Goal: Task Accomplishment & Management: Use online tool/utility

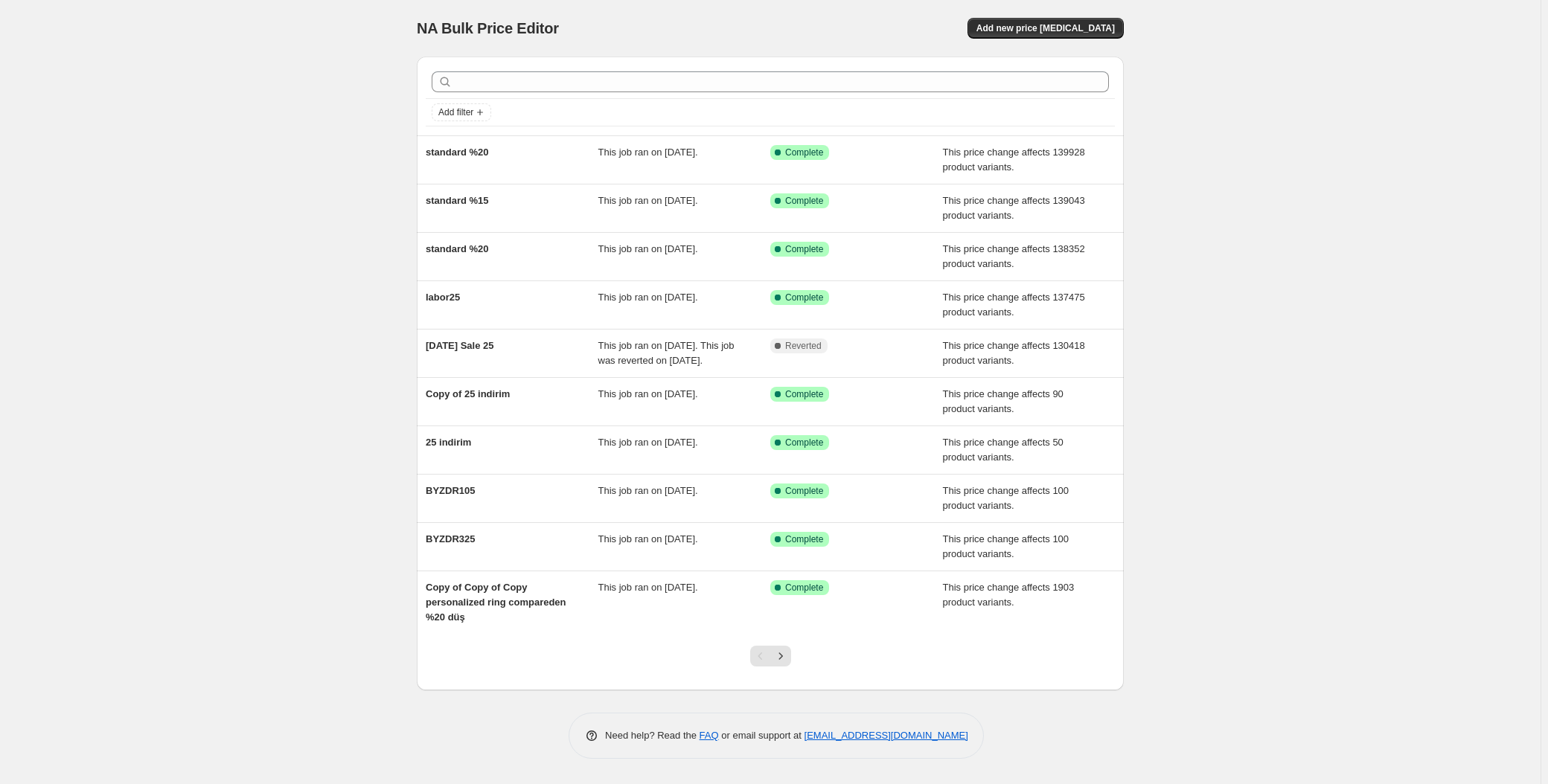
click at [94, 78] on div "NA Bulk Price Editor. This page is ready NA Bulk Price Editor Add new price [ME…" at bounding box center [770, 392] width 1540 height 784
click at [319, 116] on div "NA Bulk Price Editor. This page is ready NA Bulk Price Editor Add new price cha…" at bounding box center [770, 392] width 1540 height 784
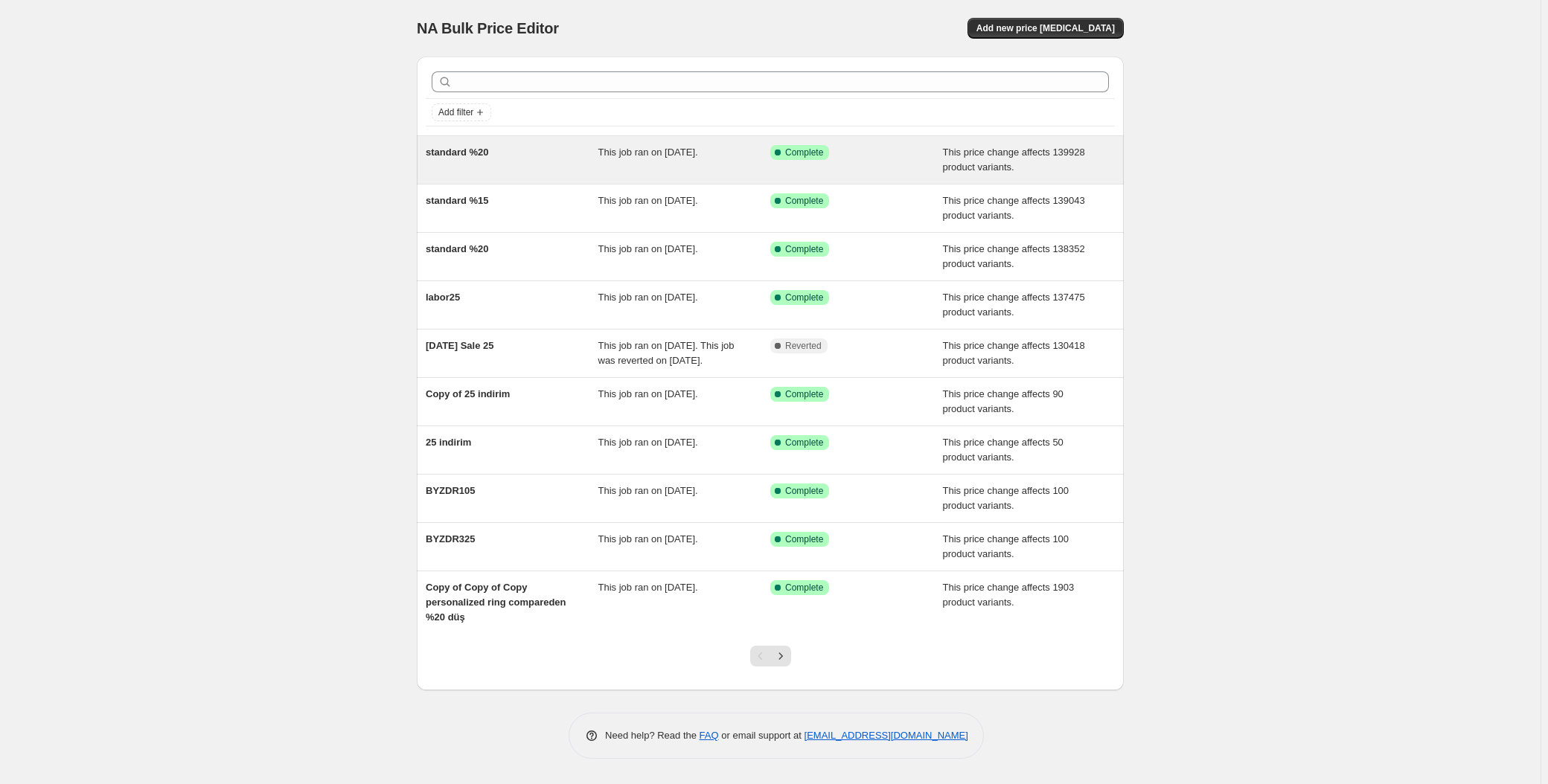
click at [481, 147] on span "standard %20" at bounding box center [457, 152] width 63 height 11
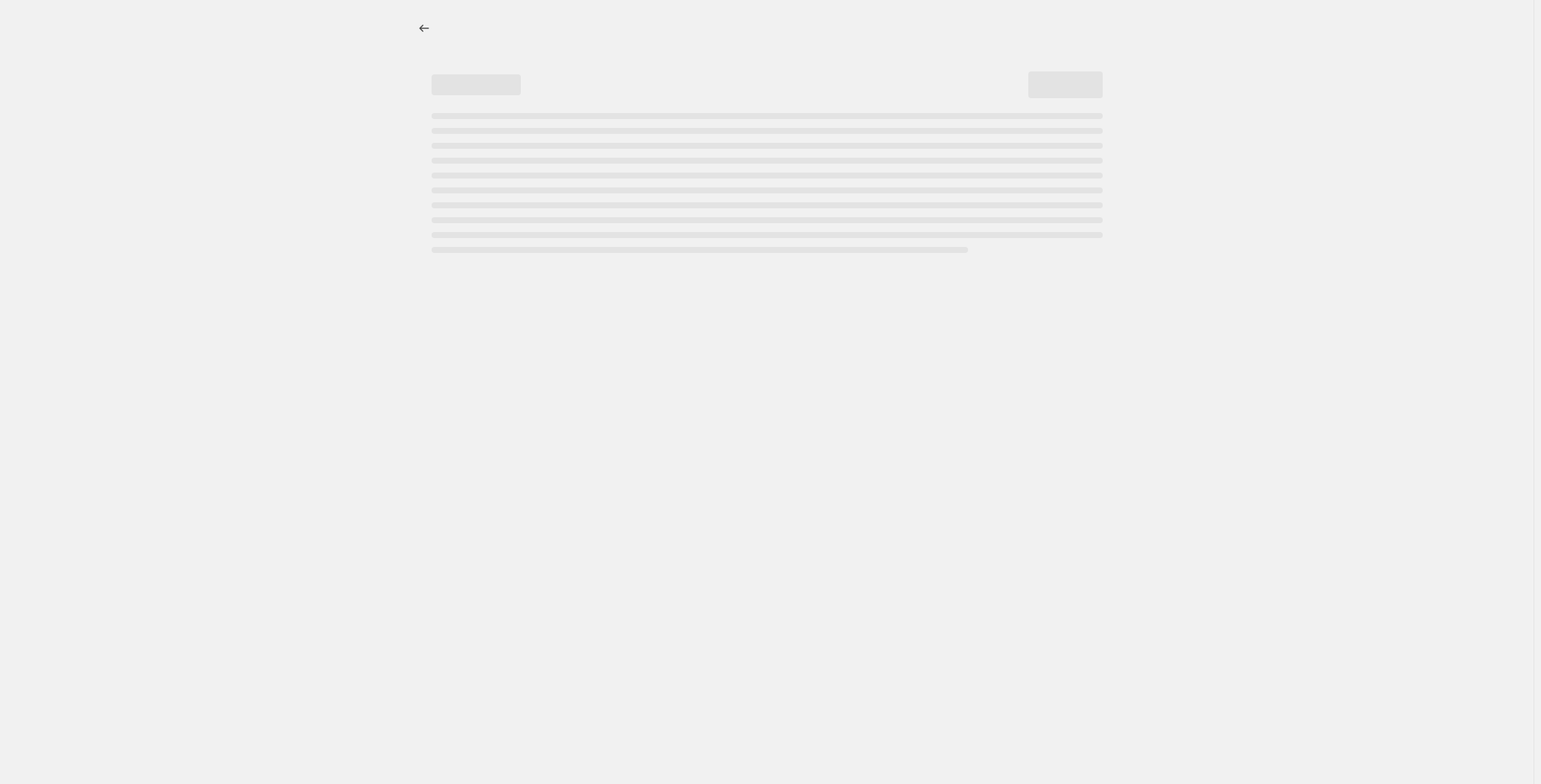
select select "pcap"
select select "no_change"
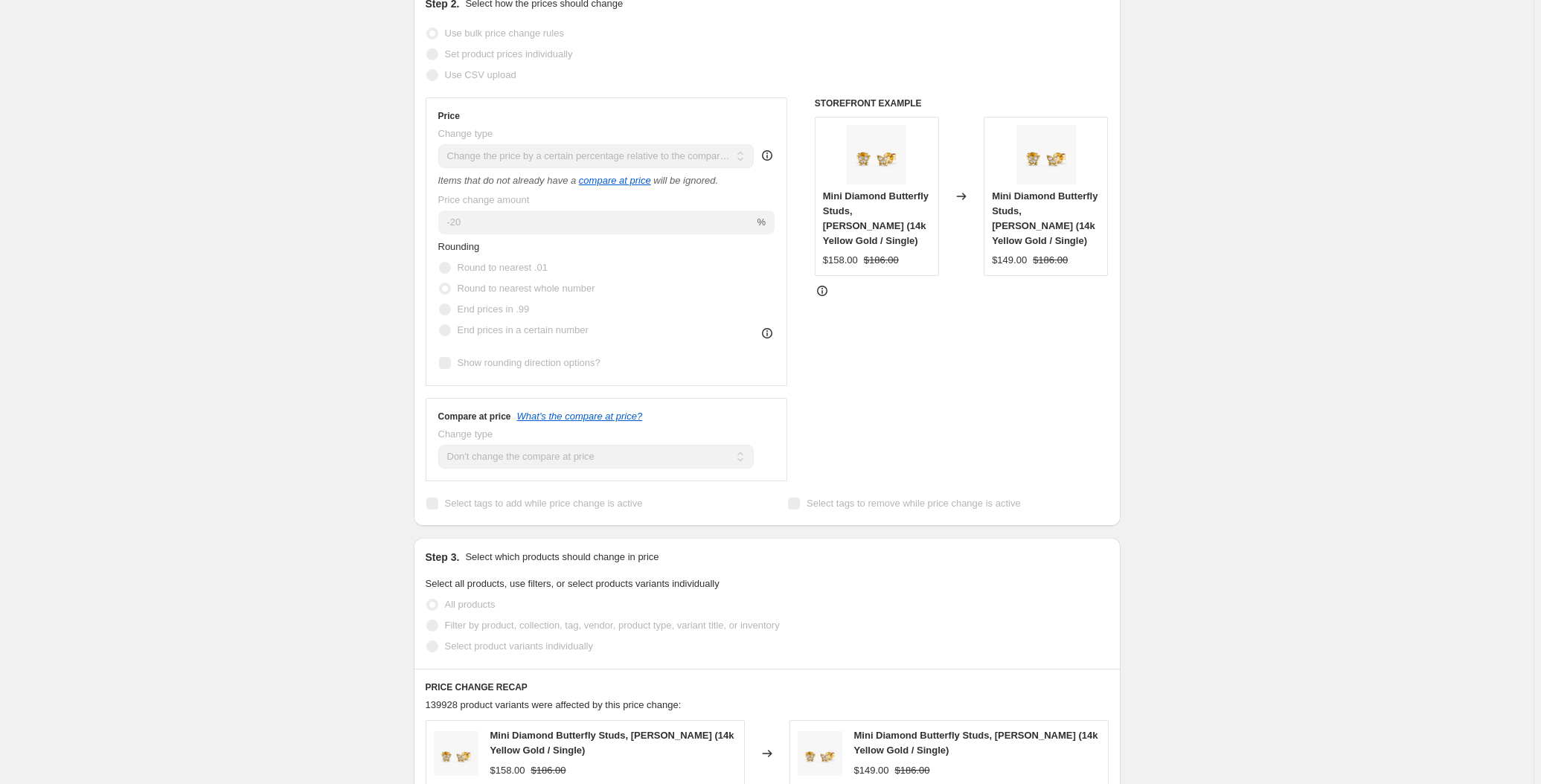
scroll to position [338, 0]
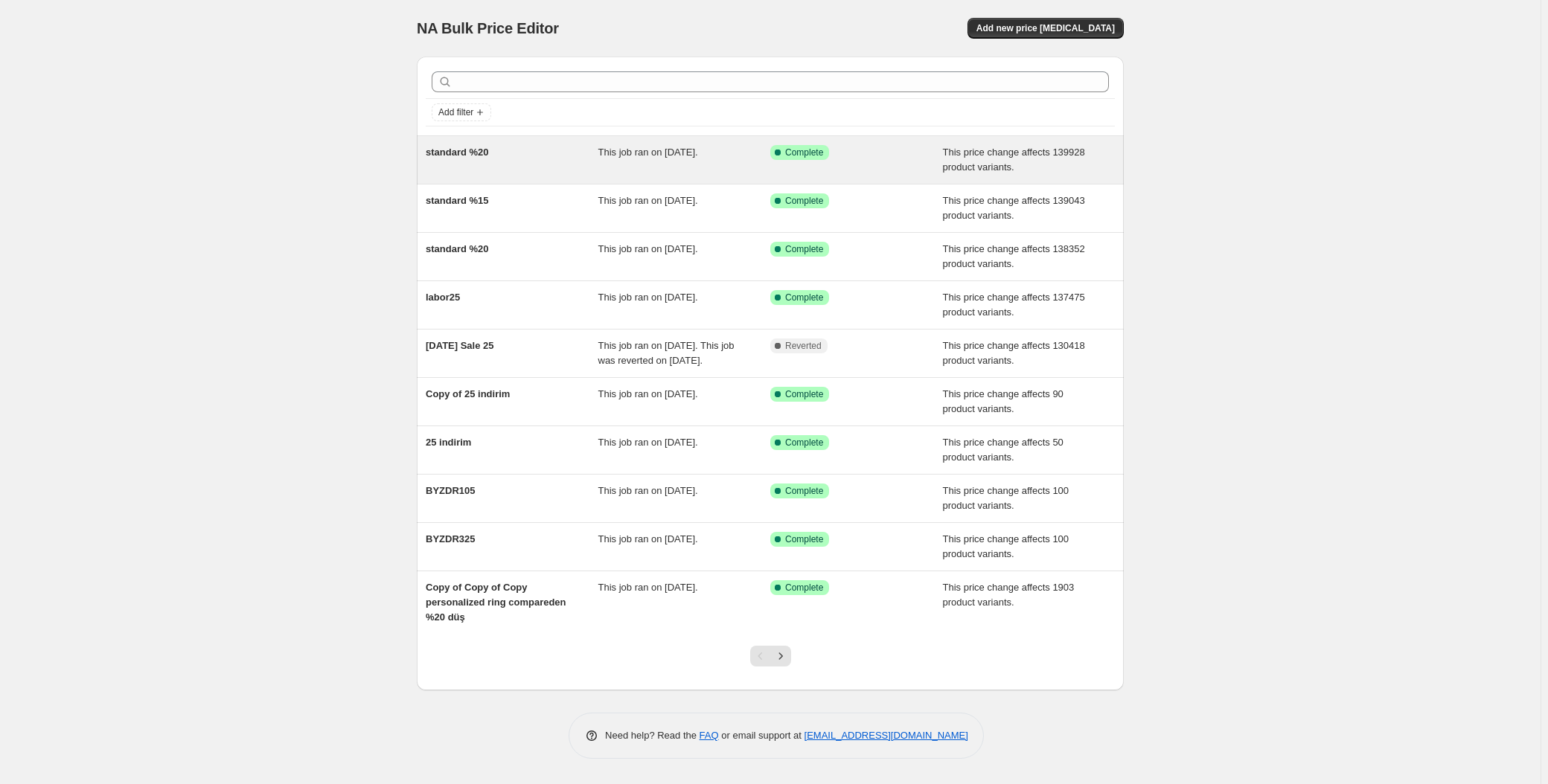
click at [488, 155] on div "standard %20" at bounding box center [512, 159] width 173 height 30
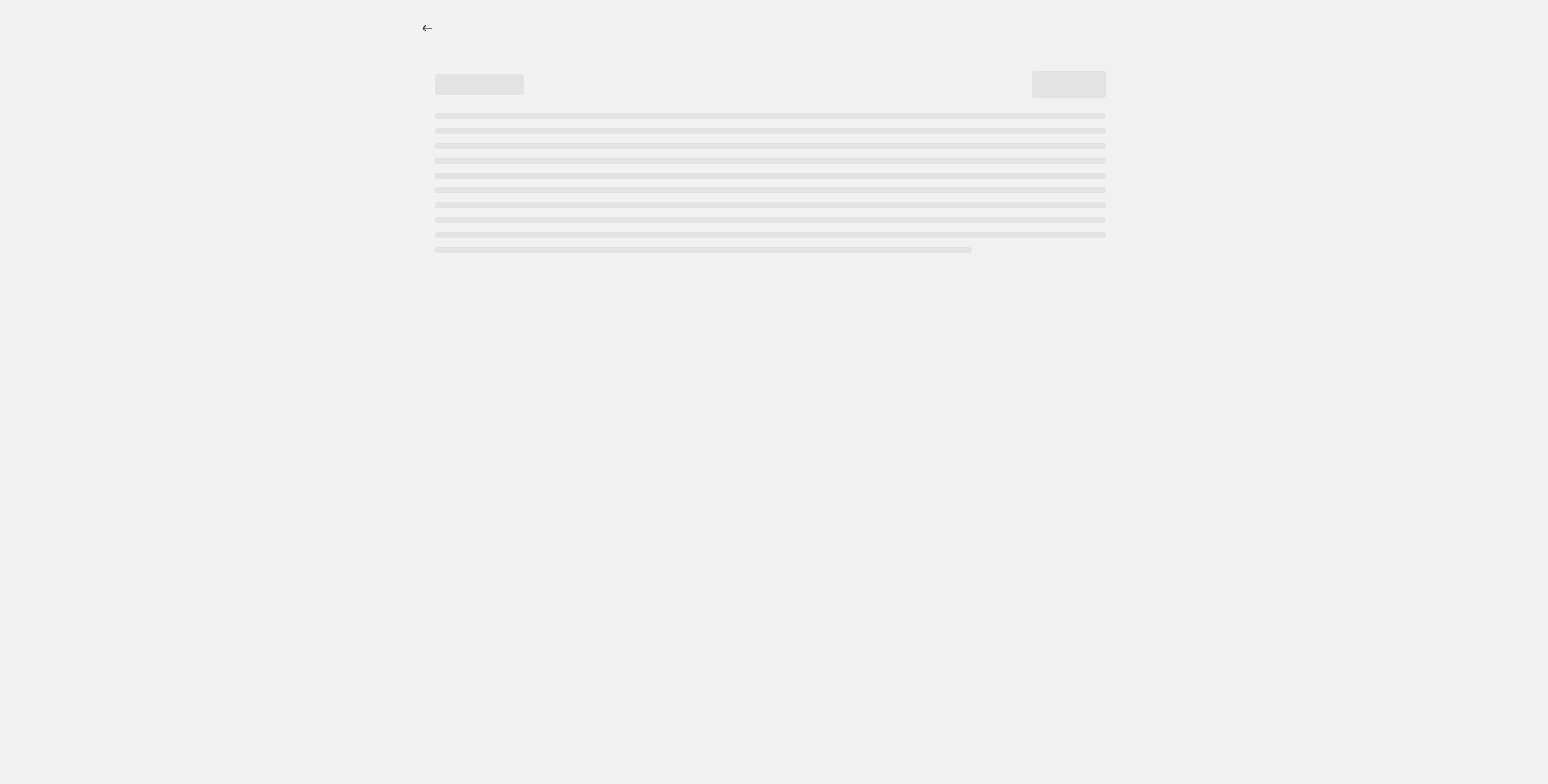
select select "pcap"
select select "no_change"
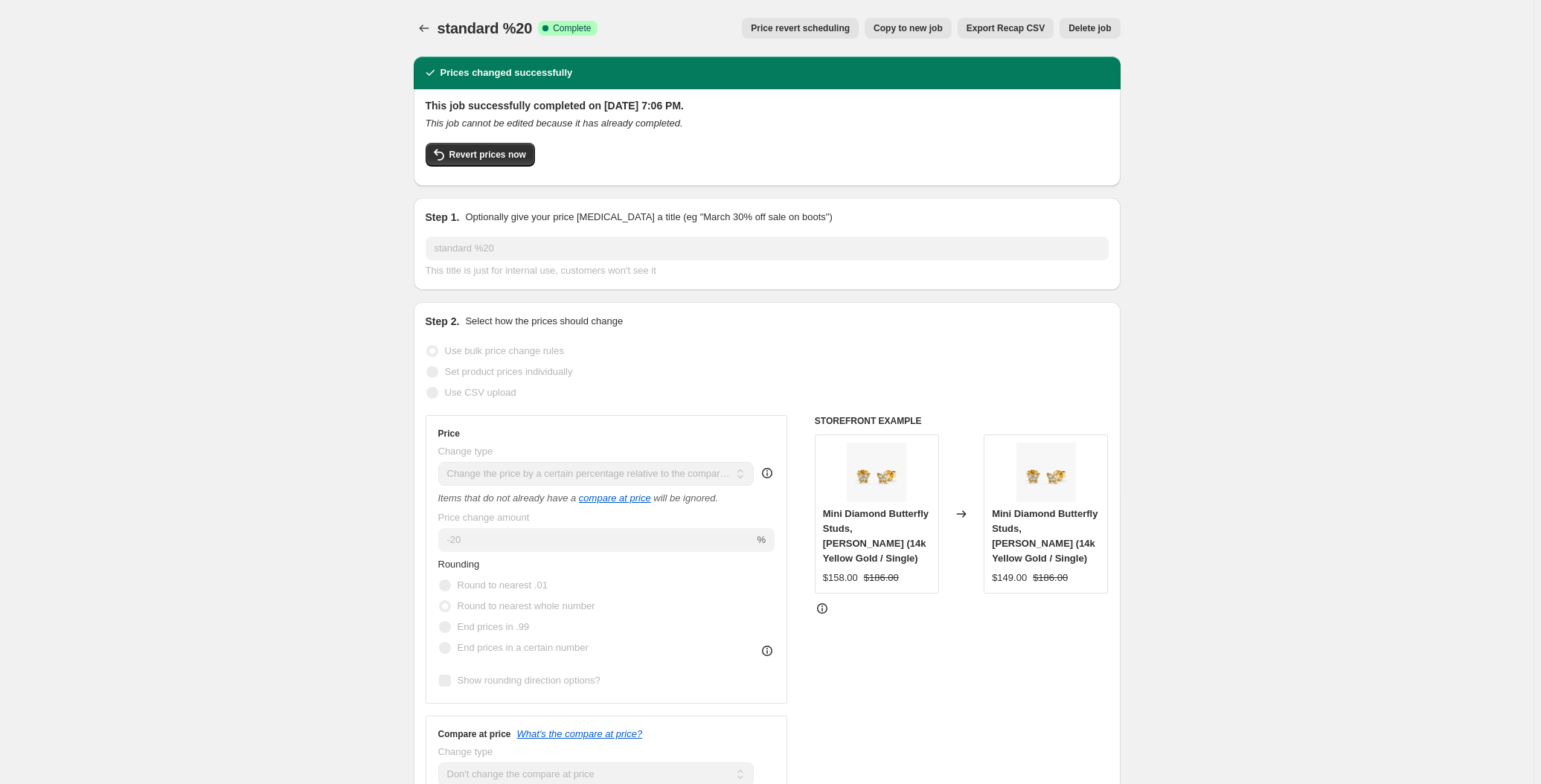
click at [920, 24] on span "Copy to new job" at bounding box center [908, 28] width 69 height 12
select select "pcap"
select select "no_change"
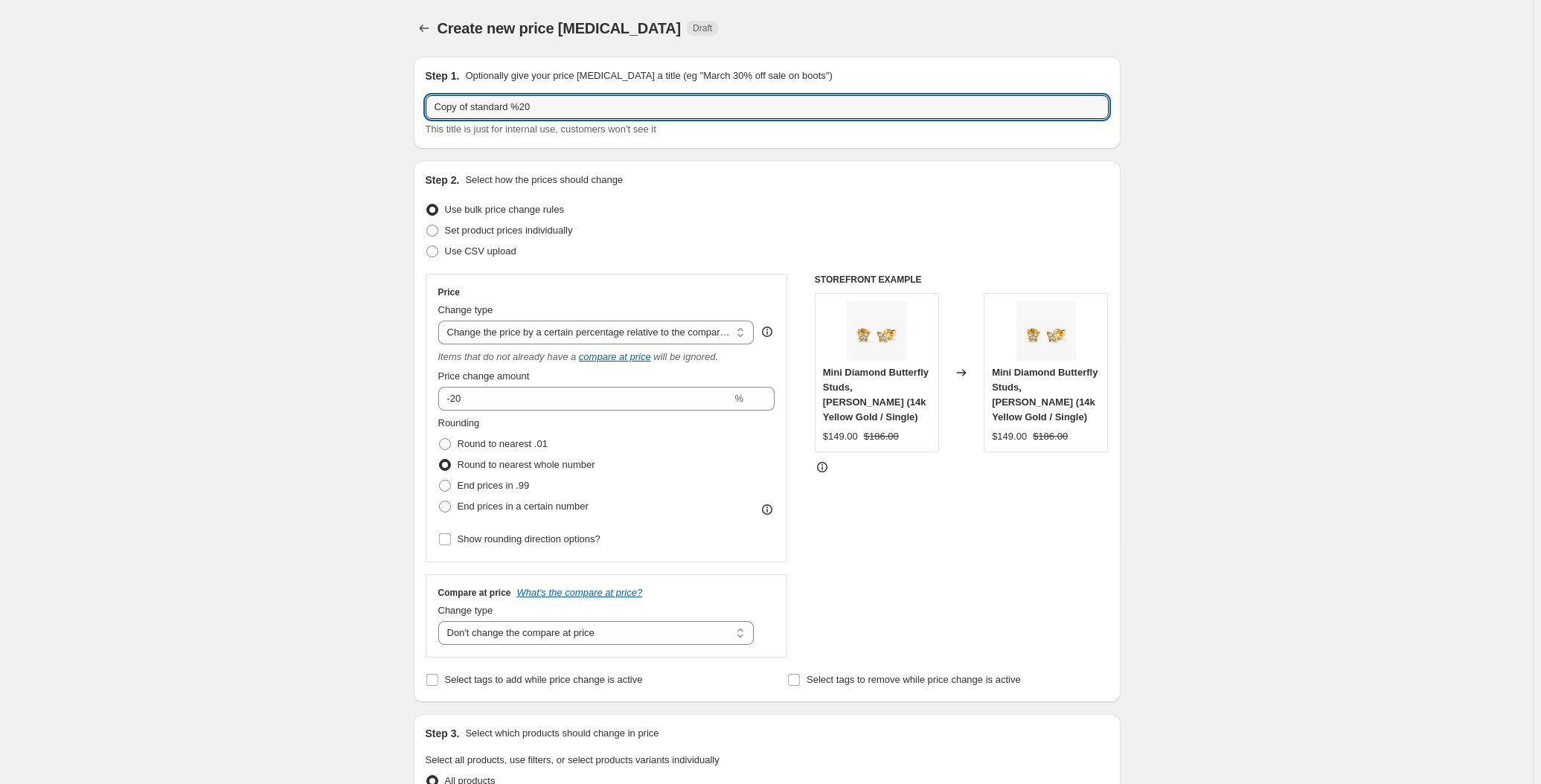
drag, startPoint x: 547, startPoint y: 107, endPoint x: 358, endPoint y: 133, distance: 190.8
click at [358, 133] on div "Create new price change job. This page is ready Create new price change job Dra…" at bounding box center [766, 765] width 1534 height 1530
type input "standart yeni"
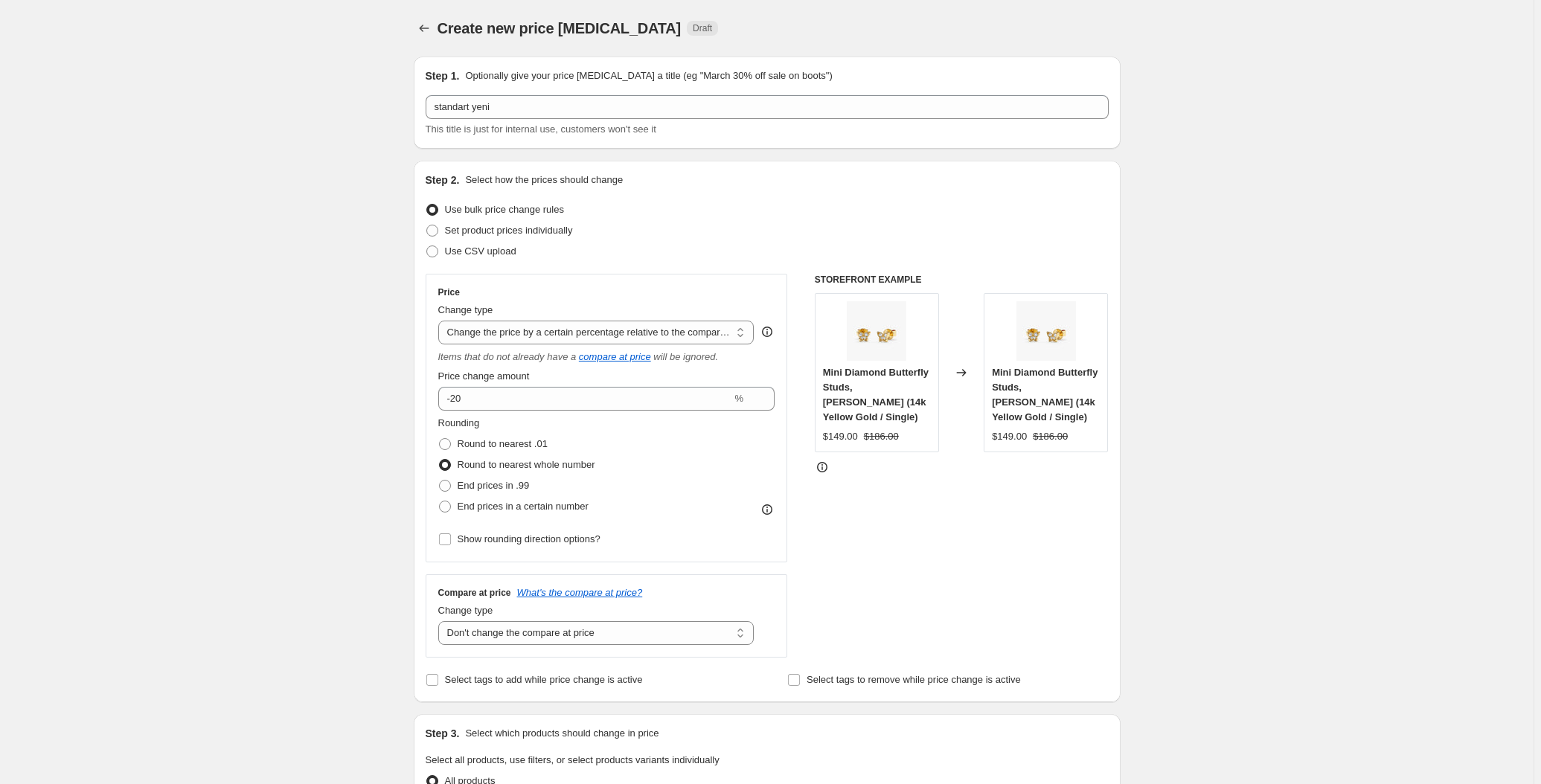
click at [358, 133] on div "Create new price change job. This page is ready Create new price change job Dra…" at bounding box center [766, 765] width 1534 height 1530
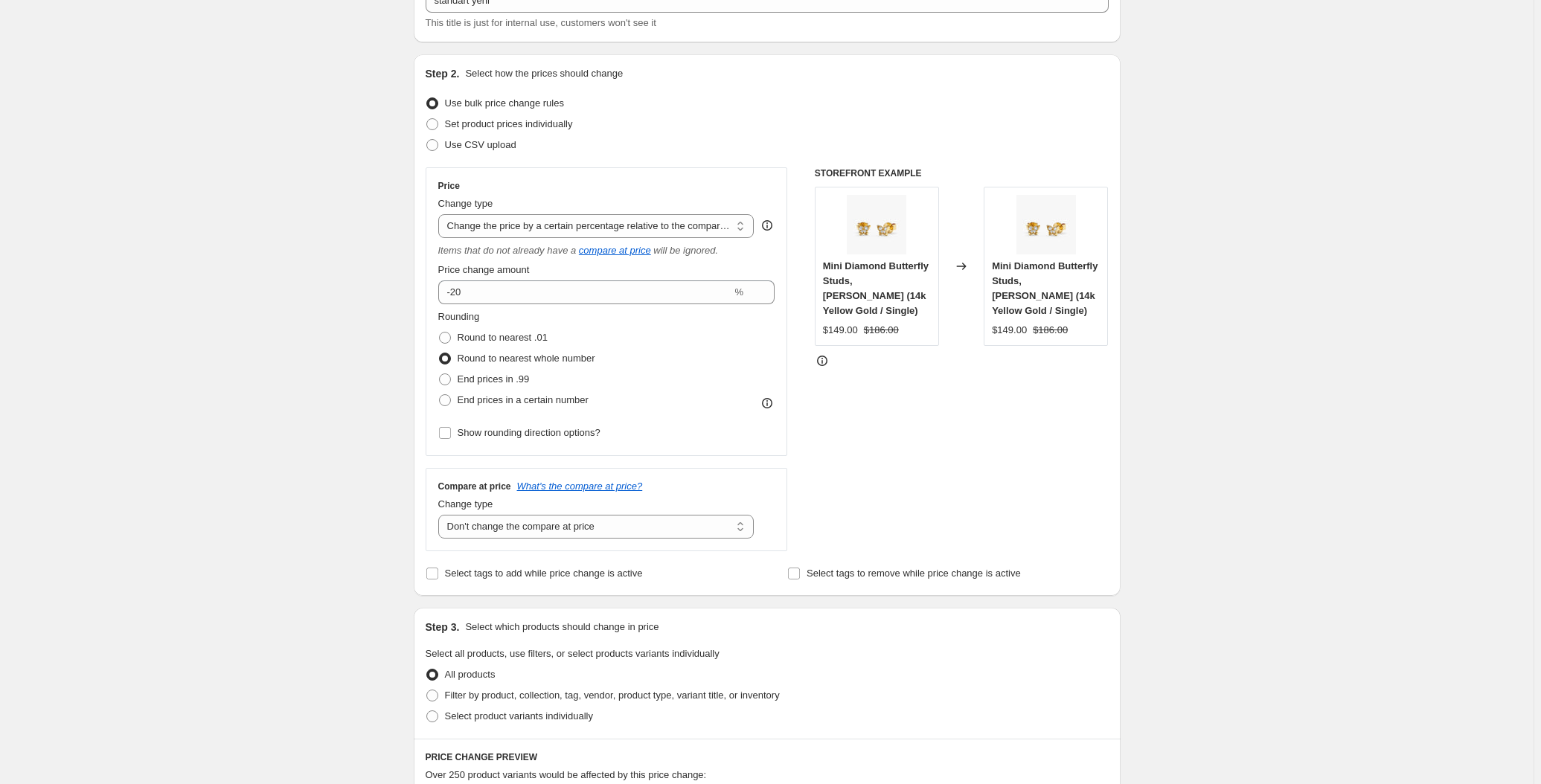
scroll to position [134, 0]
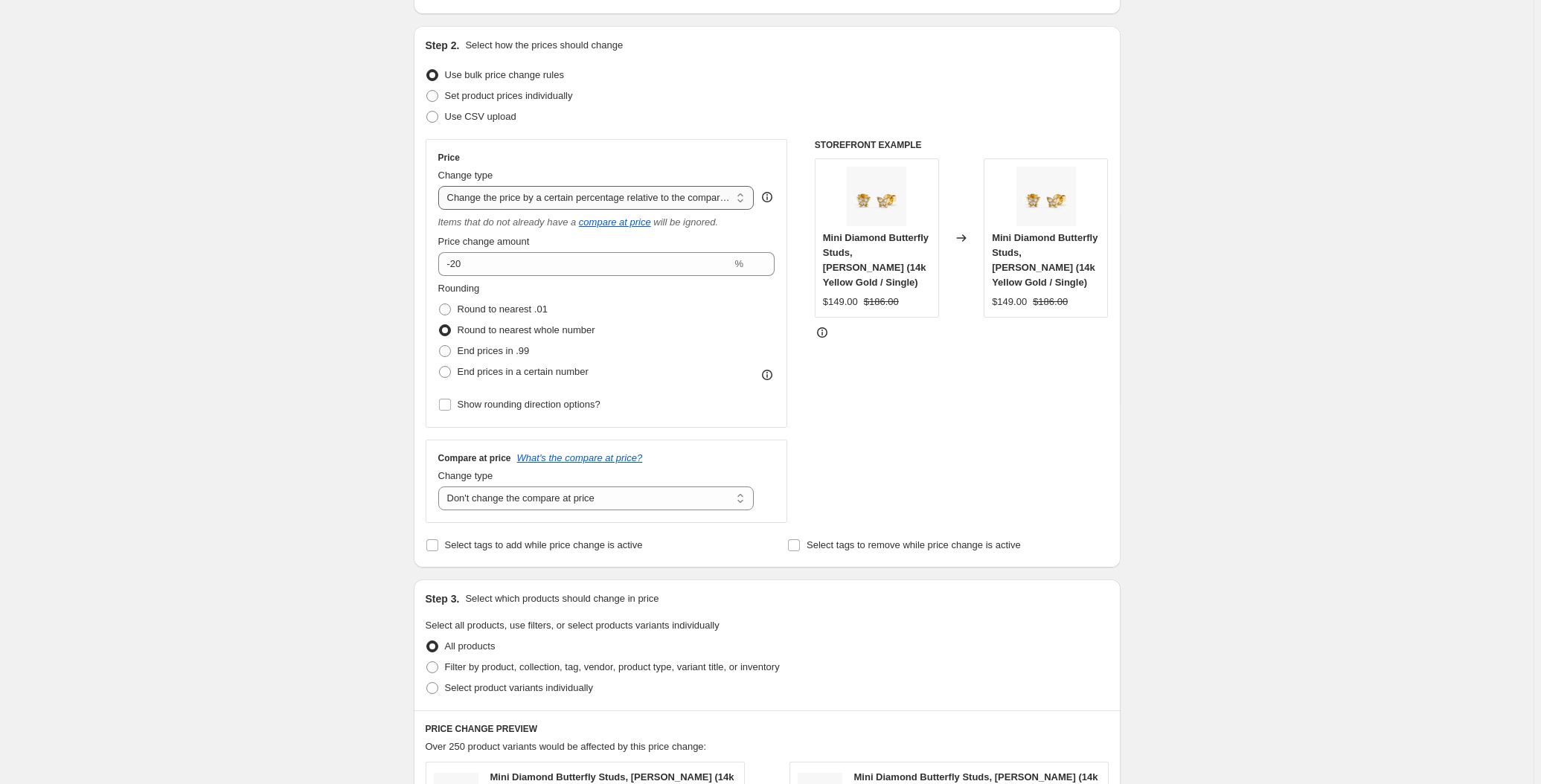
click at [510, 192] on select "Change the price to a certain amount Change the price by a certain amount Chang…" at bounding box center [596, 198] width 316 height 24
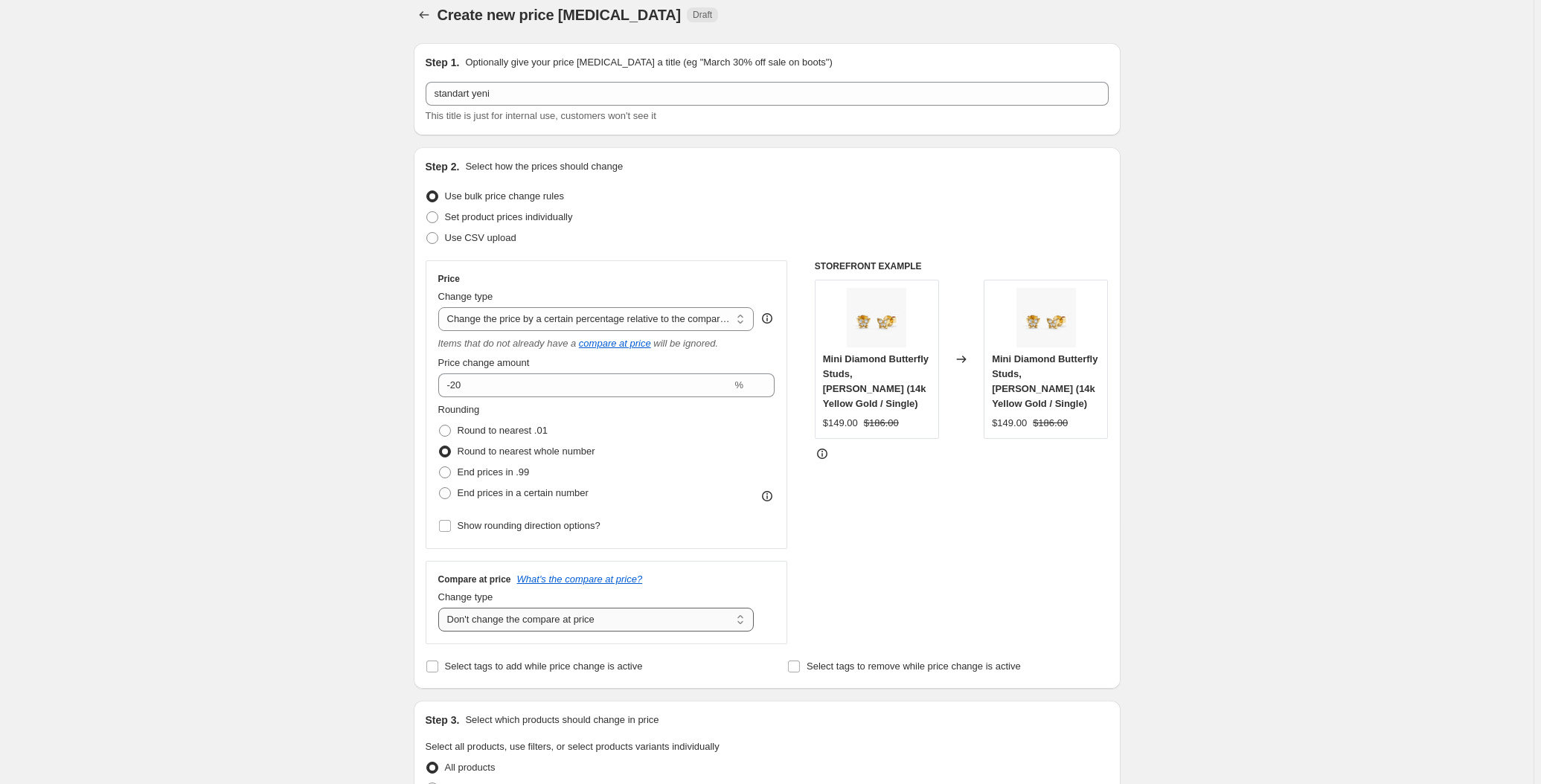
scroll to position [0, 0]
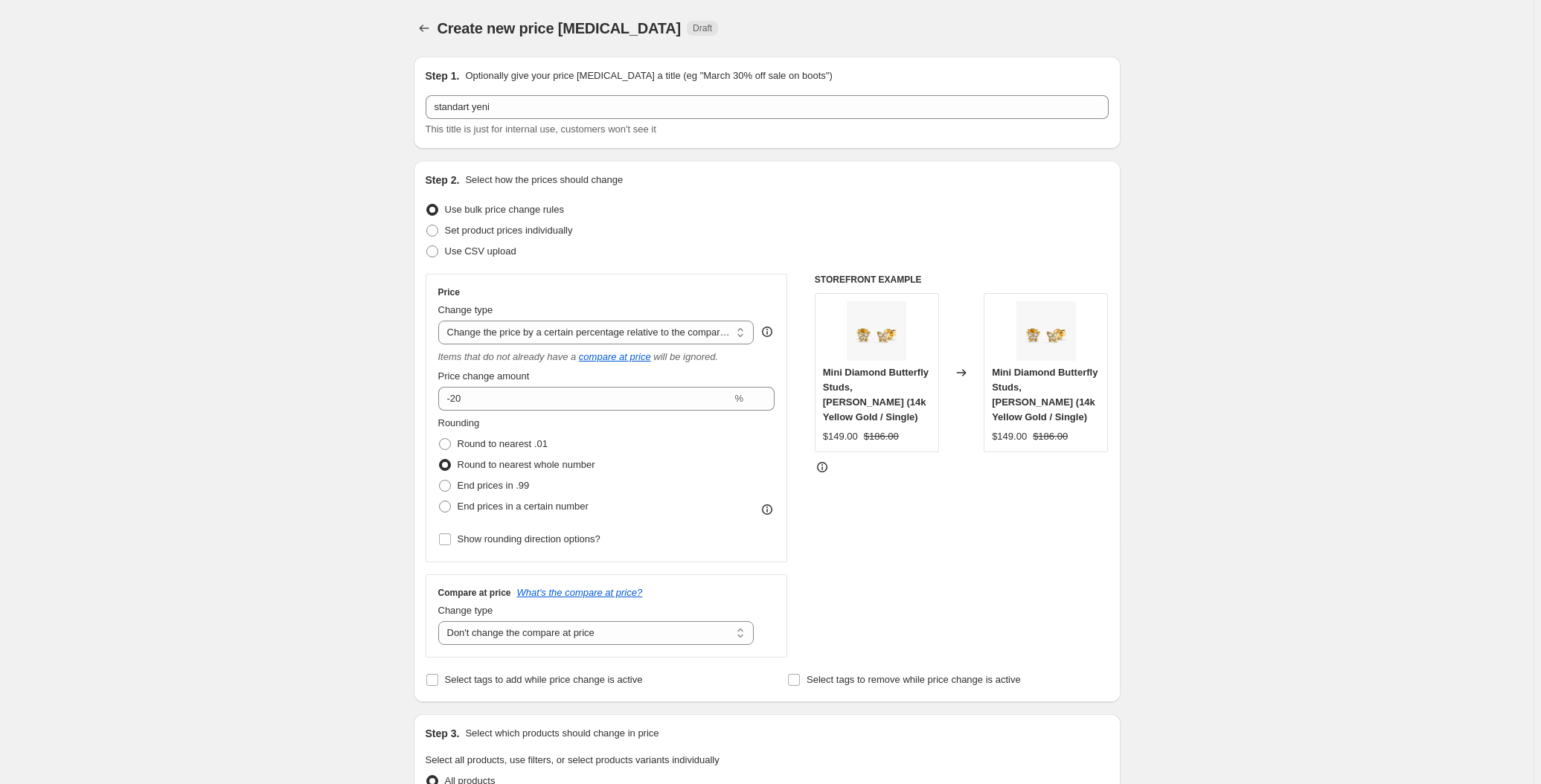
click at [1219, 213] on div "Create new price change job. This page is ready Create new price change job Dra…" at bounding box center [766, 765] width 1534 height 1530
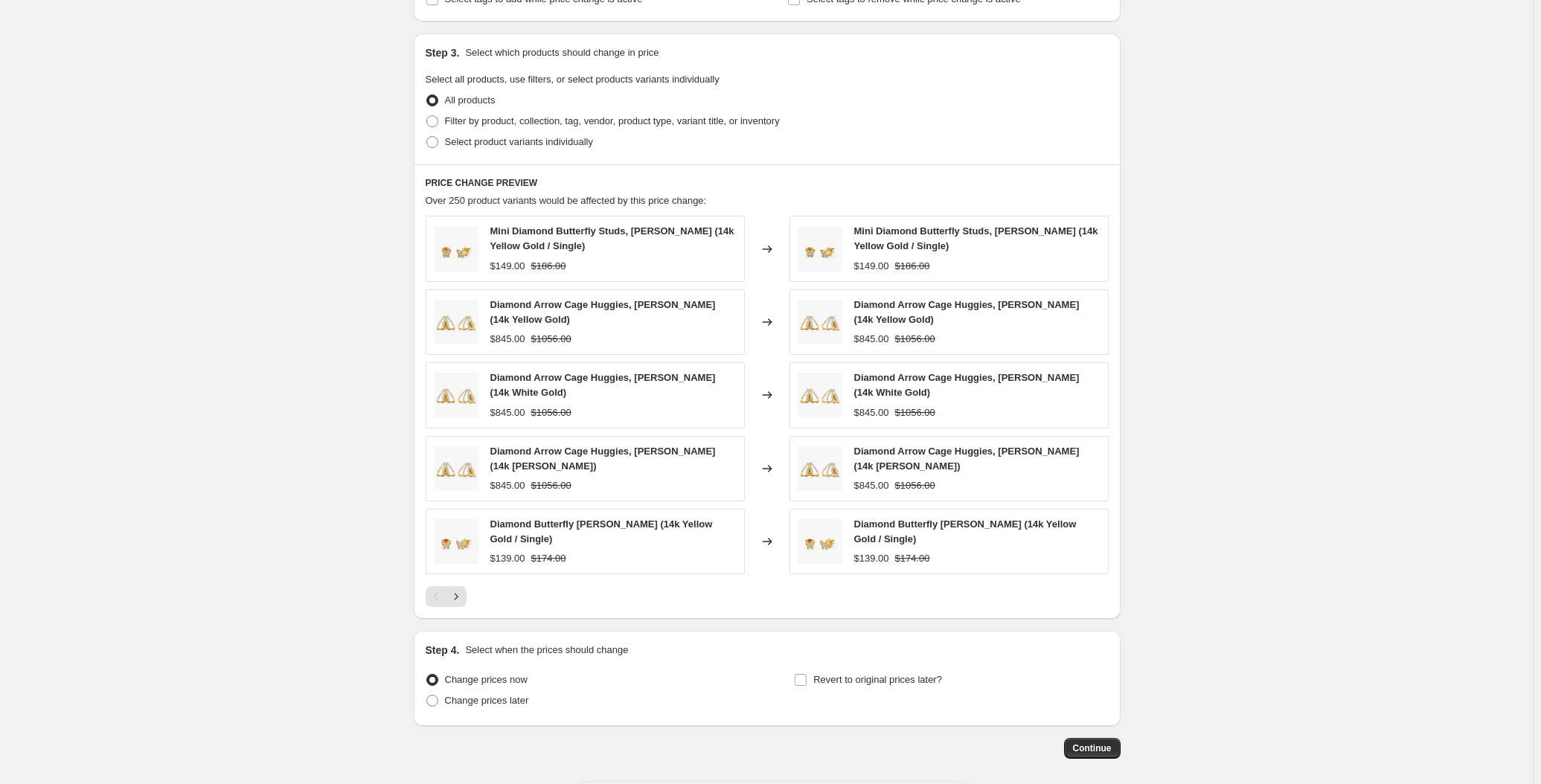
scroll to position [741, 0]
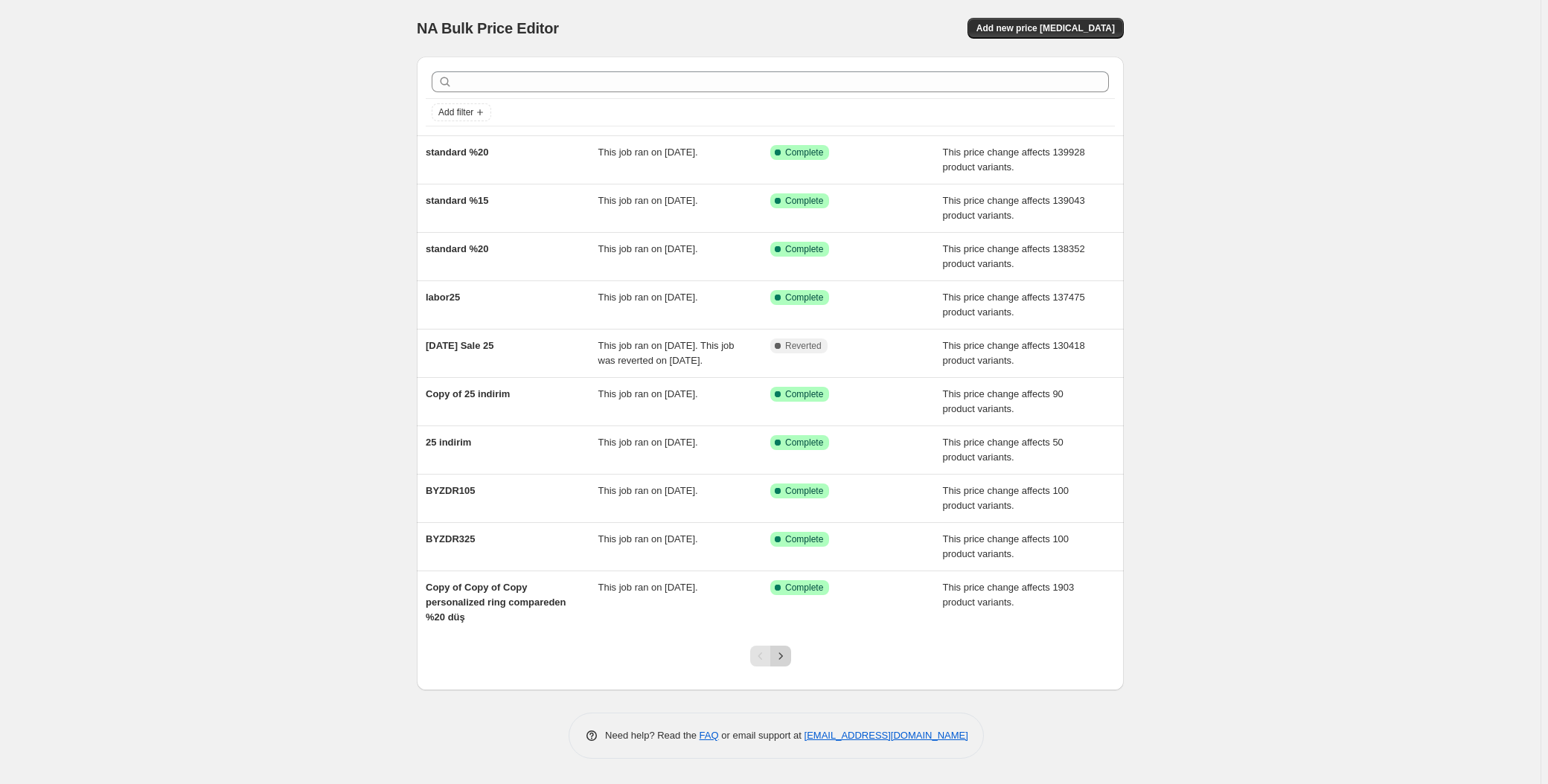
click at [776, 654] on icon "Next" at bounding box center [780, 656] width 15 height 15
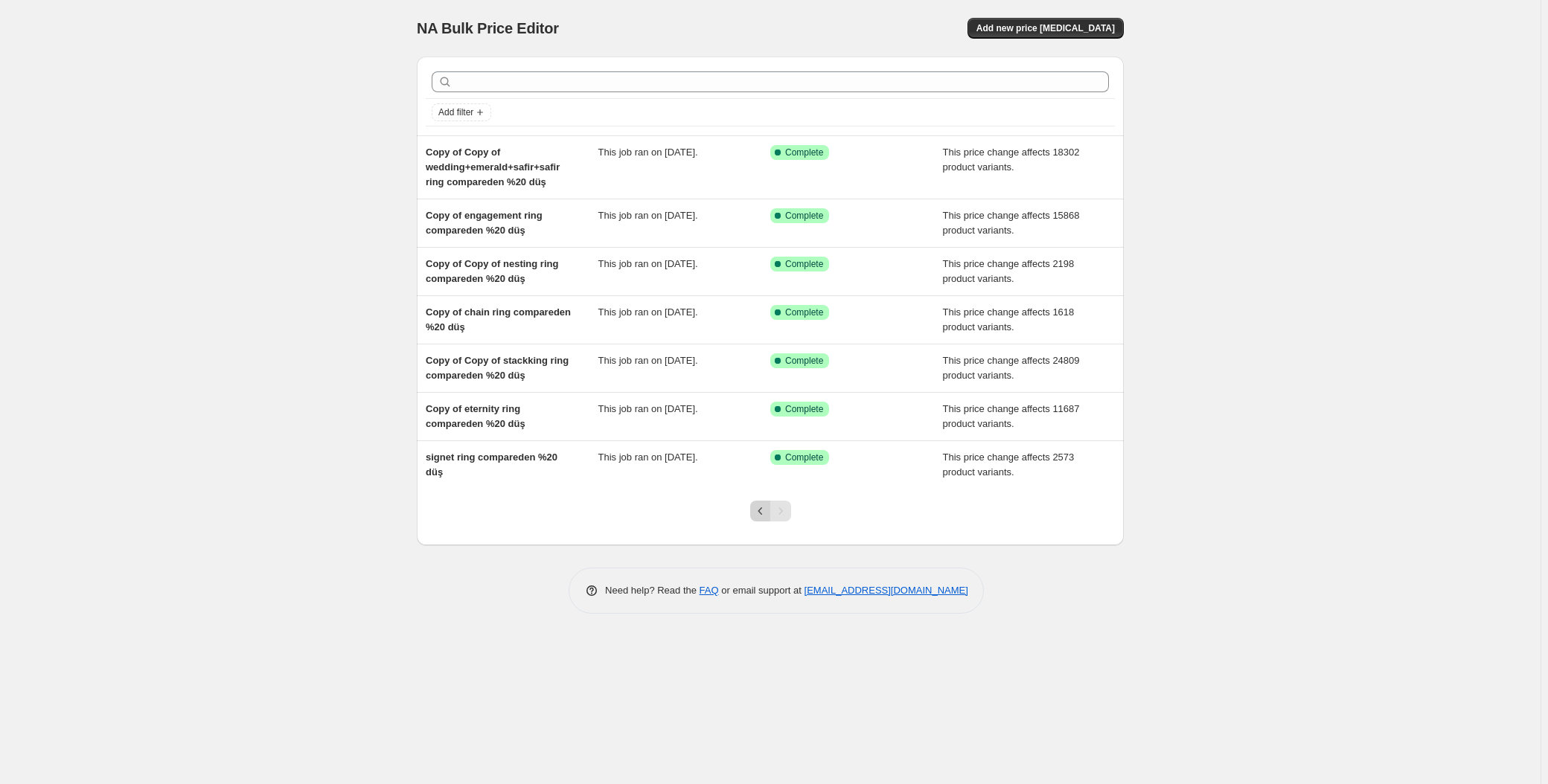
click at [762, 506] on icon "Previous" at bounding box center [760, 511] width 15 height 15
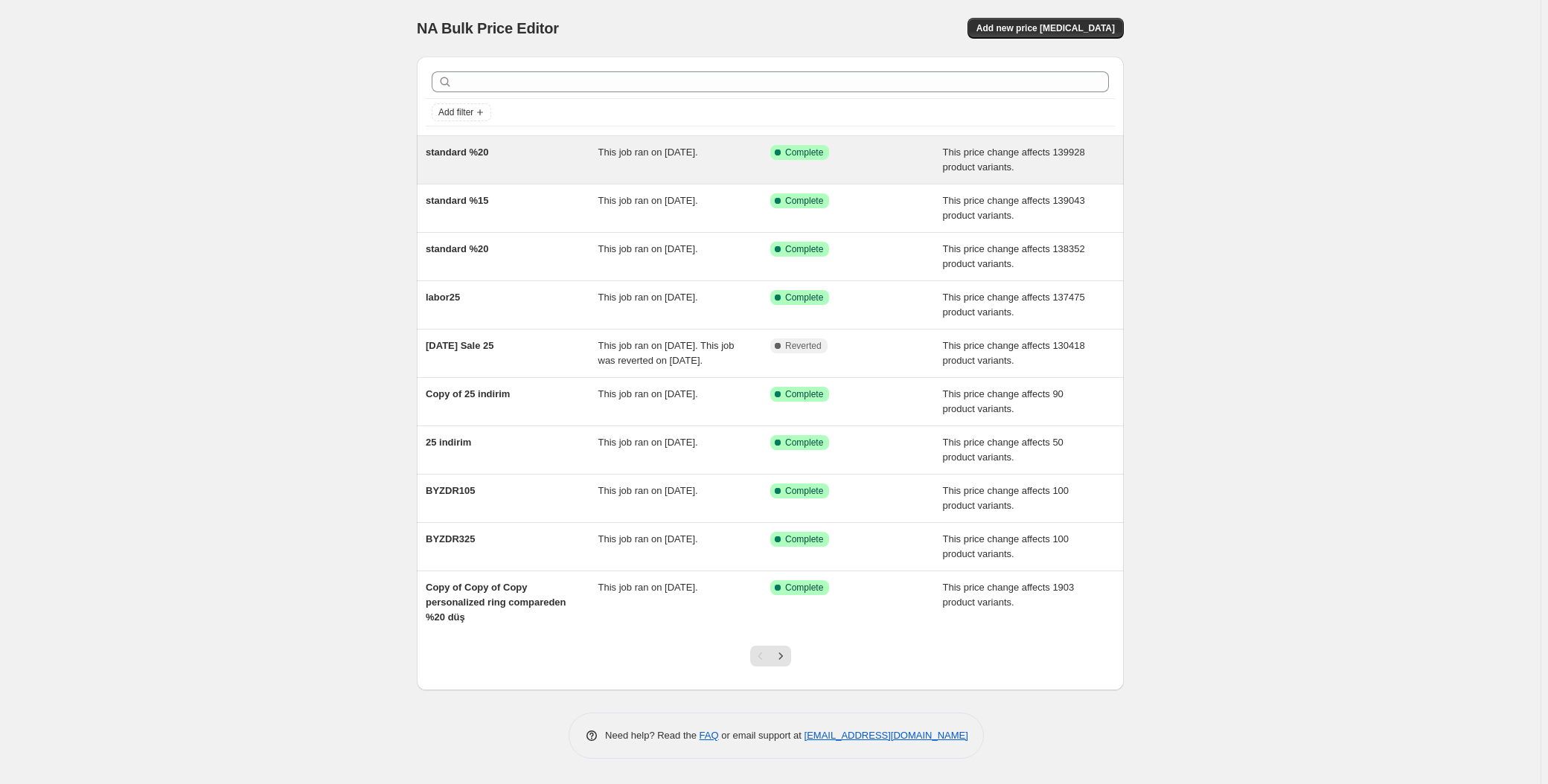
click at [464, 152] on span "standard %20" at bounding box center [457, 152] width 63 height 11
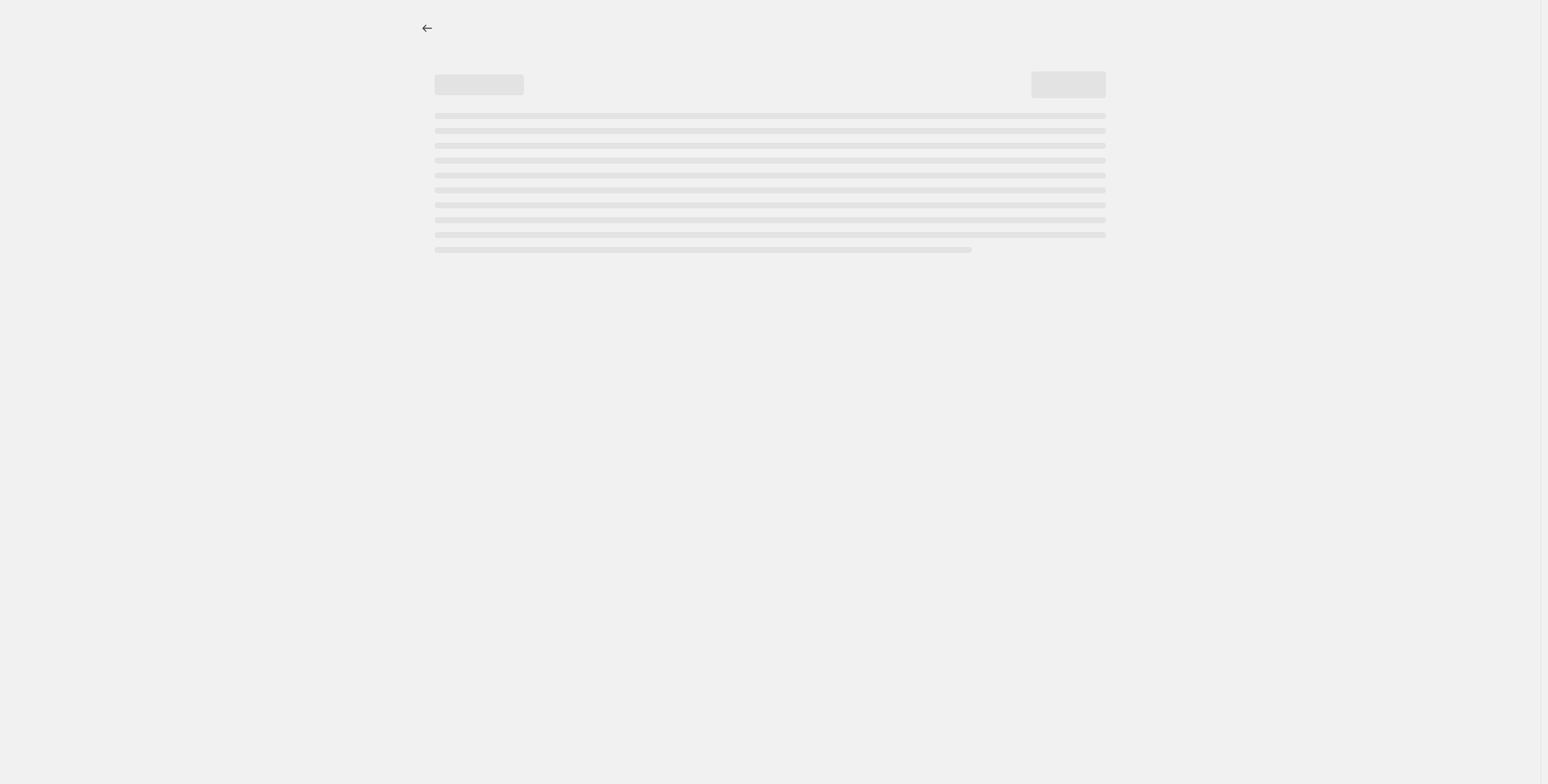
select select "pcap"
select select "no_change"
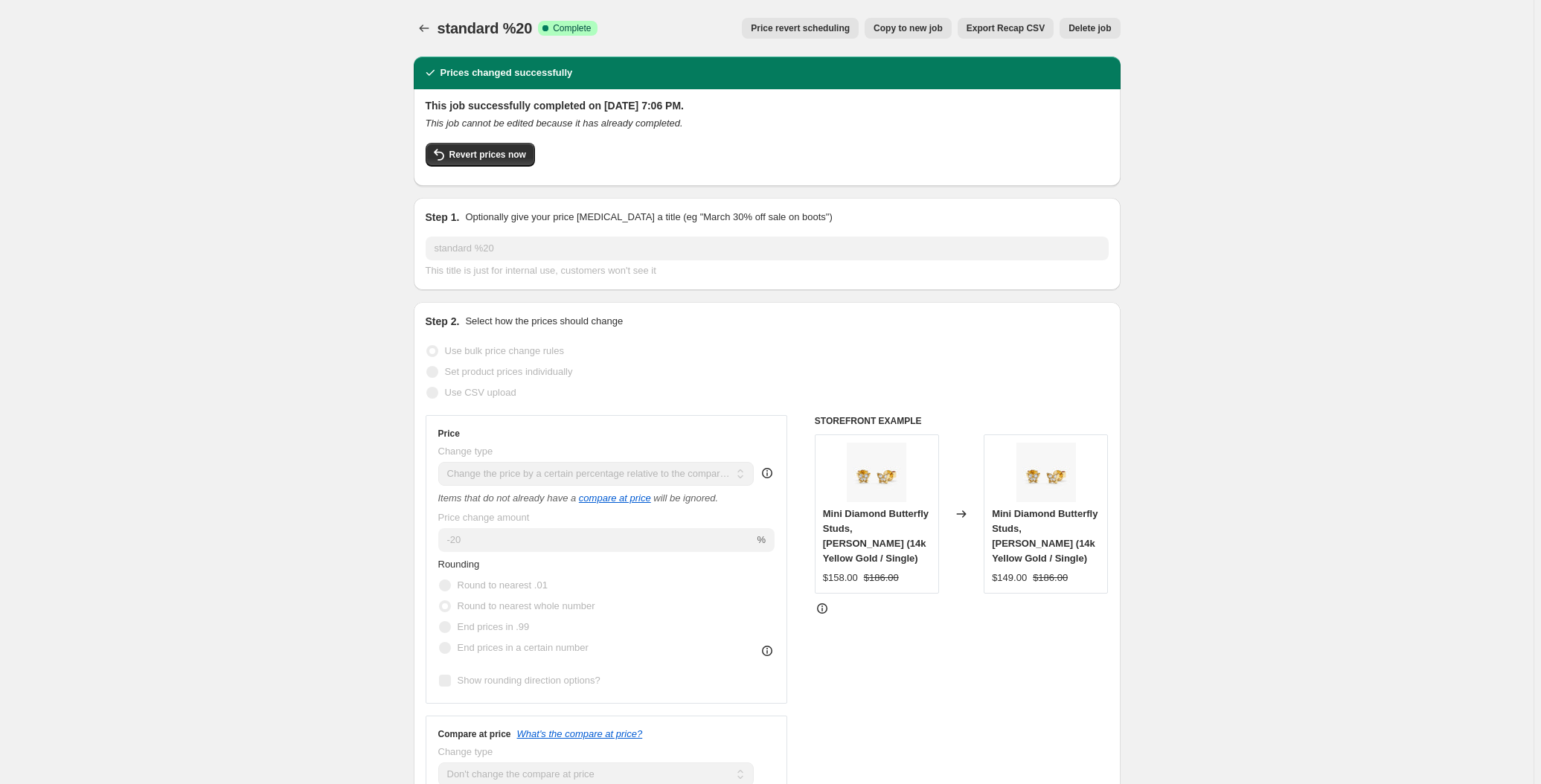
click at [911, 30] on span "Copy to new job" at bounding box center [908, 28] width 69 height 12
select select "pcap"
select select "no_change"
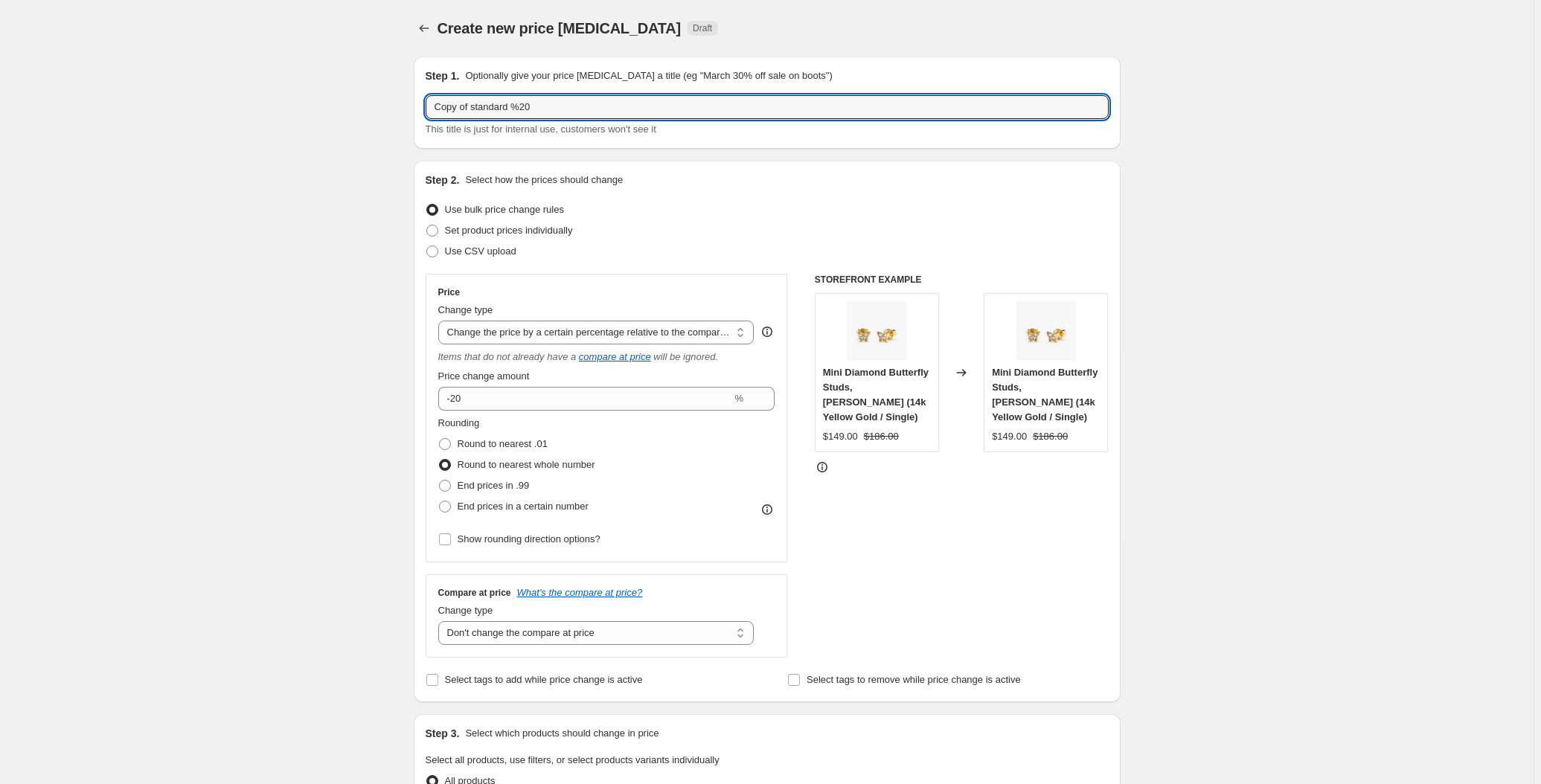
drag, startPoint x: 550, startPoint y: 103, endPoint x: 346, endPoint y: 125, distance: 205.2
click at [346, 124] on div "Create new price change job. This page is ready Create new price change job Dra…" at bounding box center [766, 765] width 1534 height 1530
type input "standart yeni"
click at [356, 128] on div "Create new price change job. This page is ready Create new price change job Dra…" at bounding box center [766, 765] width 1534 height 1530
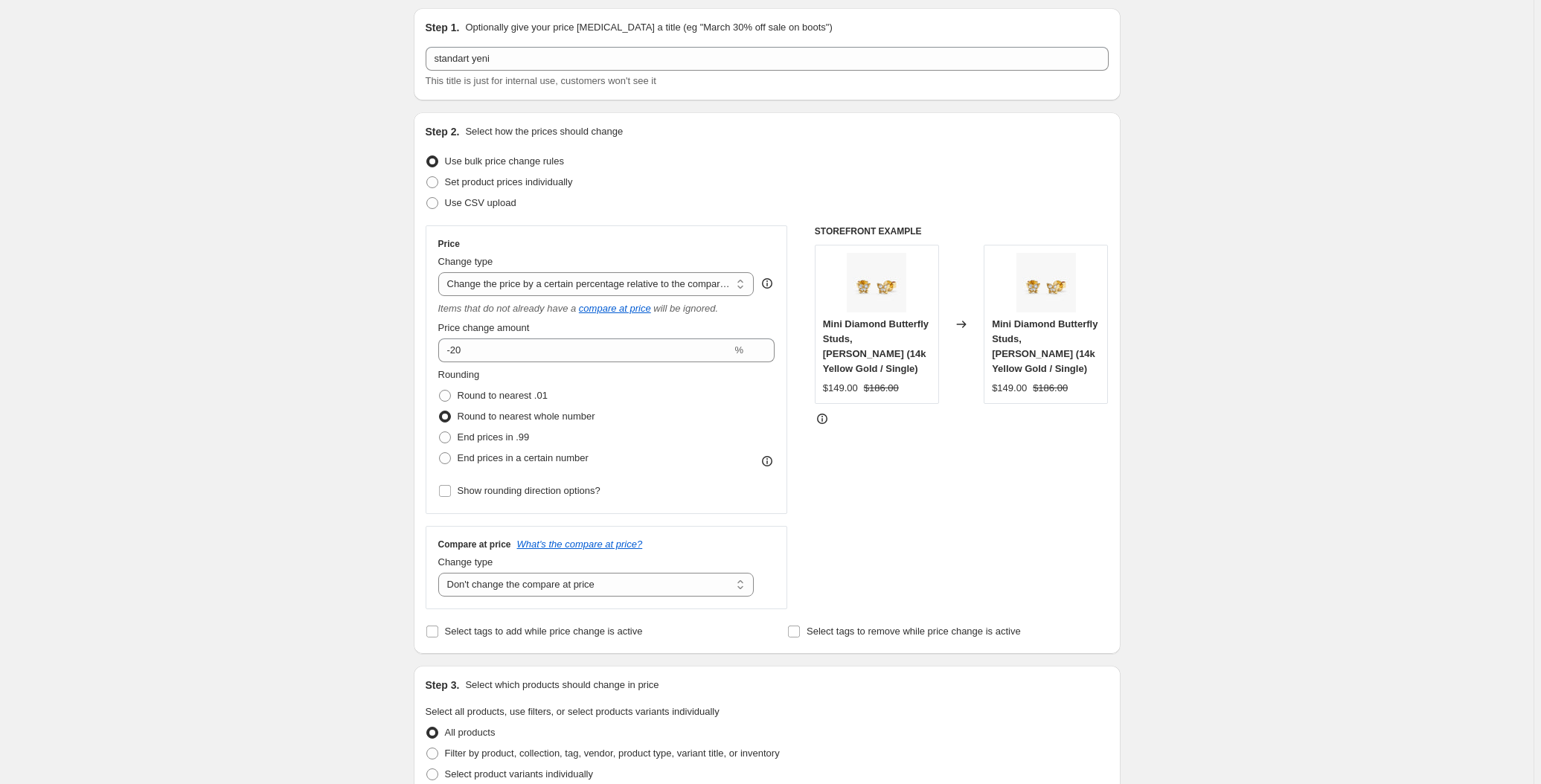
scroll to position [67, 0]
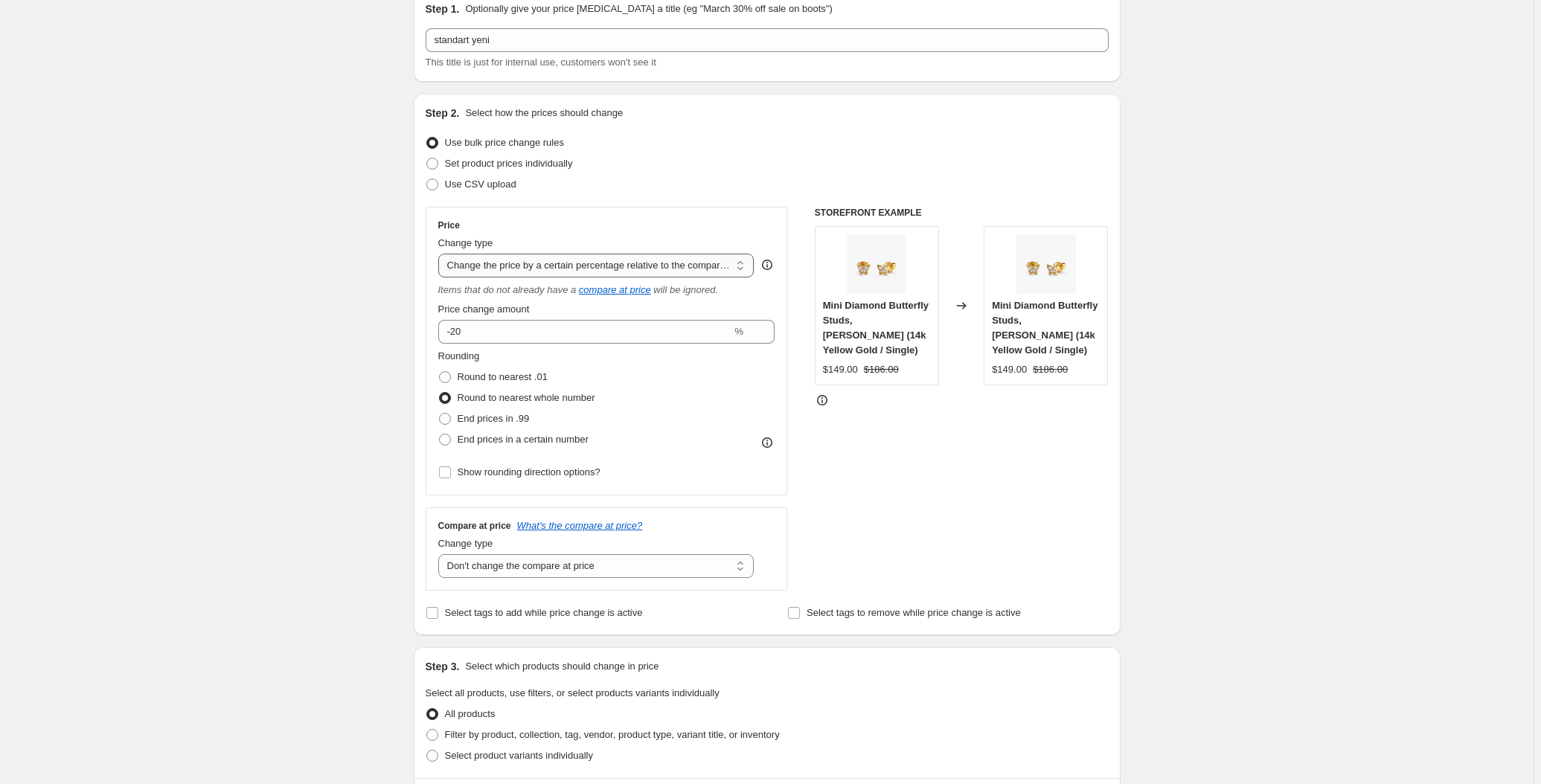
click at [528, 266] on select "Change the price to a certain amount Change the price by a certain amount Chang…" at bounding box center [596, 266] width 316 height 24
click at [647, 258] on select "Change the price to a certain amount Change the price by a certain amount Chang…" at bounding box center [596, 266] width 316 height 24
click at [506, 323] on input "-20" at bounding box center [585, 332] width 294 height 24
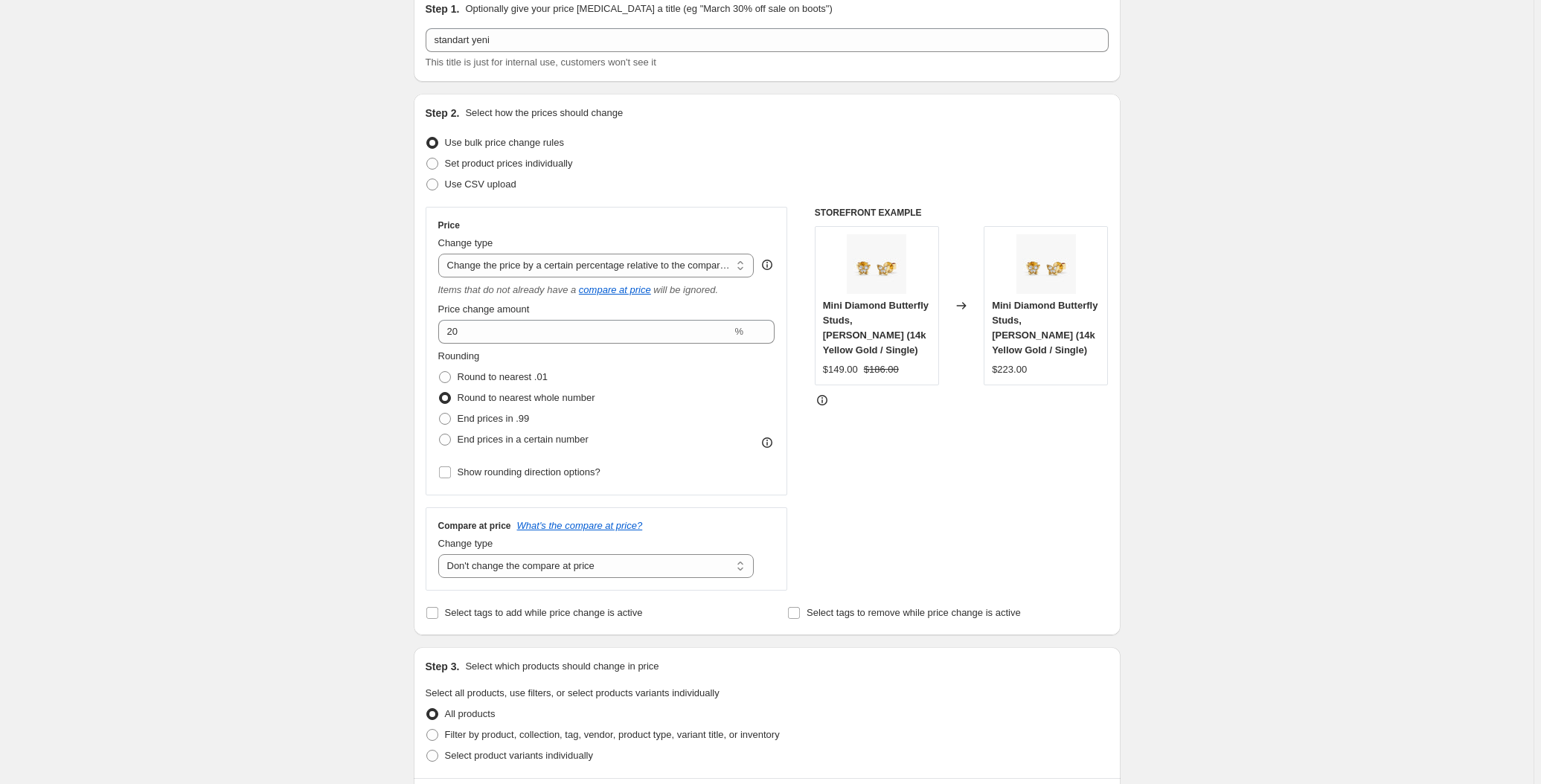
click at [339, 269] on div "Create new price change job. This page is ready Create new price change job Dra…" at bounding box center [766, 698] width 1534 height 1530
drag, startPoint x: 470, startPoint y: 330, endPoint x: 456, endPoint y: 328, distance: 14.1
click at [456, 328] on input "20" at bounding box center [585, 332] width 294 height 24
type input "25"
click at [207, 239] on div "Create new price change job. This page is ready Create new price change job Dra…" at bounding box center [766, 698] width 1534 height 1530
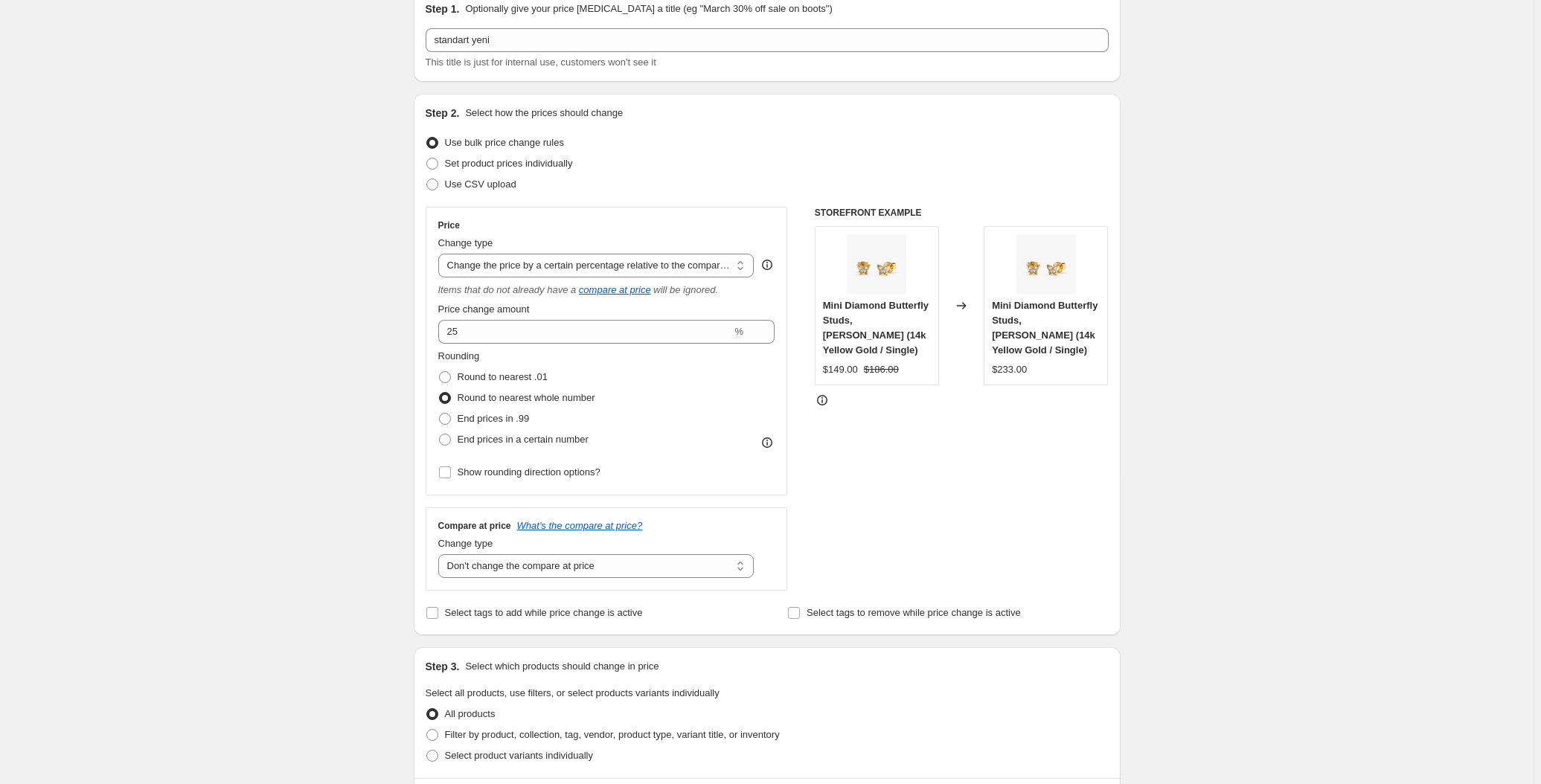
click at [1034, 449] on div "STOREFRONT EXAMPLE Mini Diamond Butterfly Studs, Phoebe (14k Yellow Gold / Sing…" at bounding box center [961, 399] width 294 height 384
click at [684, 269] on select "Change the price to a certain amount Change the price by a certain amount Chang…" at bounding box center [596, 266] width 316 height 24
click at [441, 254] on select "Change the price to a certain amount Change the price by a certain amount Chang…" at bounding box center [596, 266] width 316 height 24
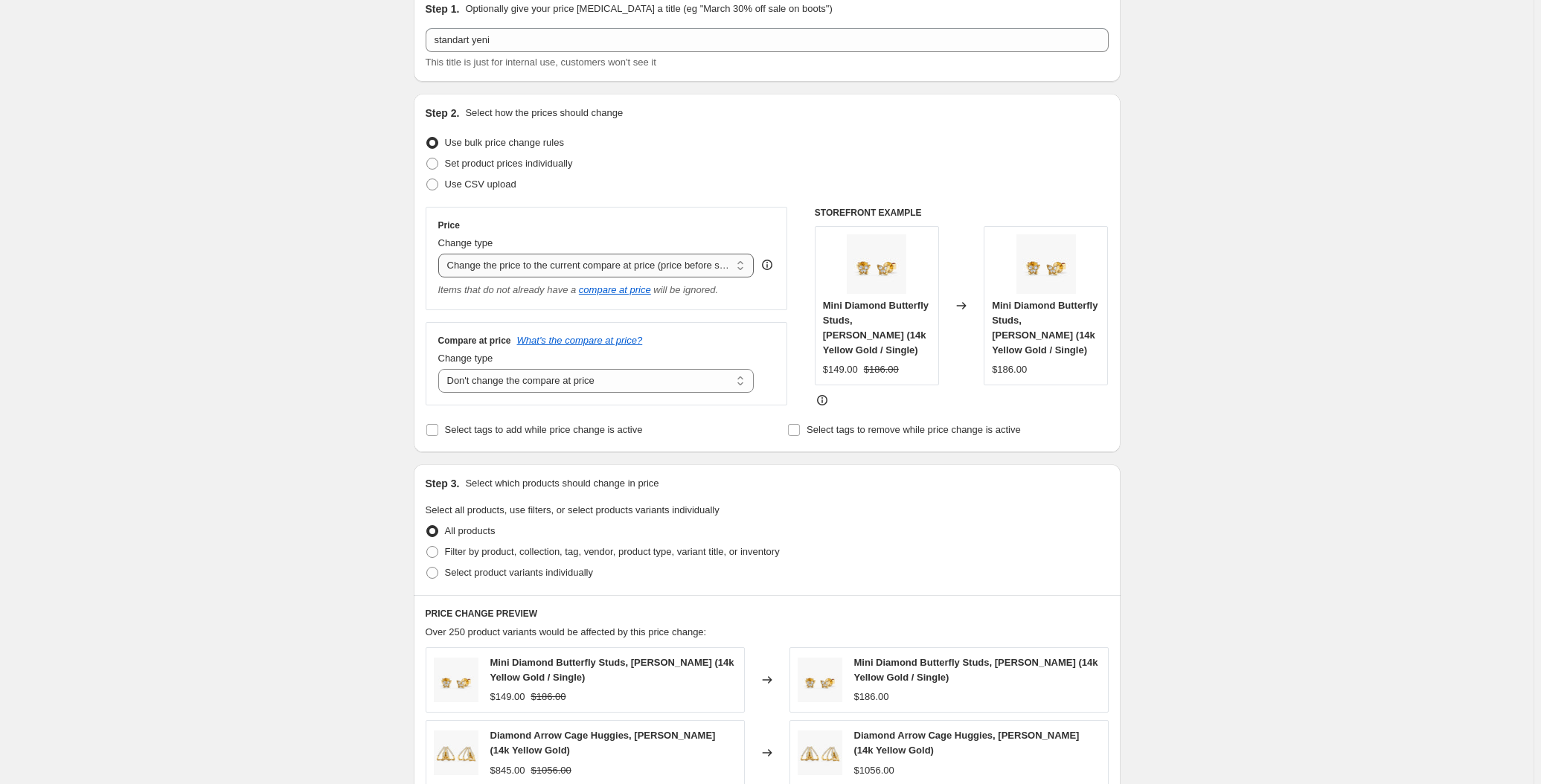
click at [620, 259] on select "Change the price to a certain amount Change the price by a certain amount Chang…" at bounding box center [596, 266] width 316 height 24
select select "percentage"
click at [441, 254] on select "Change the price to a certain amount Change the price by a certain amount Chang…" at bounding box center [596, 266] width 316 height 24
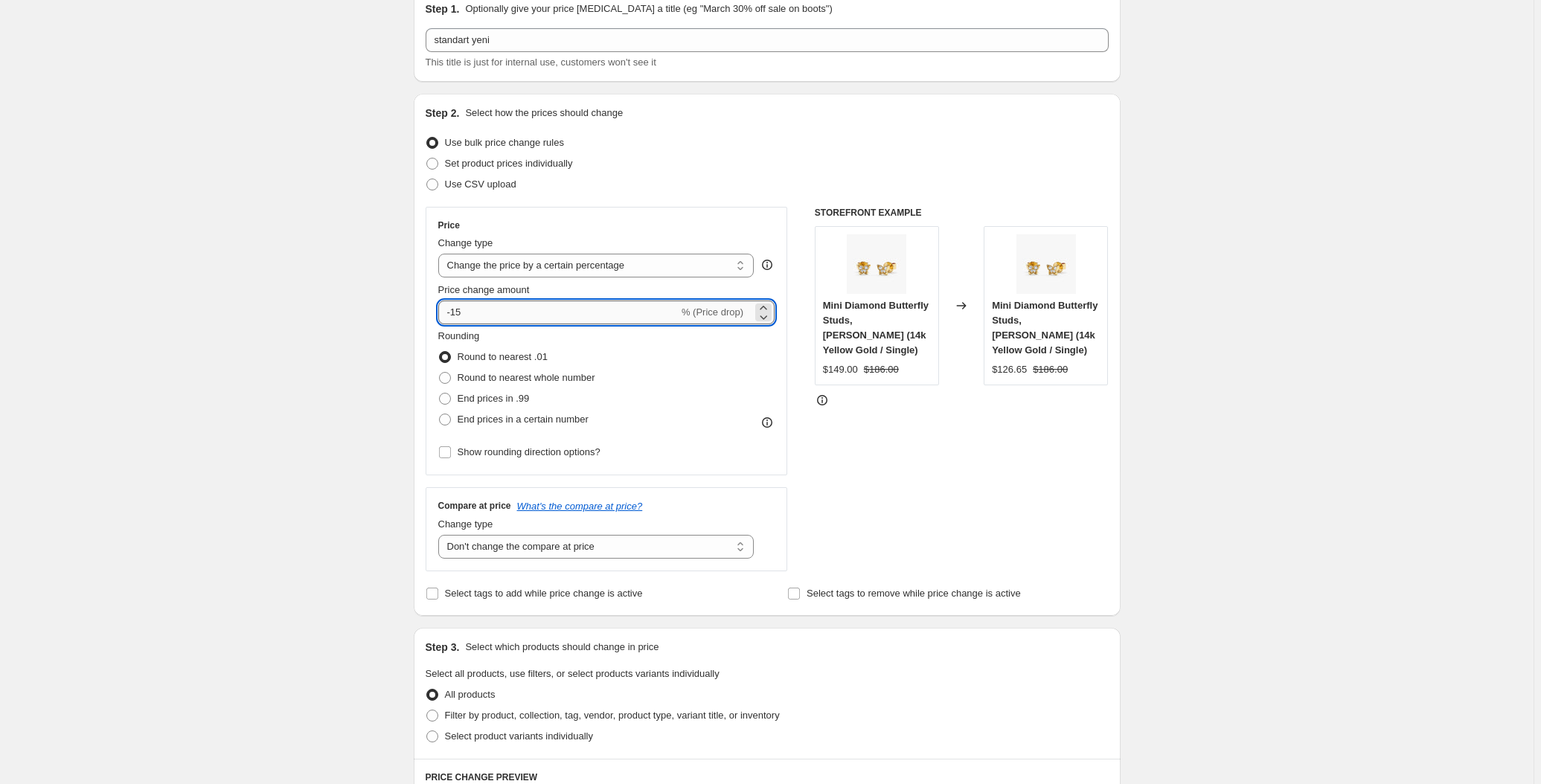
click at [523, 313] on input "-15" at bounding box center [558, 313] width 240 height 24
type input "20"
click at [294, 322] on div "Create new price change job. This page is ready Create new price change job Dra…" at bounding box center [766, 688] width 1534 height 1511
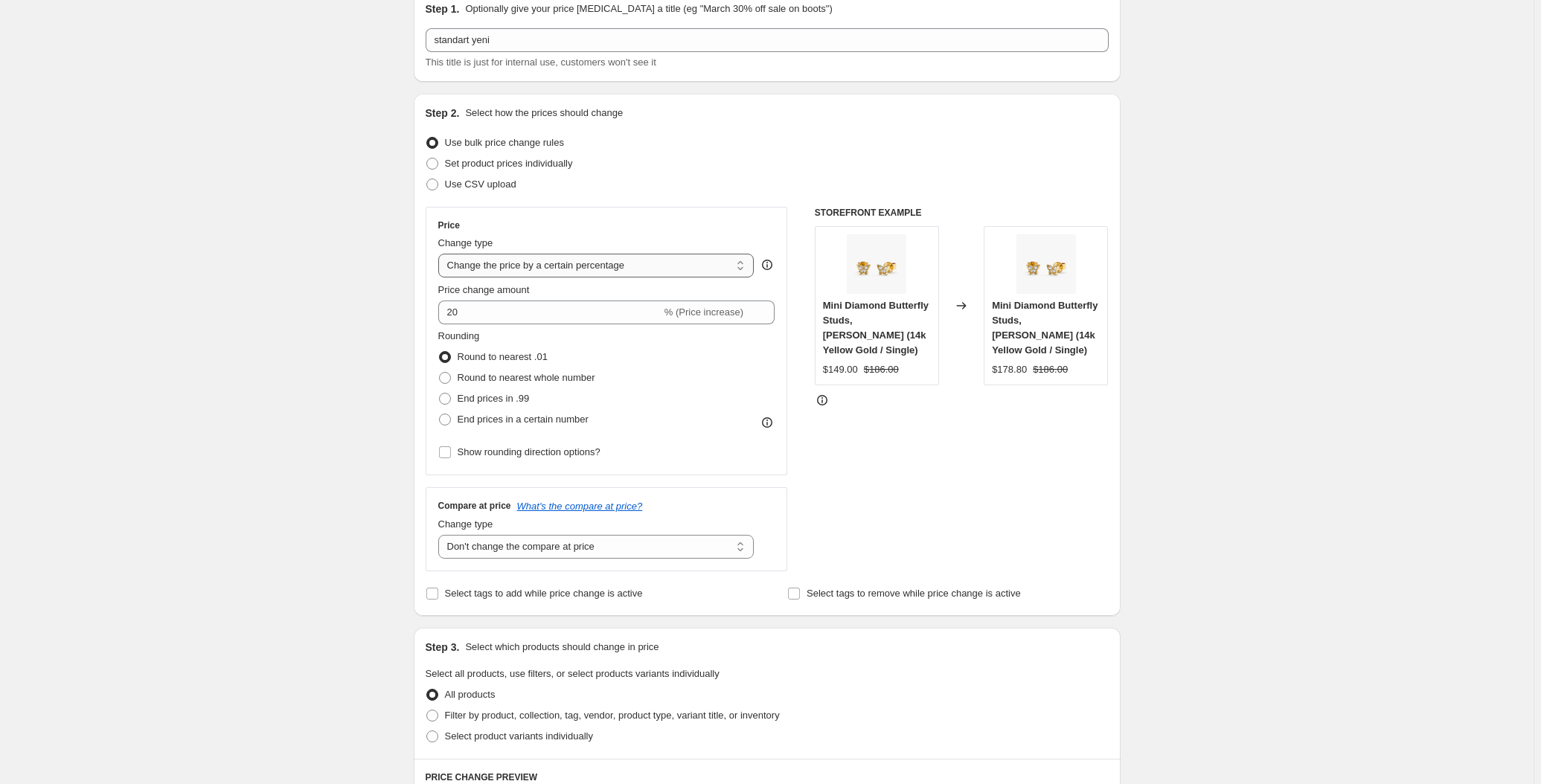
click at [533, 270] on select "Change the price to a certain amount Change the price by a certain amount Chang…" at bounding box center [596, 266] width 316 height 24
select select "bcap"
click at [441, 254] on select "Change the price to a certain amount Change the price by a certain amount Chang…" at bounding box center [596, 266] width 316 height 24
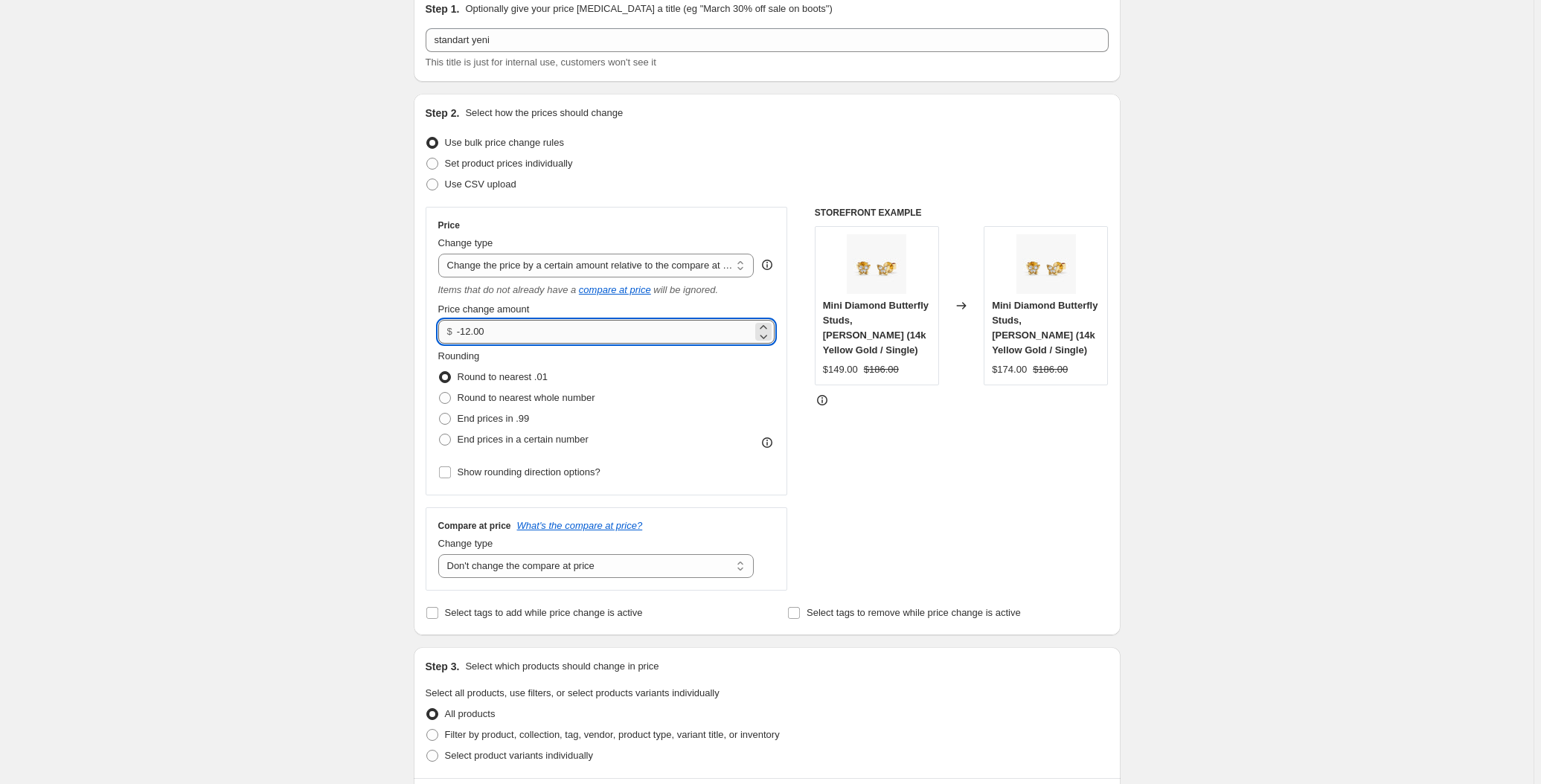
click at [500, 325] on input "-12.00" at bounding box center [604, 332] width 295 height 24
type input "20.00"
click at [170, 277] on div "Create new price change job. This page is ready Create new price change job Dra…" at bounding box center [766, 698] width 1534 height 1530
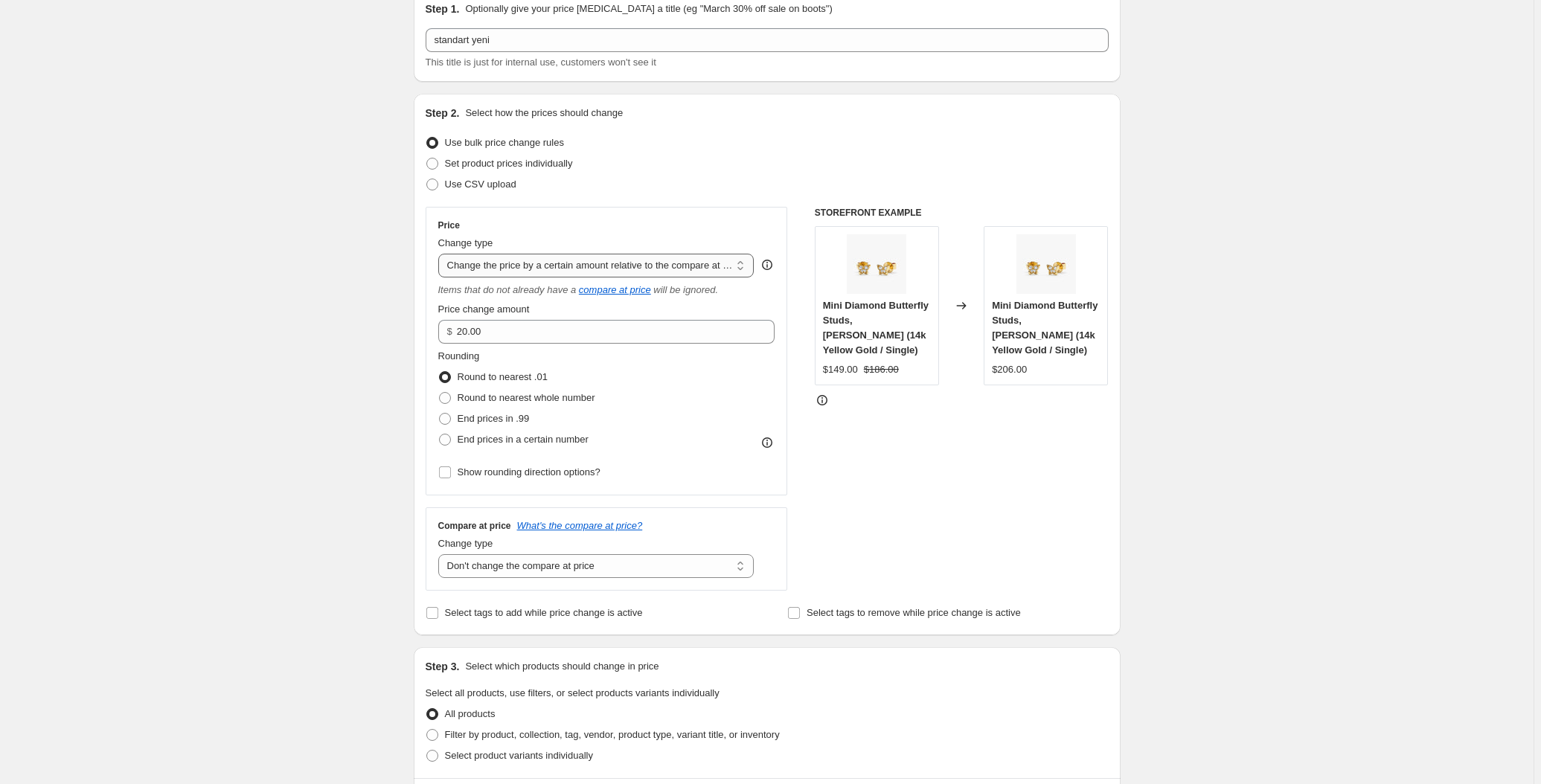
click at [519, 261] on select "Change the price to a certain amount Change the price by a certain amount Chang…" at bounding box center [596, 266] width 316 height 24
select select "pcap"
click at [441, 254] on select "Change the price to a certain amount Change the price by a certain amount Chang…" at bounding box center [596, 266] width 316 height 24
click at [522, 337] on input "-20" at bounding box center [585, 332] width 294 height 24
click at [522, 338] on input "-20" at bounding box center [585, 332] width 294 height 24
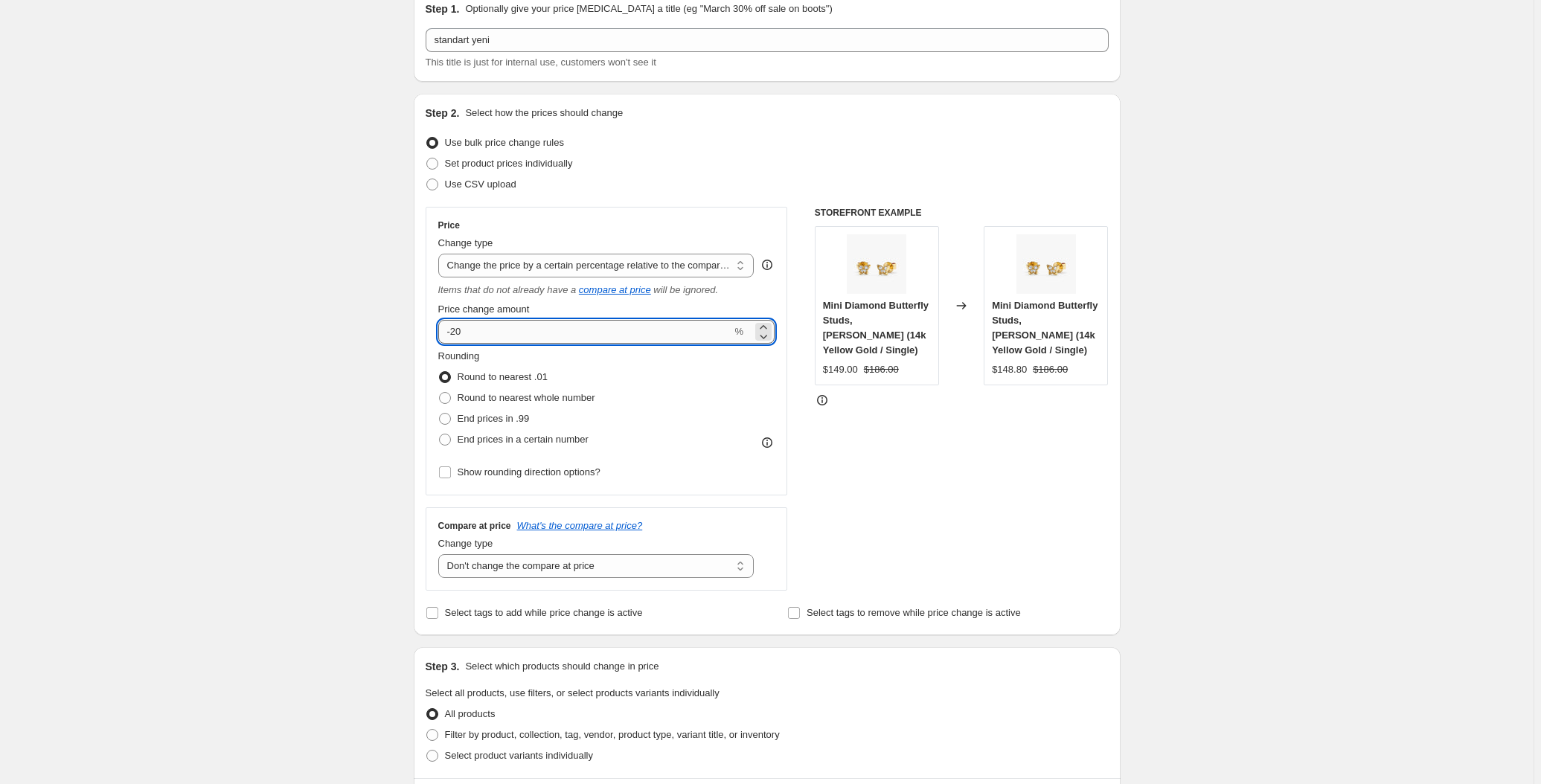
click at [522, 338] on input "-20" at bounding box center [585, 332] width 294 height 24
type input "20"
click at [262, 323] on div "Create new price change job. This page is ready Create new price change job Dra…" at bounding box center [766, 698] width 1534 height 1530
click at [511, 266] on select "Change the price to a certain amount Change the price by a certain amount Chang…" at bounding box center [596, 266] width 316 height 24
select select "pc"
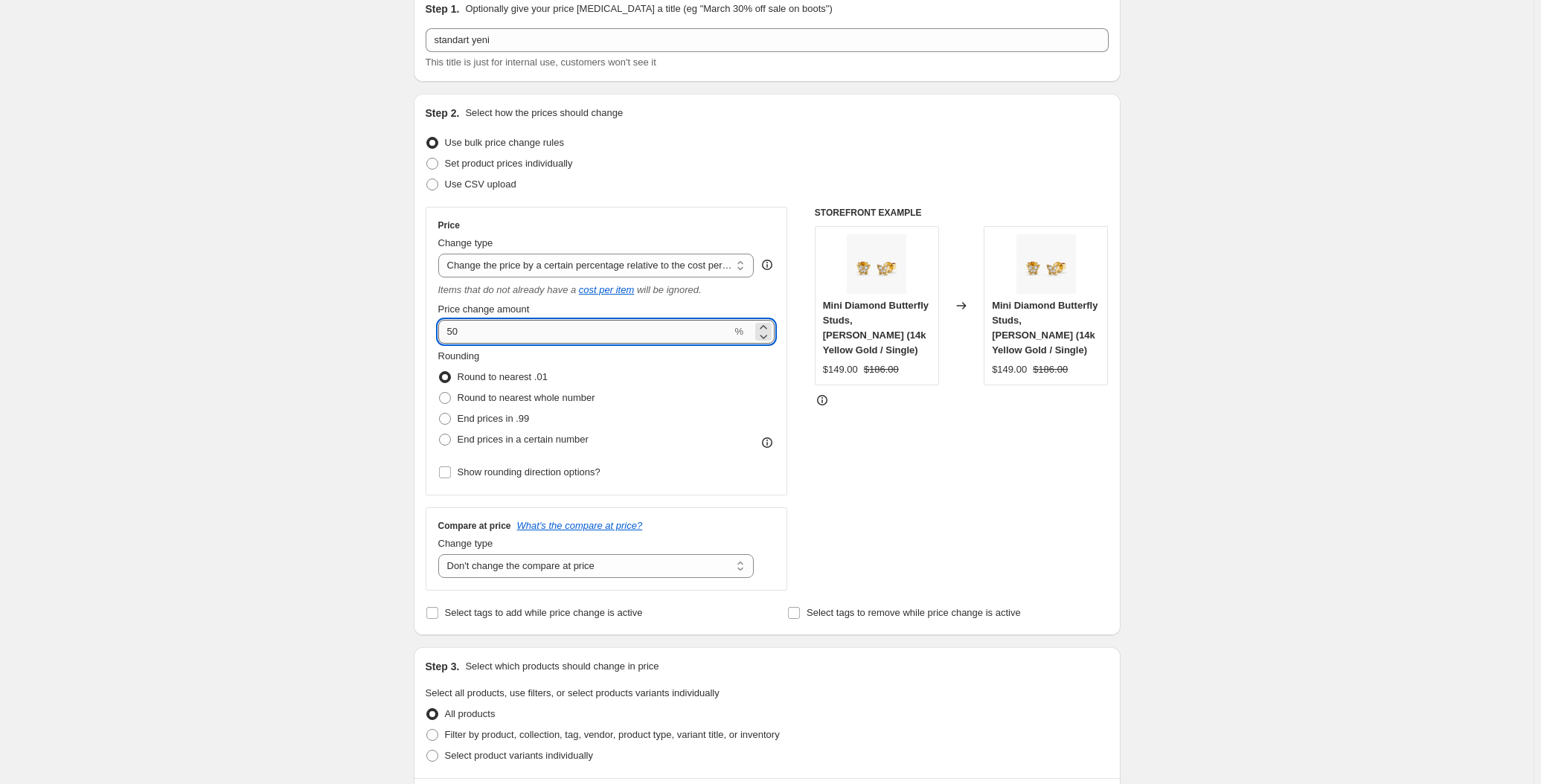
click at [510, 330] on input "50" at bounding box center [585, 332] width 294 height 24
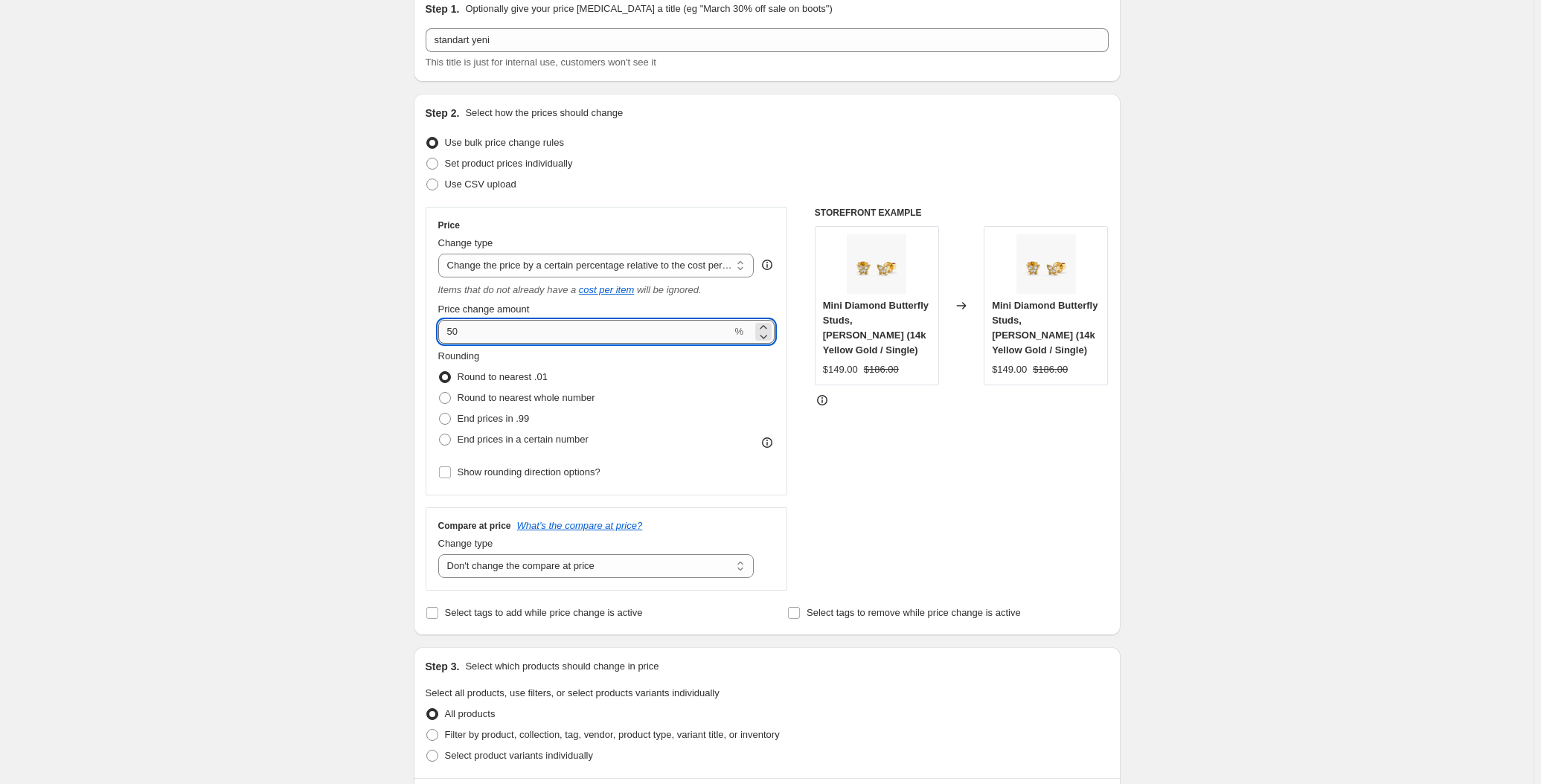
click at [510, 330] on input "50" at bounding box center [585, 332] width 294 height 24
type input "20"
click at [319, 339] on div "Create new price change job. This page is ready Create new price change job Dra…" at bounding box center [766, 698] width 1534 height 1530
click at [530, 268] on select "Change the price to a certain amount Change the price by a certain amount Chang…" at bounding box center [596, 266] width 316 height 24
select select "margin"
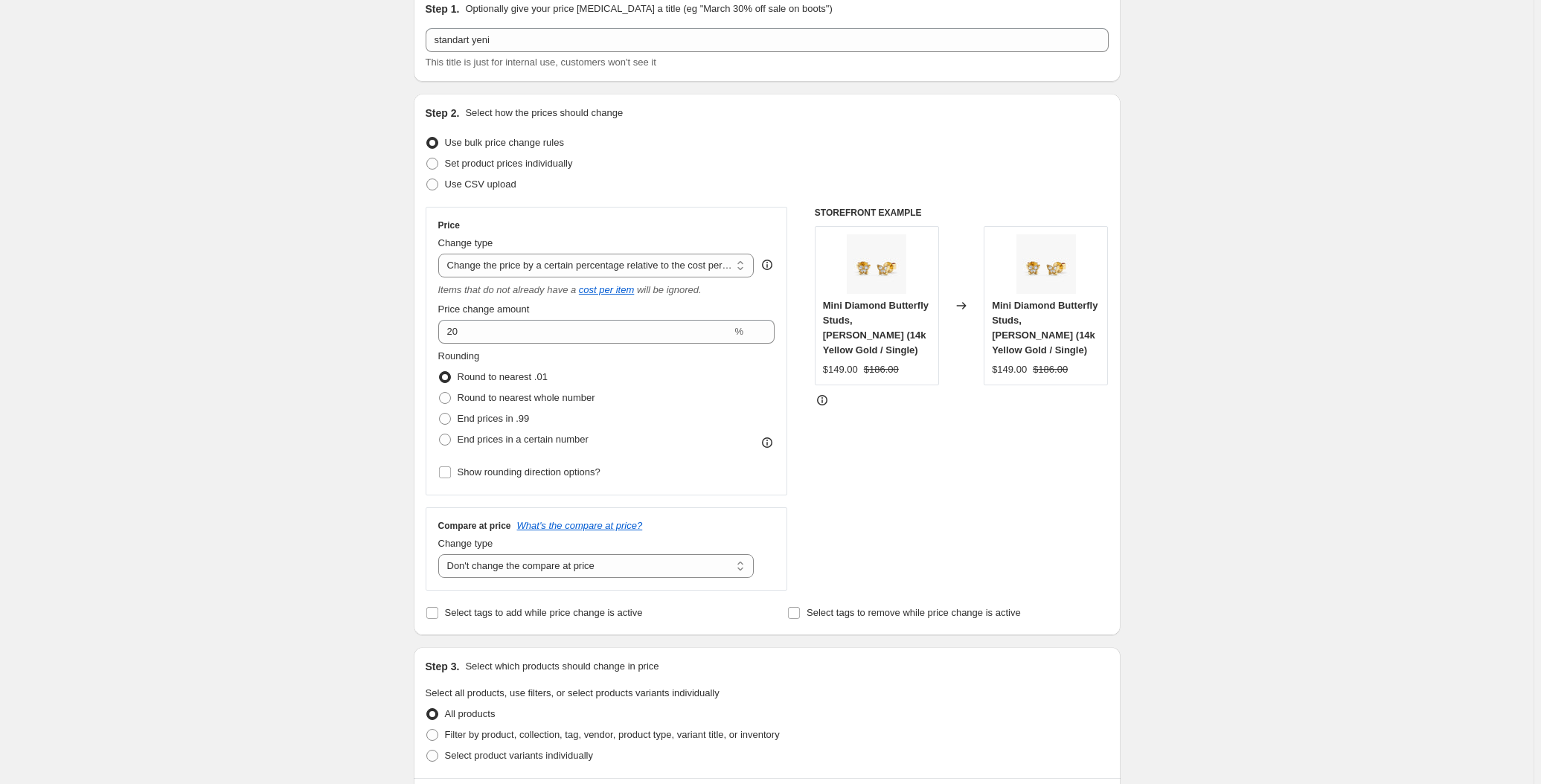
click at [441, 254] on select "Change the price to a certain amount Change the price by a certain amount Chang…" at bounding box center [596, 266] width 316 height 24
type input "50"
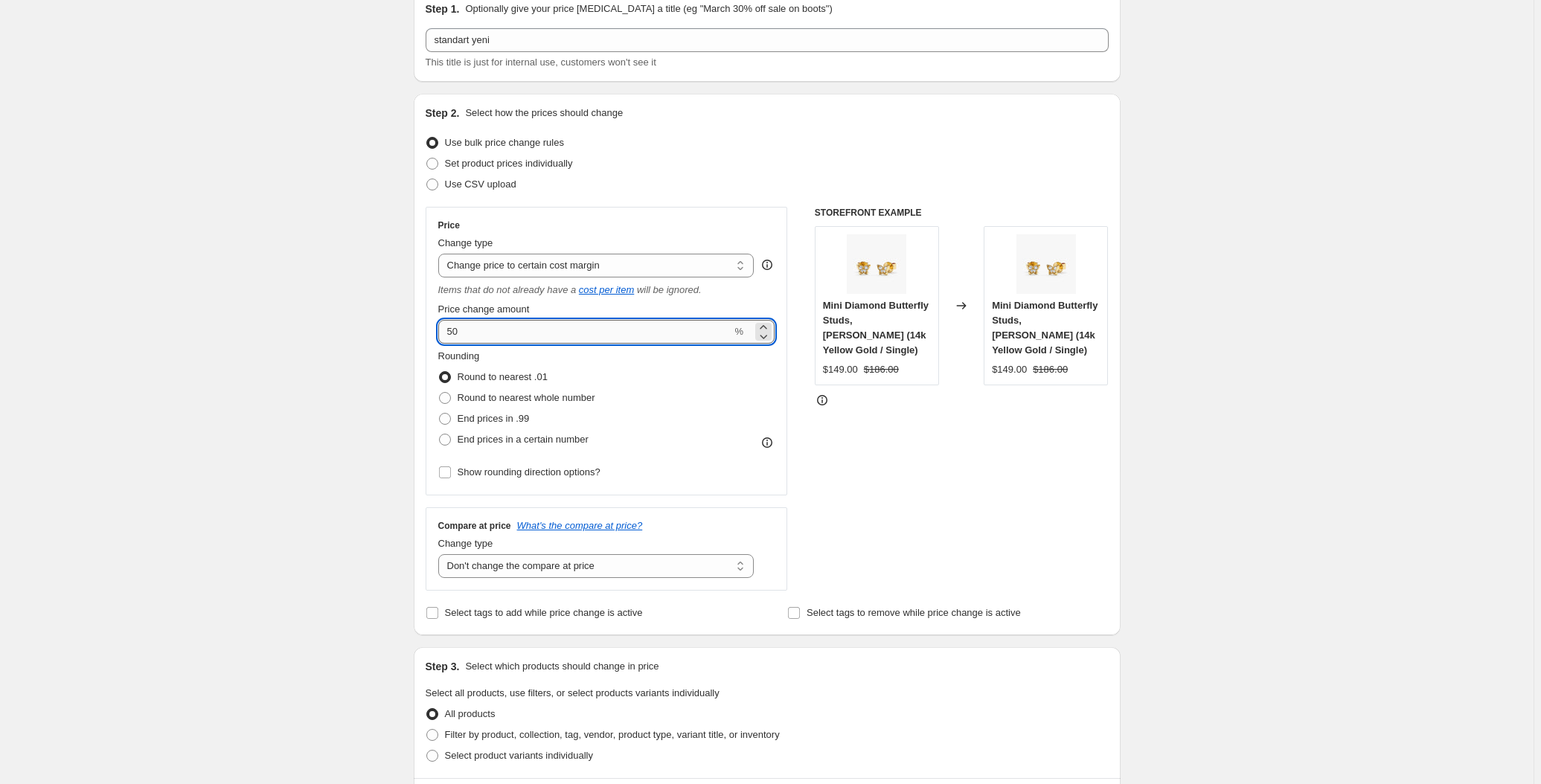
click at [511, 330] on input "50" at bounding box center [585, 332] width 294 height 24
click at [346, 349] on div "Create new price change job. This page is ready Create new price change job Dra…" at bounding box center [766, 698] width 1534 height 1530
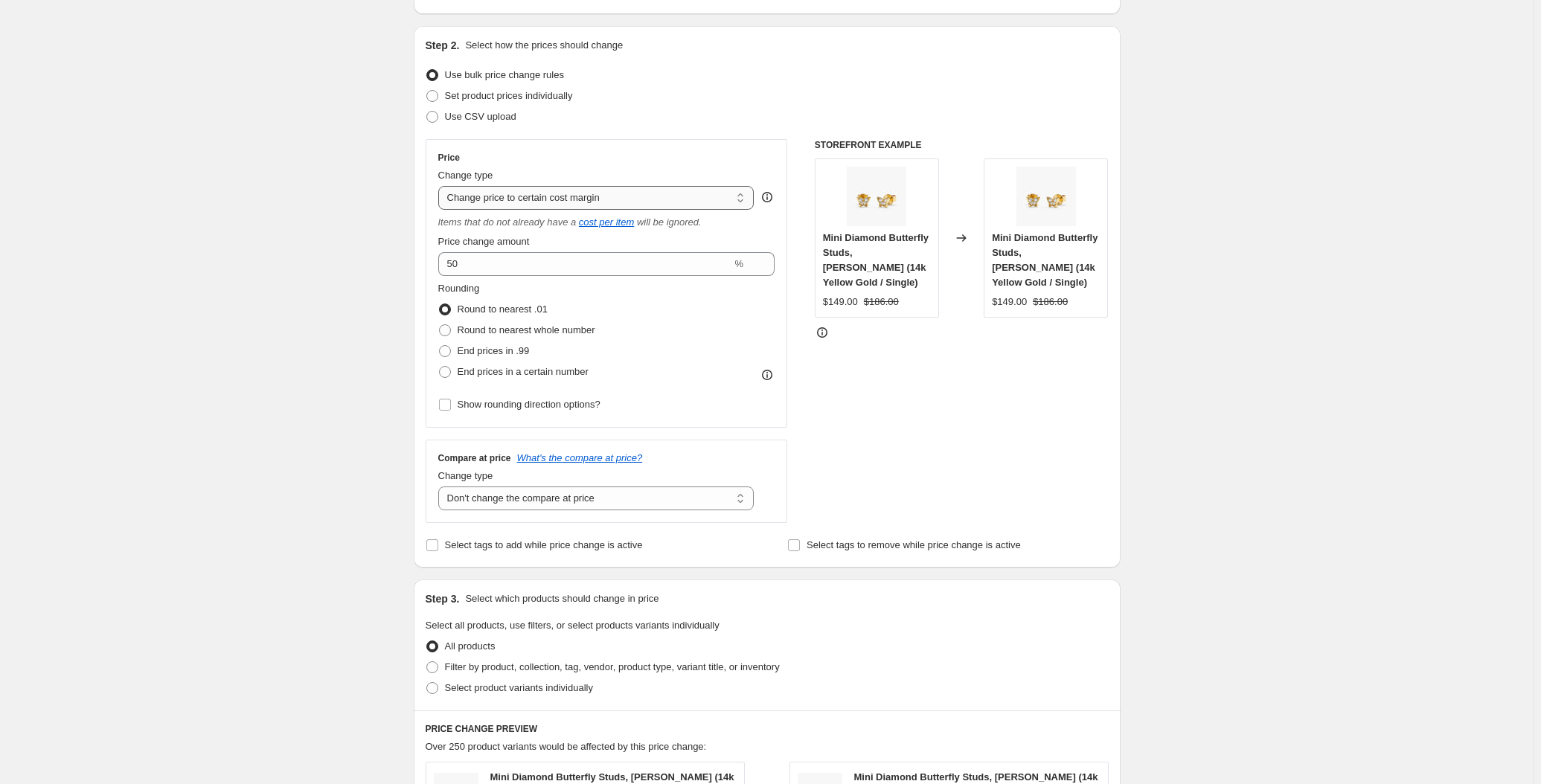
click at [526, 190] on select "Change the price to a certain amount Change the price by a certain amount Chang…" at bounding box center [596, 198] width 316 height 24
click at [441, 186] on select "Change the price to a certain amount Change the price by a certain amount Chang…" at bounding box center [596, 198] width 316 height 24
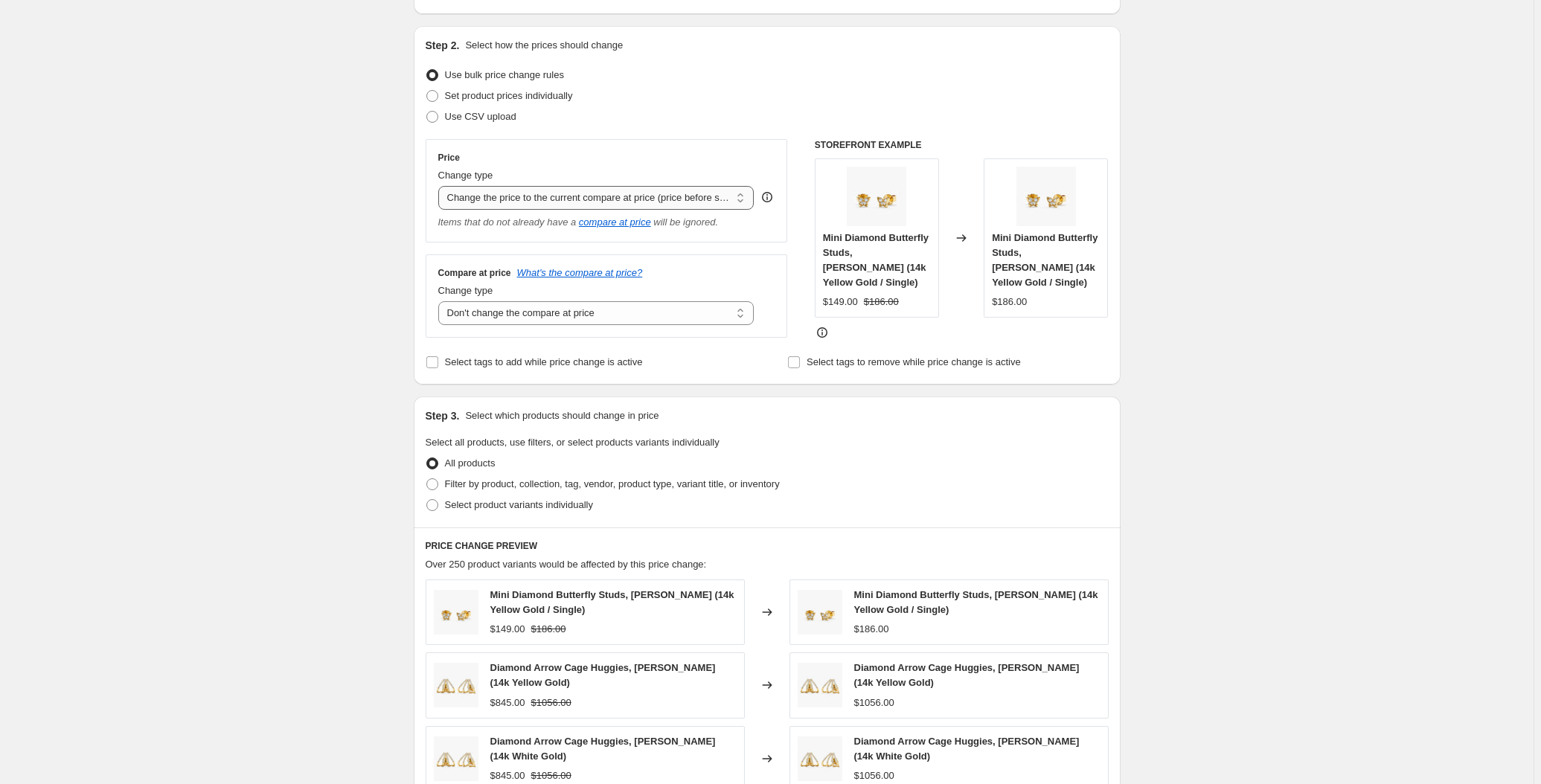
click at [557, 187] on select "Change the price to a certain amount Change the price by a certain amount Chang…" at bounding box center [596, 198] width 316 height 24
select select "bcap"
click at [441, 186] on select "Change the price to a certain amount Change the price by a certain amount Chang…" at bounding box center [596, 198] width 316 height 24
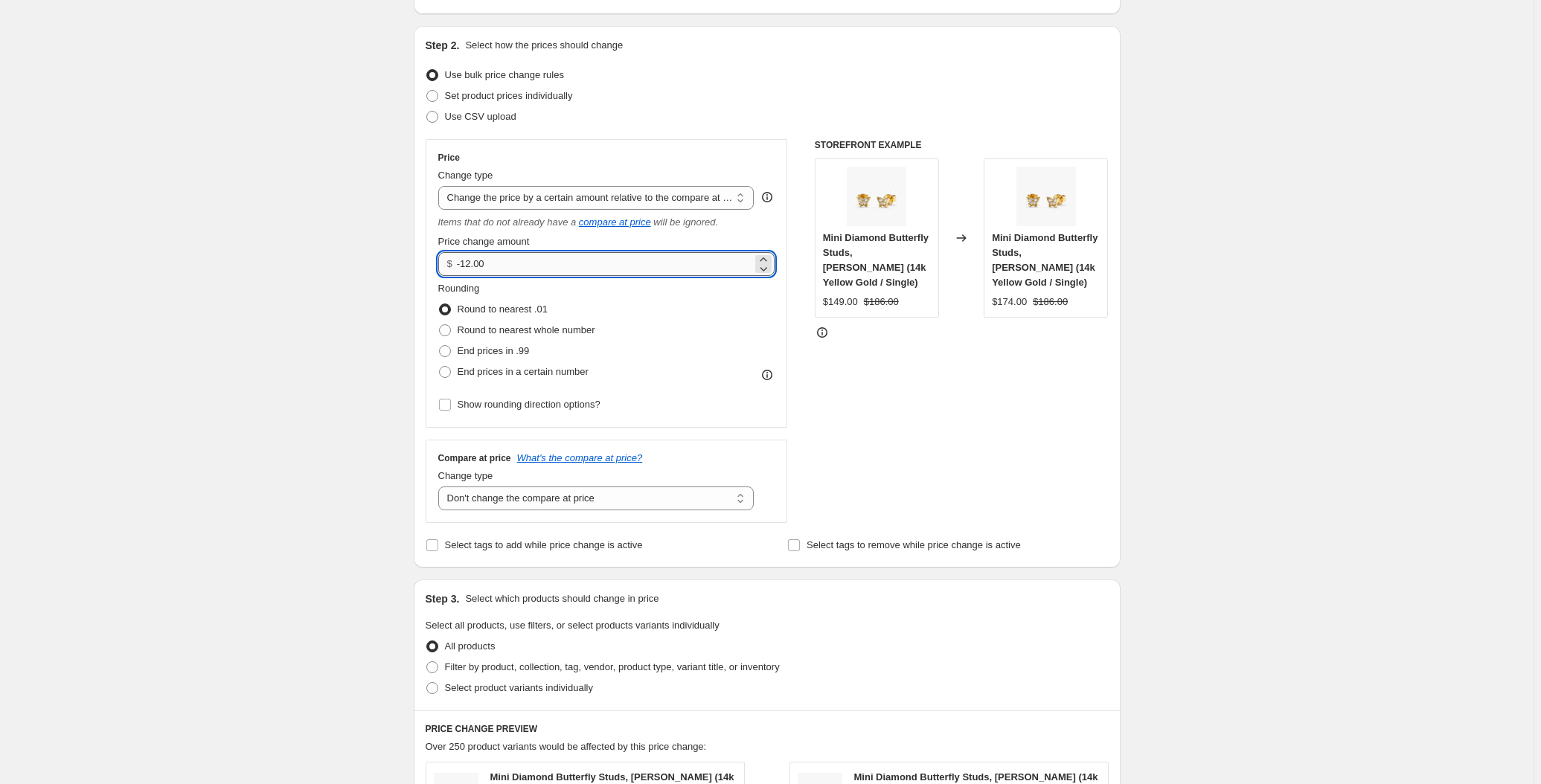
click at [520, 264] on input "-12.00" at bounding box center [604, 264] width 295 height 24
type input "20.00"
click at [351, 211] on div "Create new price change job. This page is ready Create new price change job Dra…" at bounding box center [766, 630] width 1534 height 1530
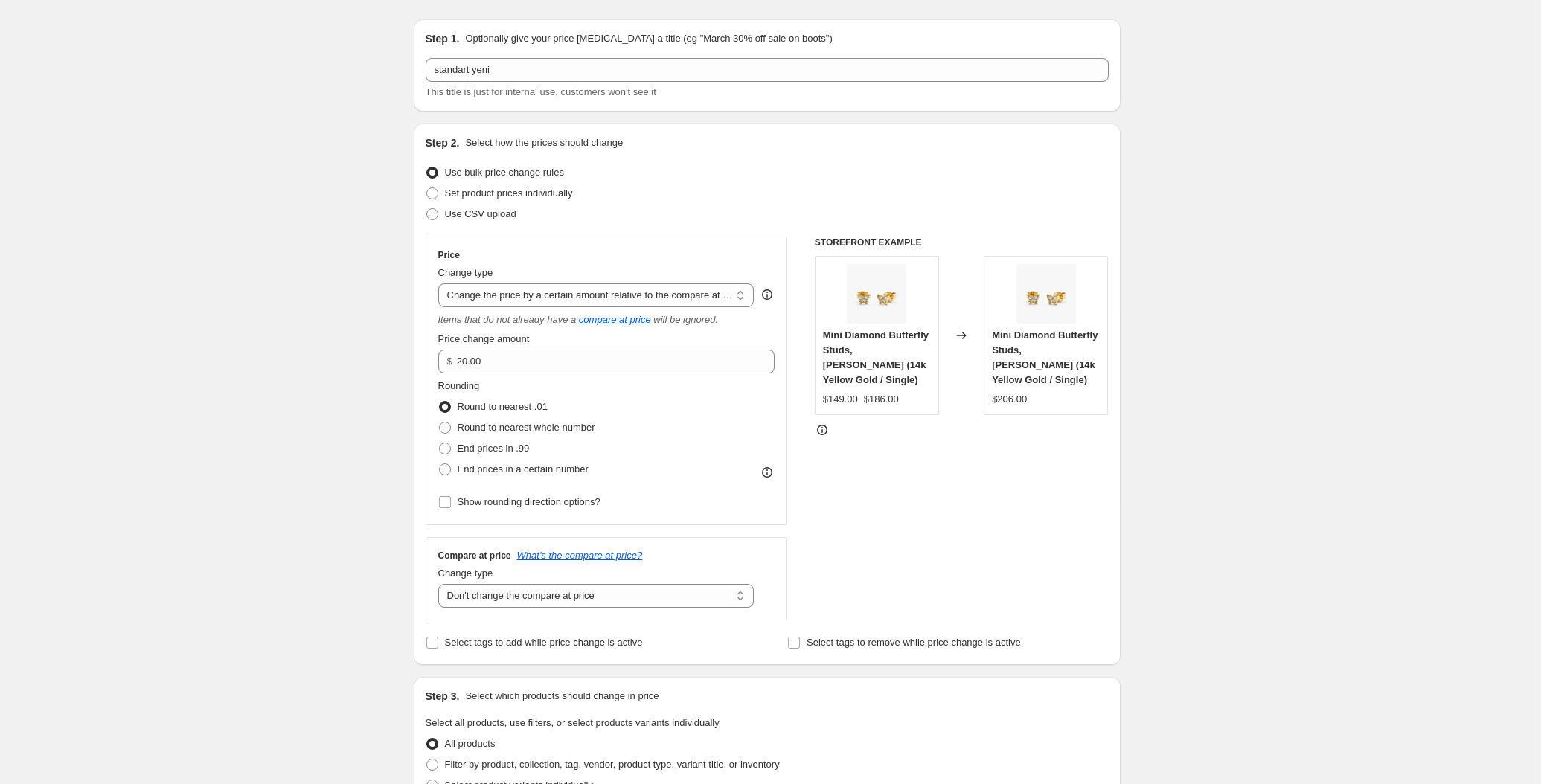
scroll to position [0, 0]
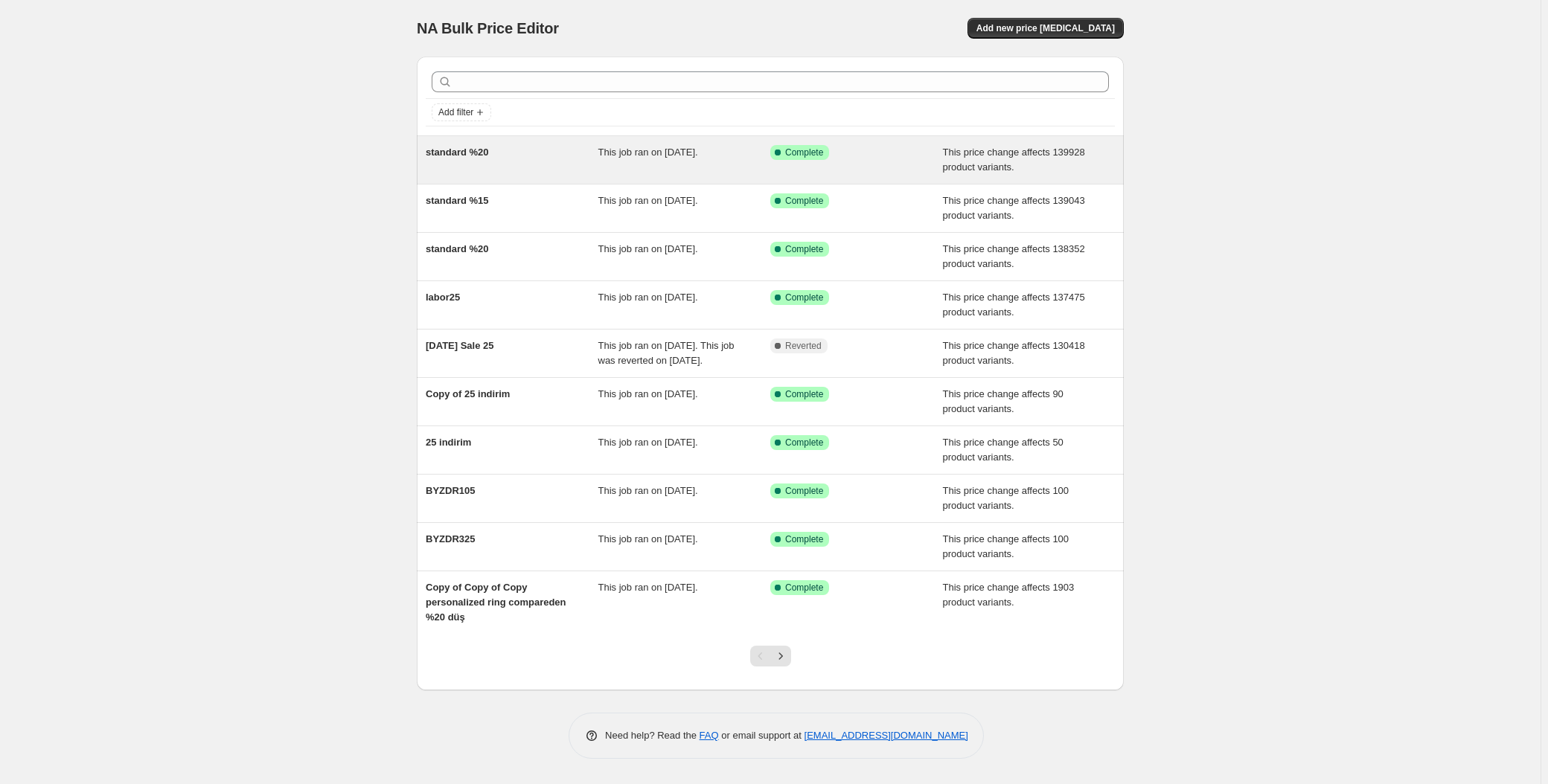
click at [450, 155] on span "standard %20" at bounding box center [457, 152] width 63 height 11
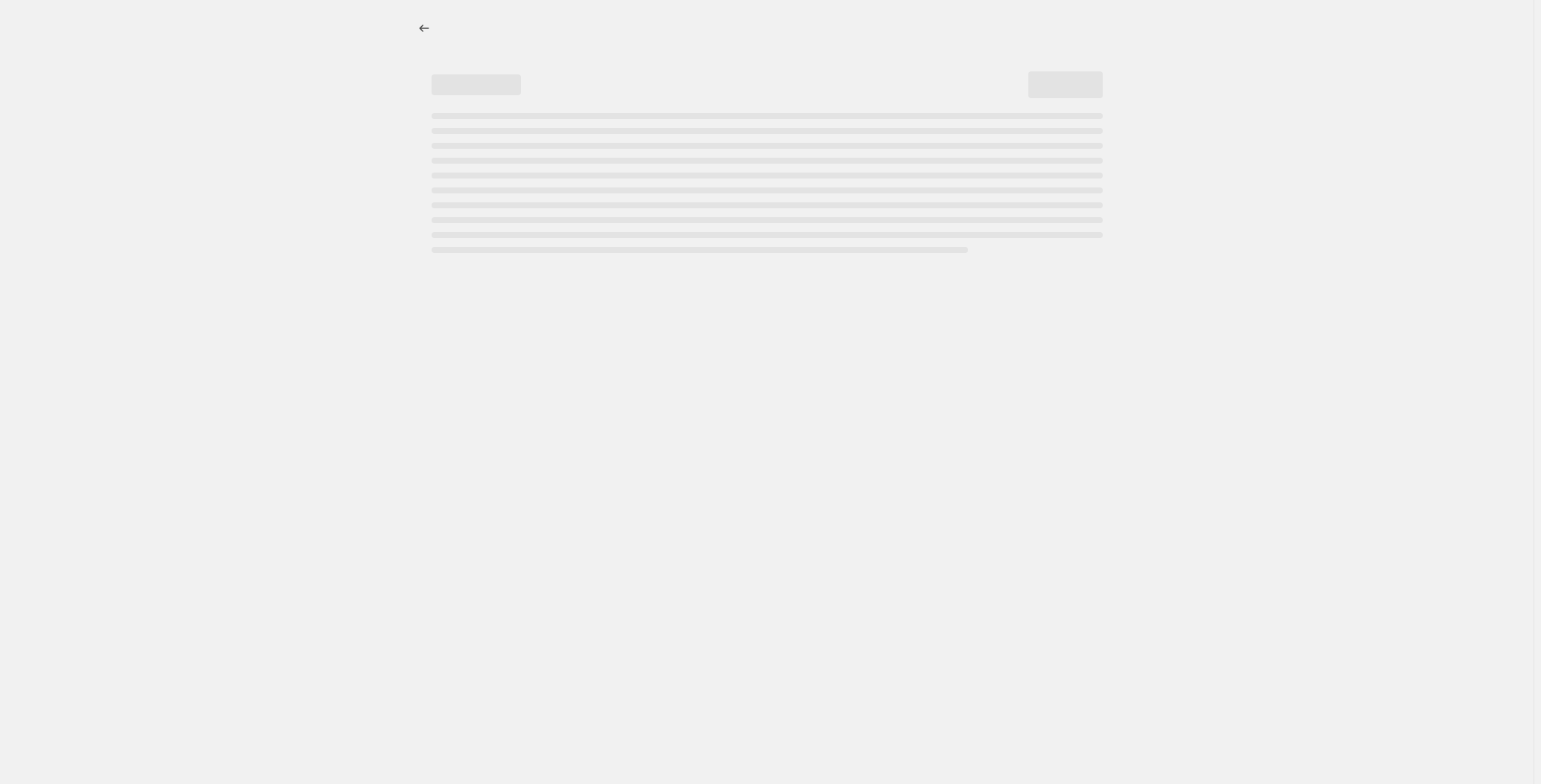
select select "pcap"
select select "no_change"
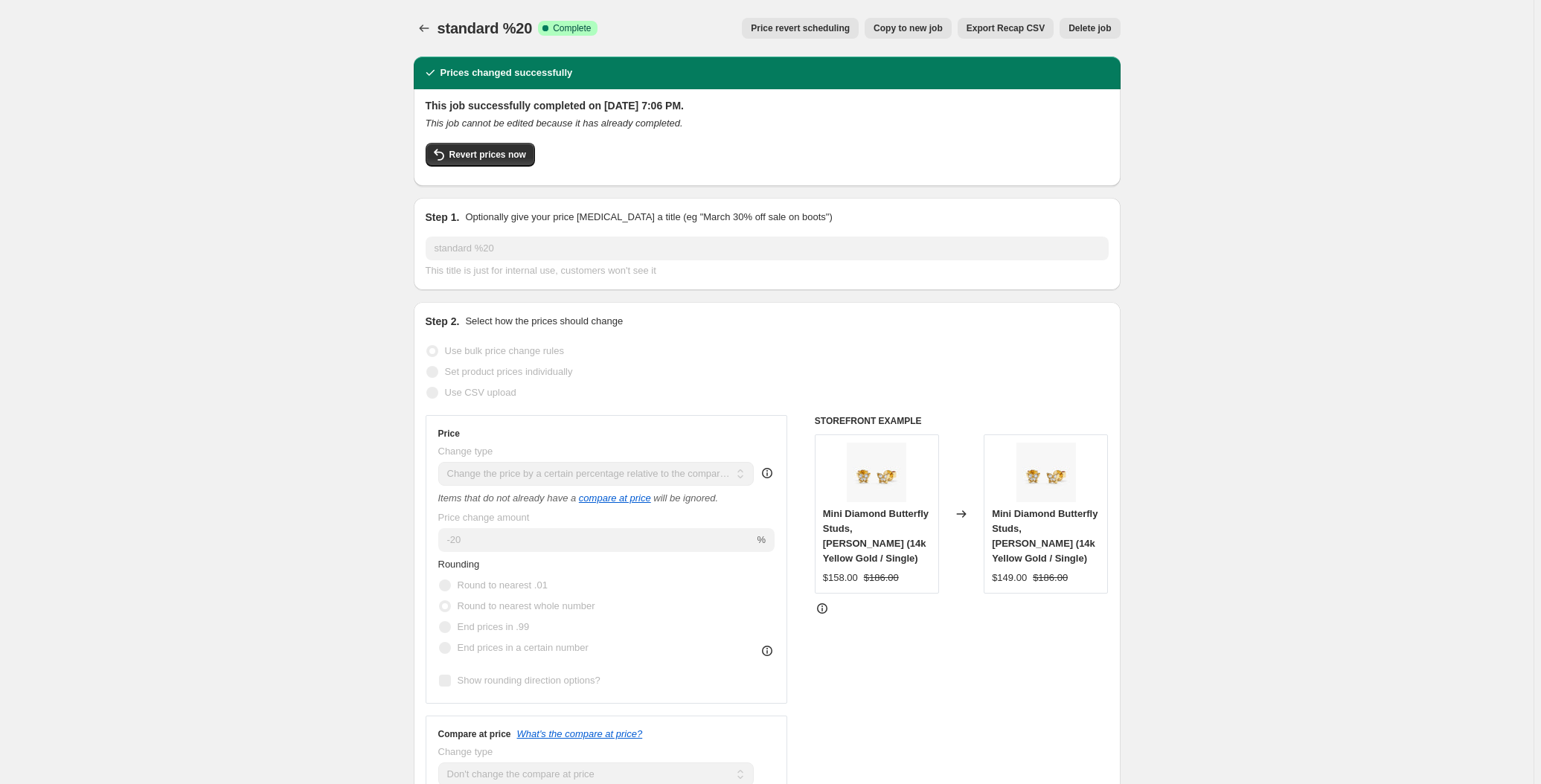
click at [917, 34] on button "Copy to new job" at bounding box center [908, 28] width 87 height 21
select select "pcap"
select select "no_change"
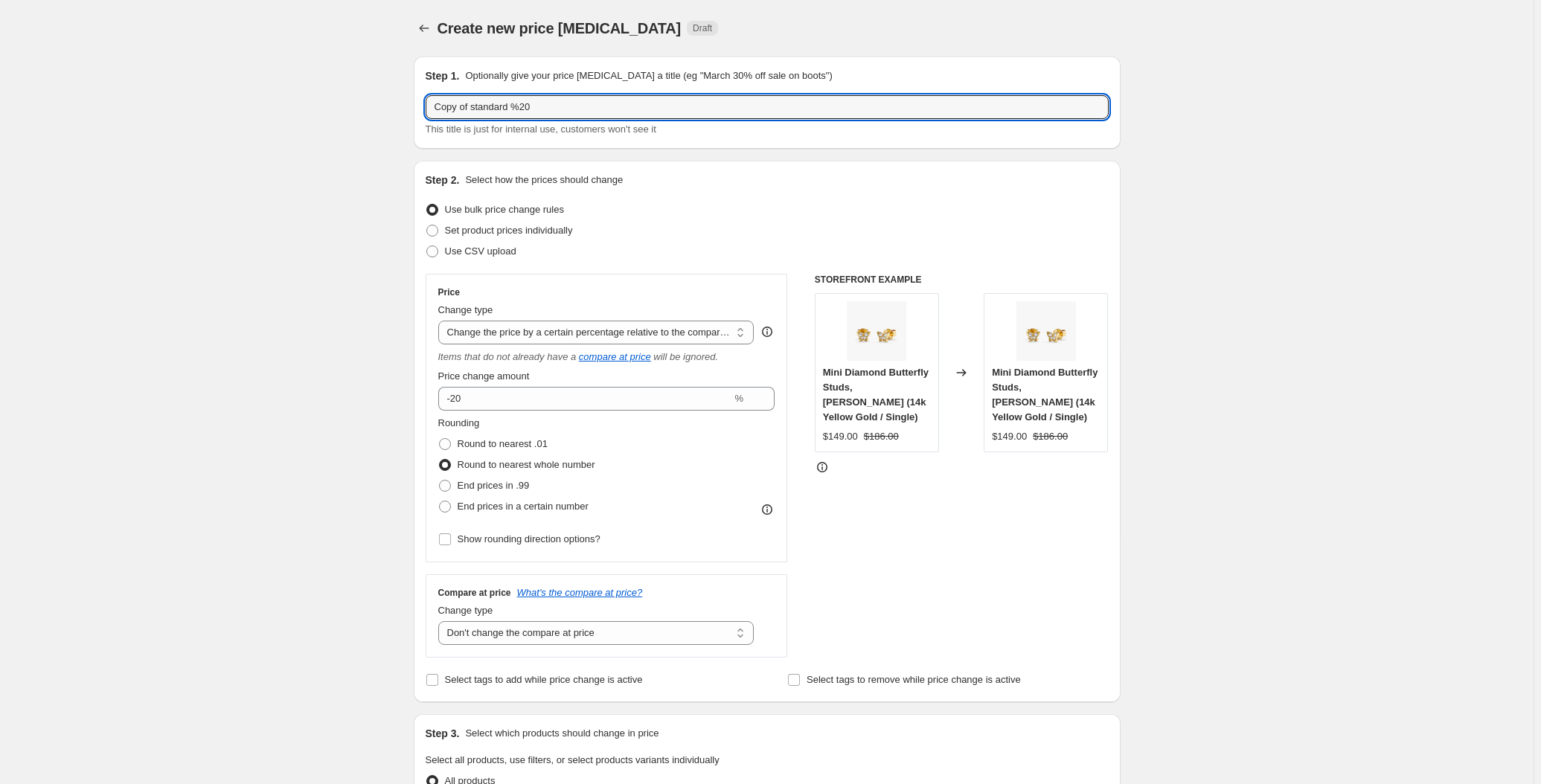
drag, startPoint x: 556, startPoint y: 109, endPoint x: 254, endPoint y: 126, distance: 302.5
click at [254, 126] on div "Create new price change job. This page is ready Create new price change job Dra…" at bounding box center [766, 765] width 1534 height 1530
type input "yeni"
click at [375, 232] on div "Create new price change job. This page is ready Create new price change job Dra…" at bounding box center [766, 765] width 1534 height 1530
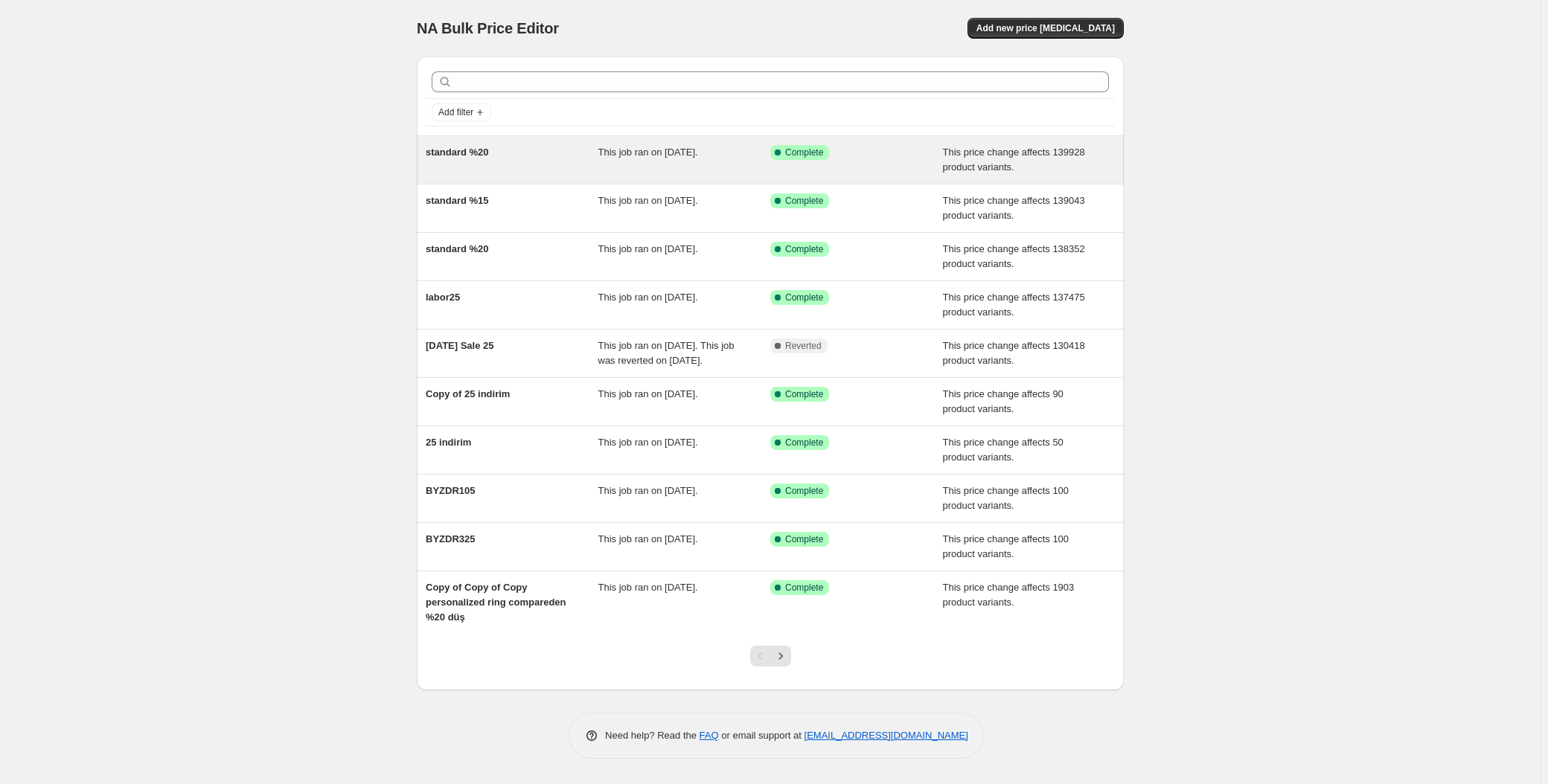
click at [463, 159] on div "standard %20" at bounding box center [512, 159] width 173 height 30
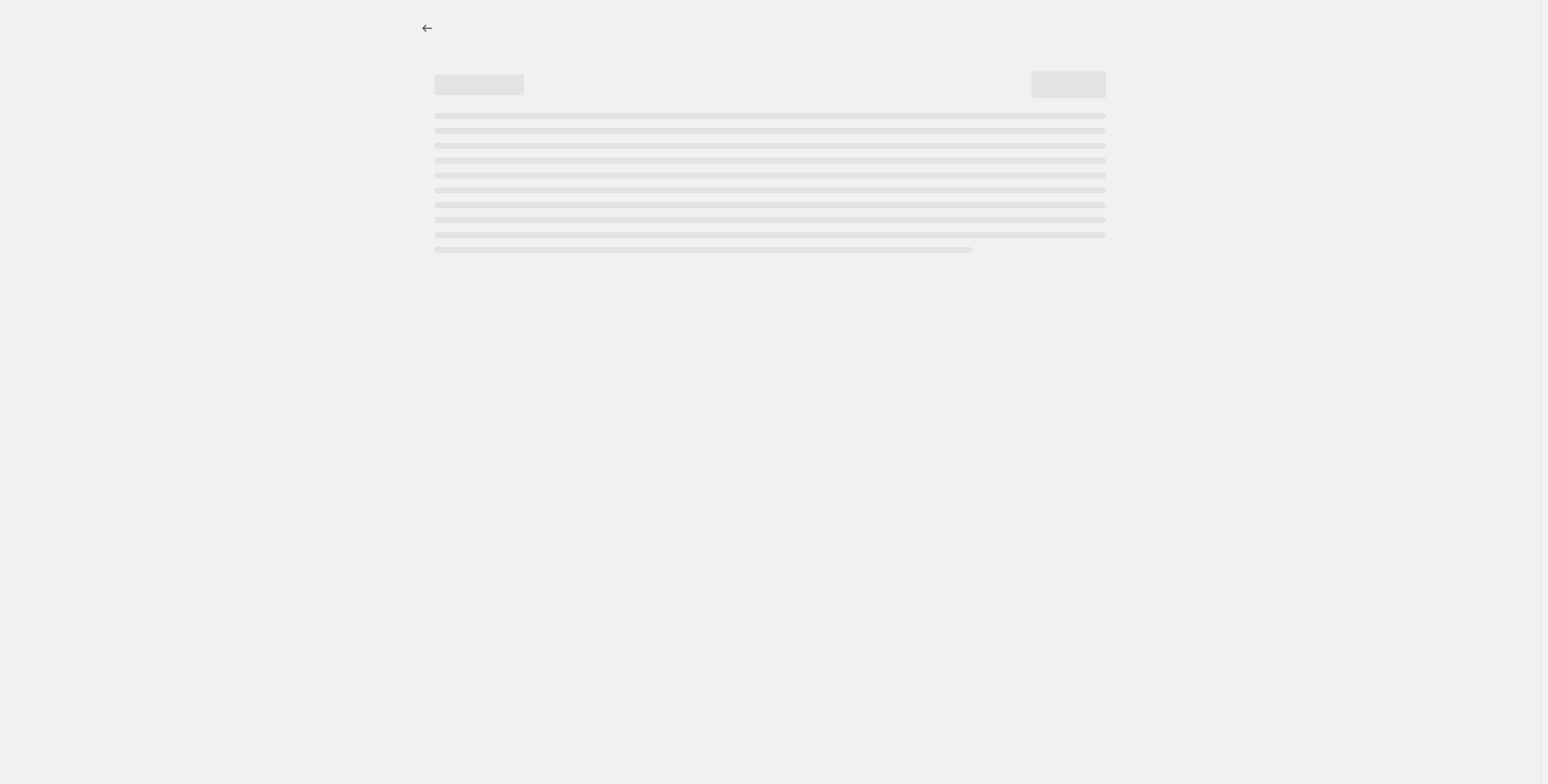
select select "pcap"
select select "no_change"
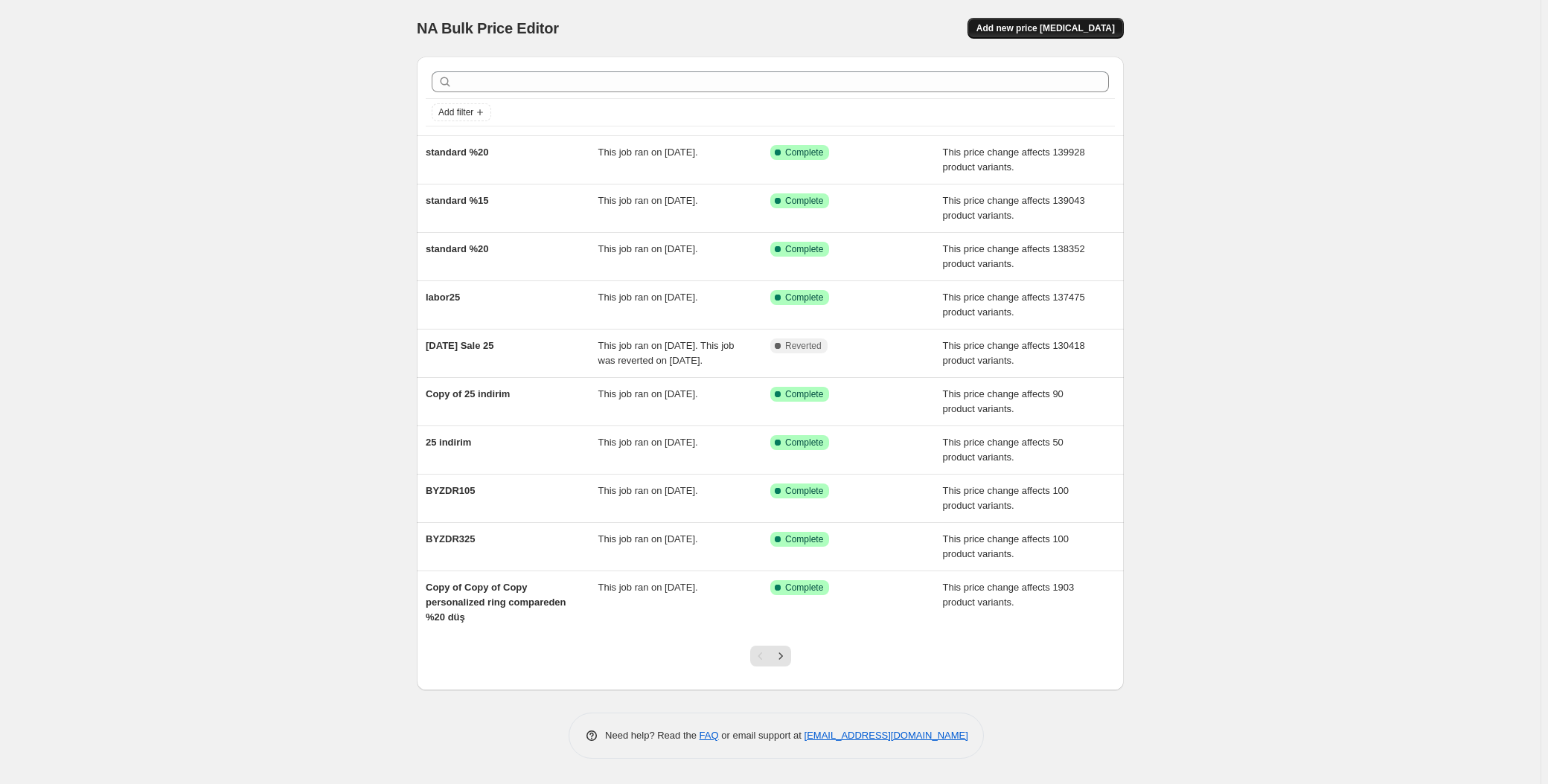
click at [1048, 31] on span "Add new price change job" at bounding box center [1045, 28] width 138 height 12
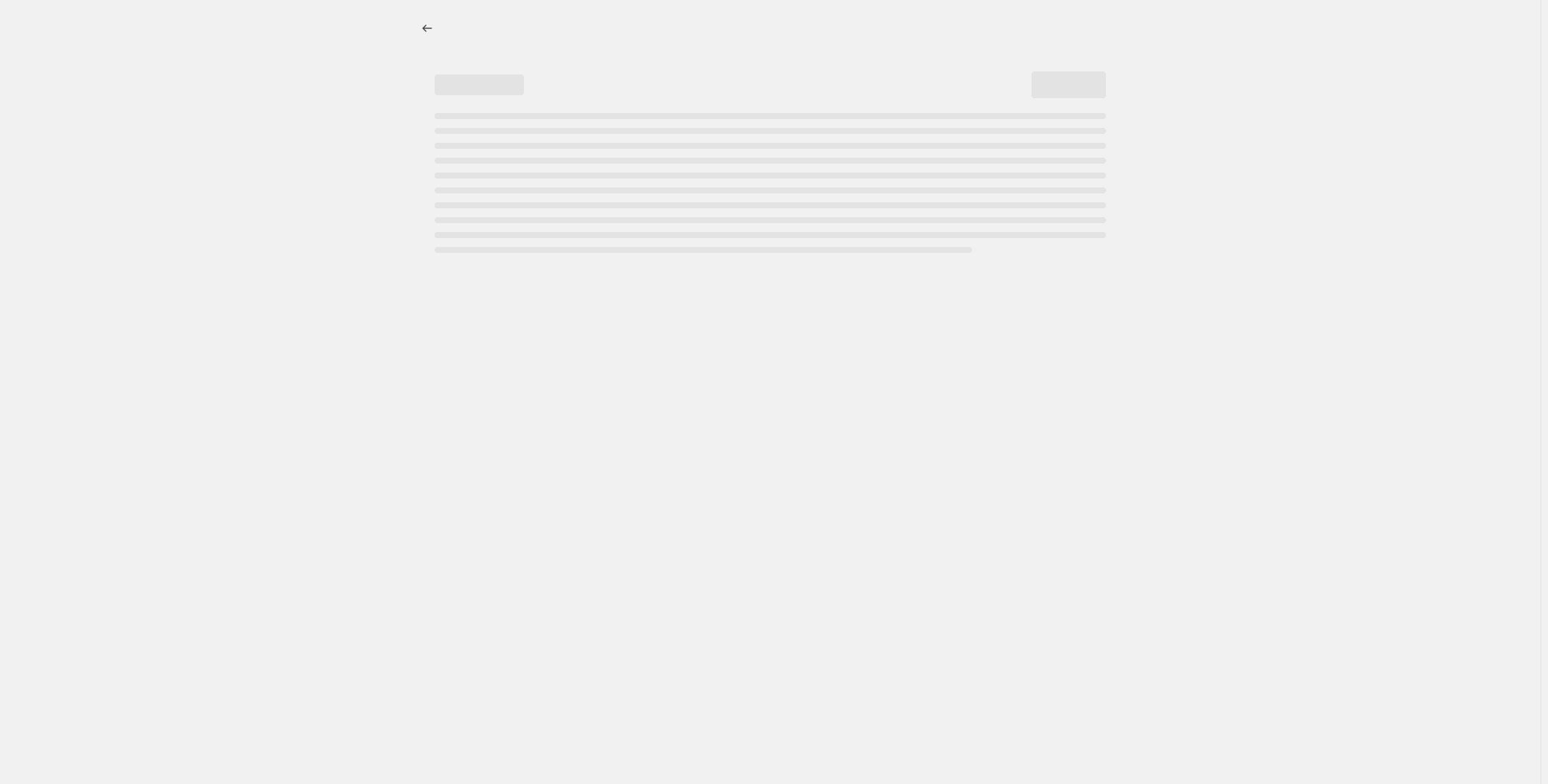
select select "percentage"
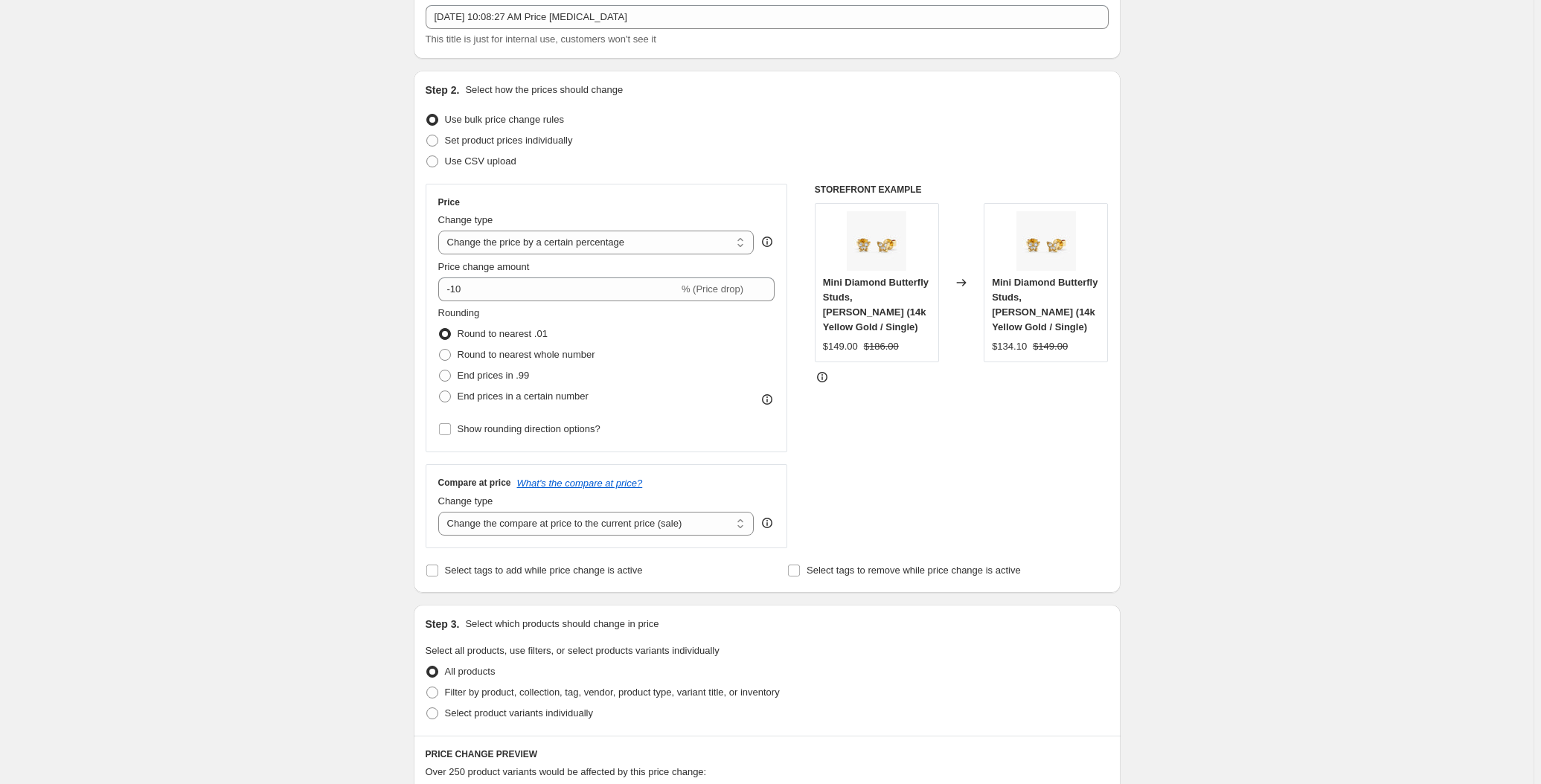
scroll to position [67, 0]
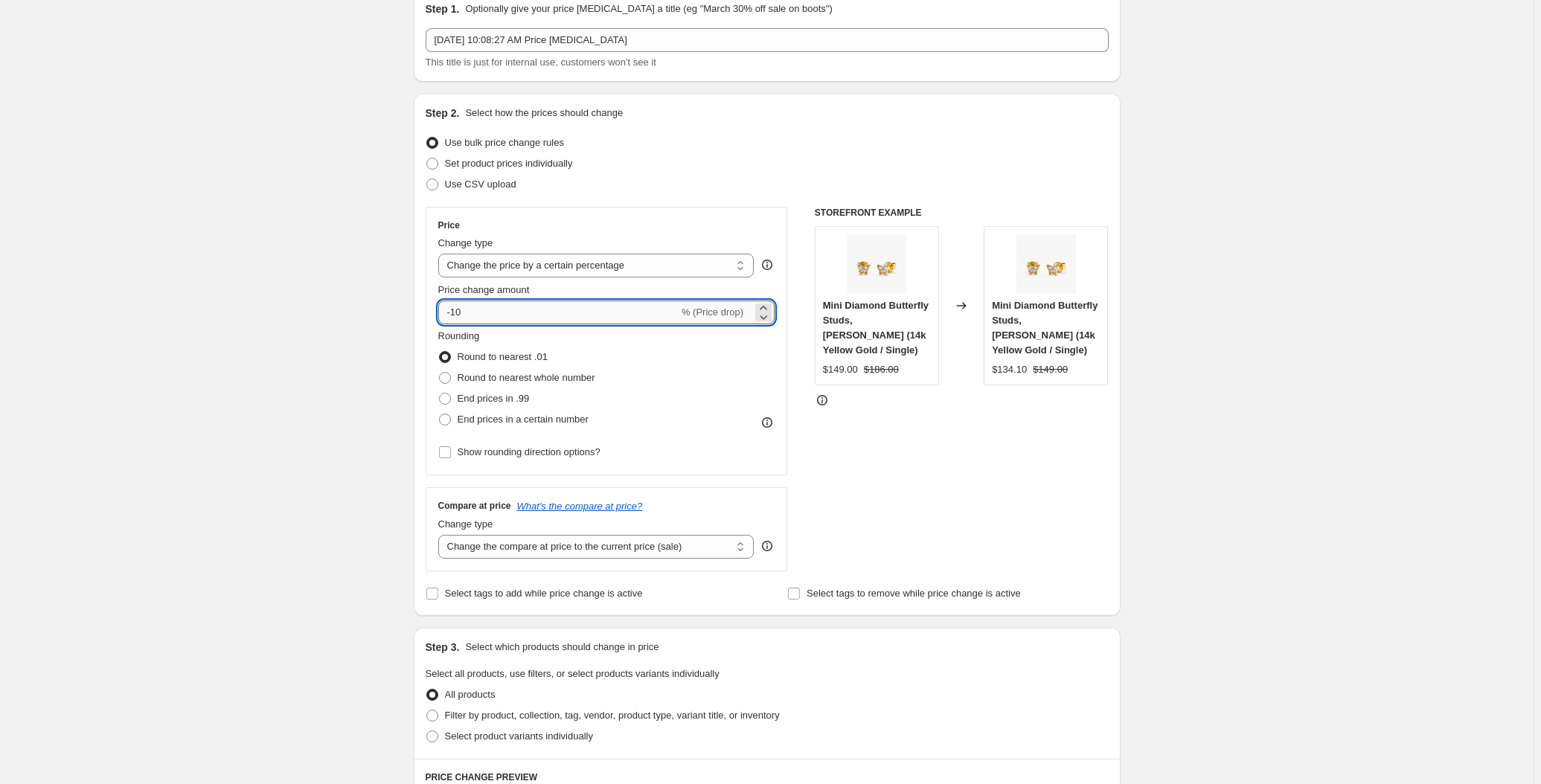
click at [600, 308] on input "-10" at bounding box center [558, 313] width 240 height 24
click at [601, 307] on input "-10" at bounding box center [558, 313] width 240 height 24
type input "25"
click at [337, 244] on div "Create new price change job. This page is ready Create new price change job Dra…" at bounding box center [766, 688] width 1534 height 1511
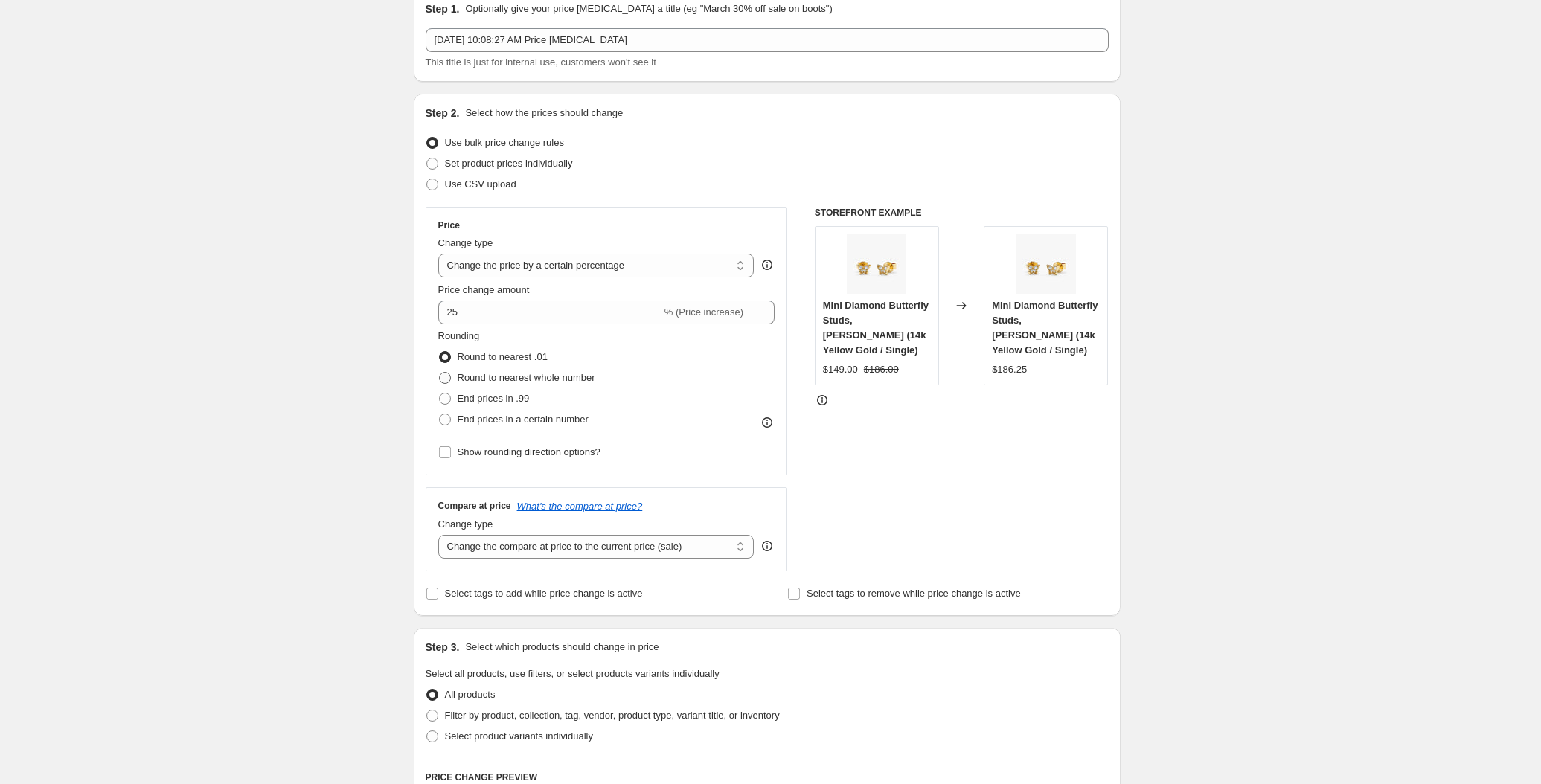
click at [456, 385] on label "Round to nearest whole number" at bounding box center [517, 378] width 157 height 21
click at [440, 373] on input "Round to nearest whole number" at bounding box center [439, 372] width 1 height 1
radio input "true"
click at [311, 366] on div "Create new price change job. This page is ready Create new price change job Dra…" at bounding box center [766, 688] width 1534 height 1511
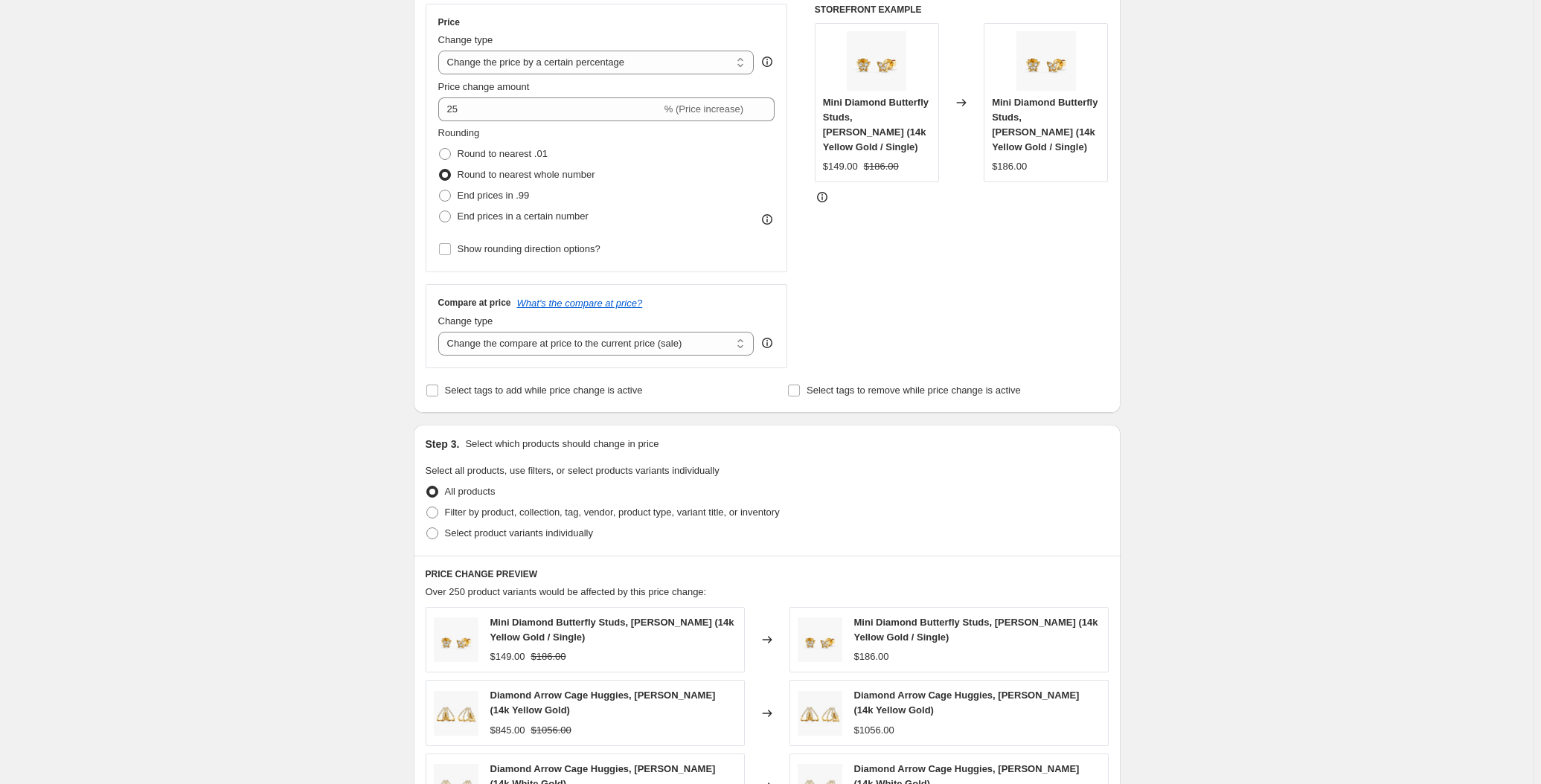
scroll to position [338, 0]
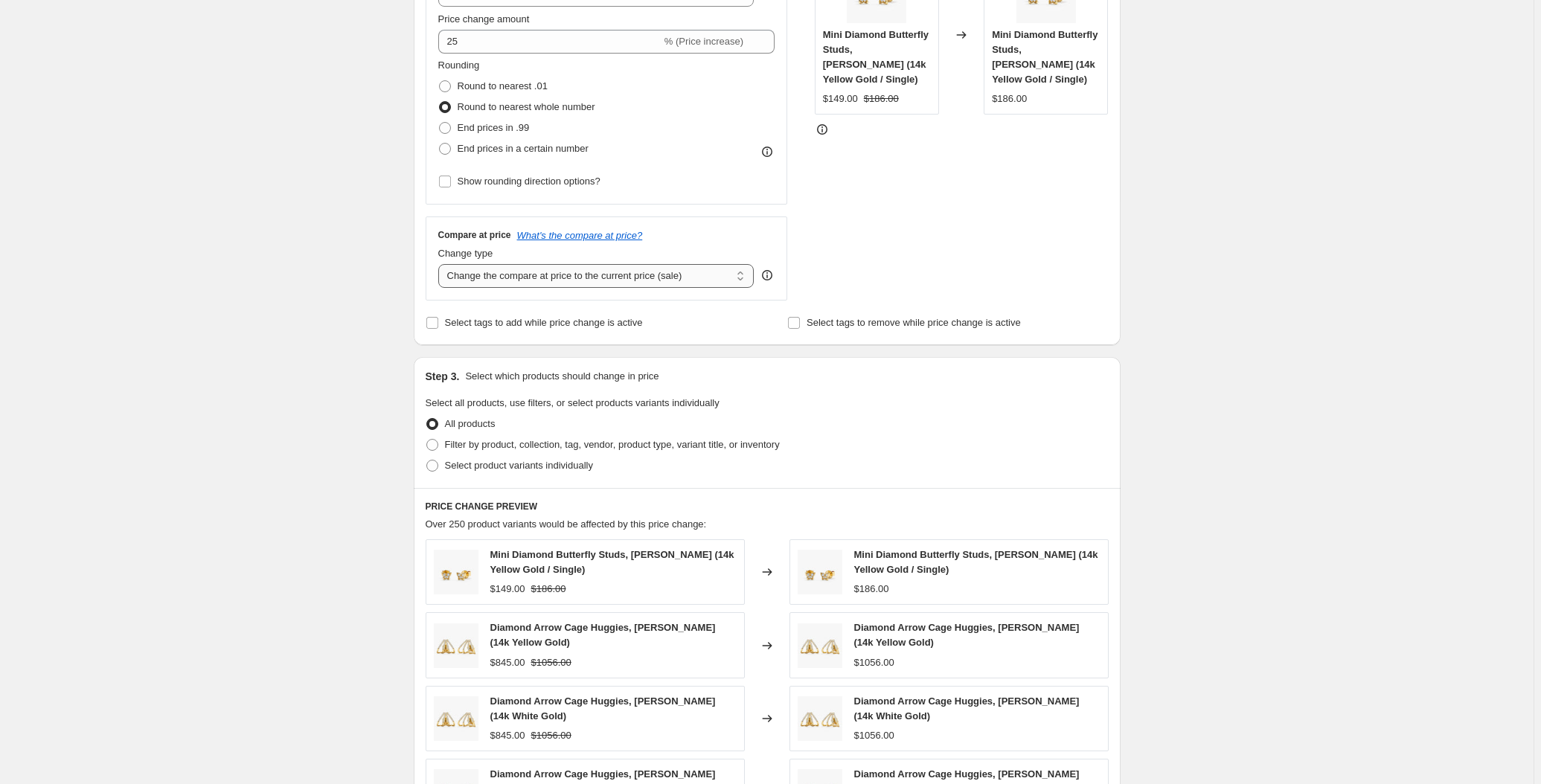
click at [707, 278] on select "Change the compare at price to the current price (sale) Change the compare at p…" at bounding box center [596, 276] width 316 height 24
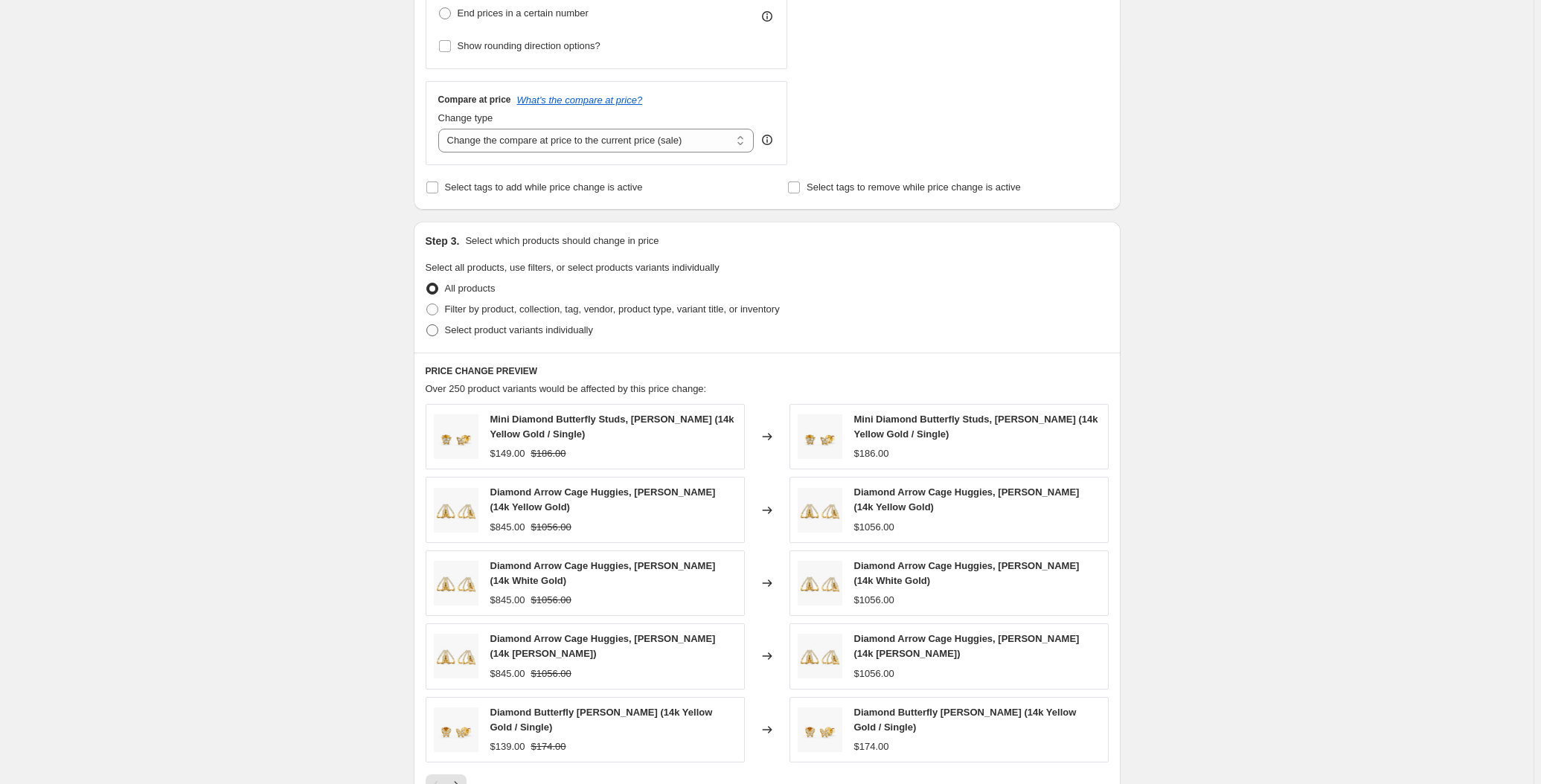
scroll to position [406, 0]
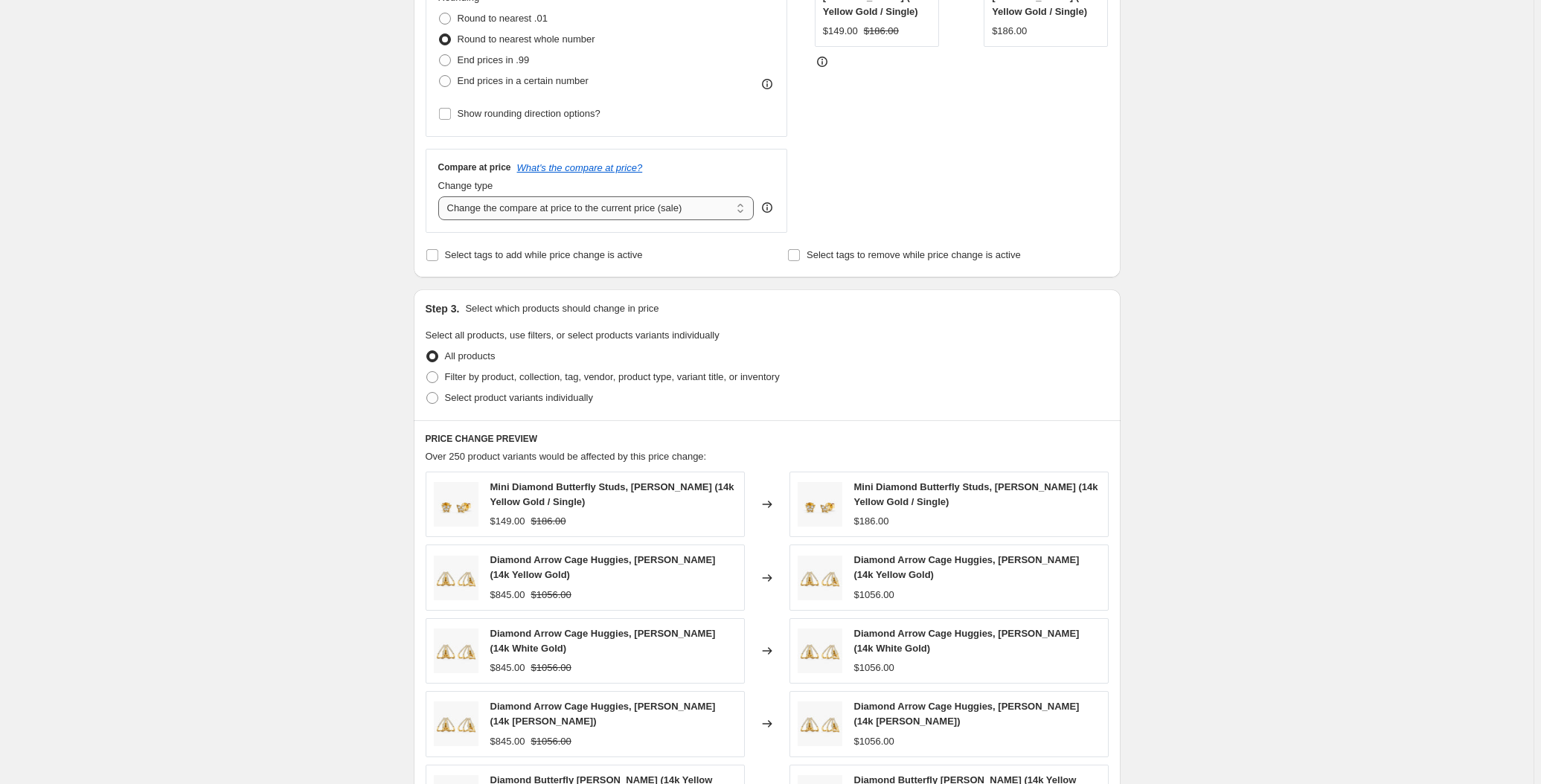
click at [580, 201] on select "Change the compare at price to the current price (sale) Change the compare at p…" at bounding box center [596, 209] width 316 height 24
select select "percentage"
click at [441, 197] on select "Change the compare at price to the current price (sale) Change the compare at p…" at bounding box center [596, 209] width 316 height 24
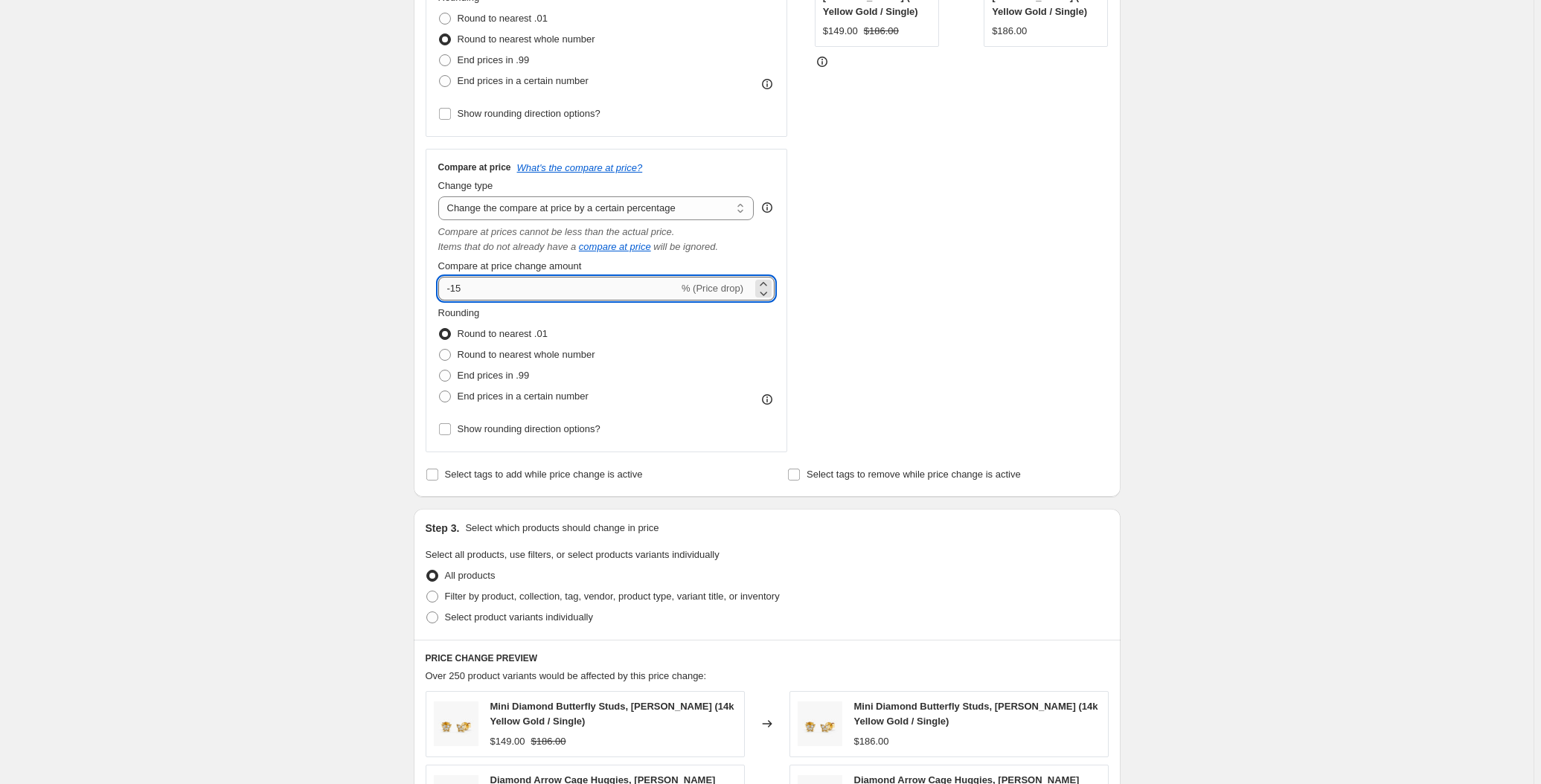
click at [505, 286] on input "-15" at bounding box center [558, 289] width 240 height 24
click at [350, 286] on div "Create new price change job. This page is ready Create new price change job Dra…" at bounding box center [766, 459] width 1534 height 1730
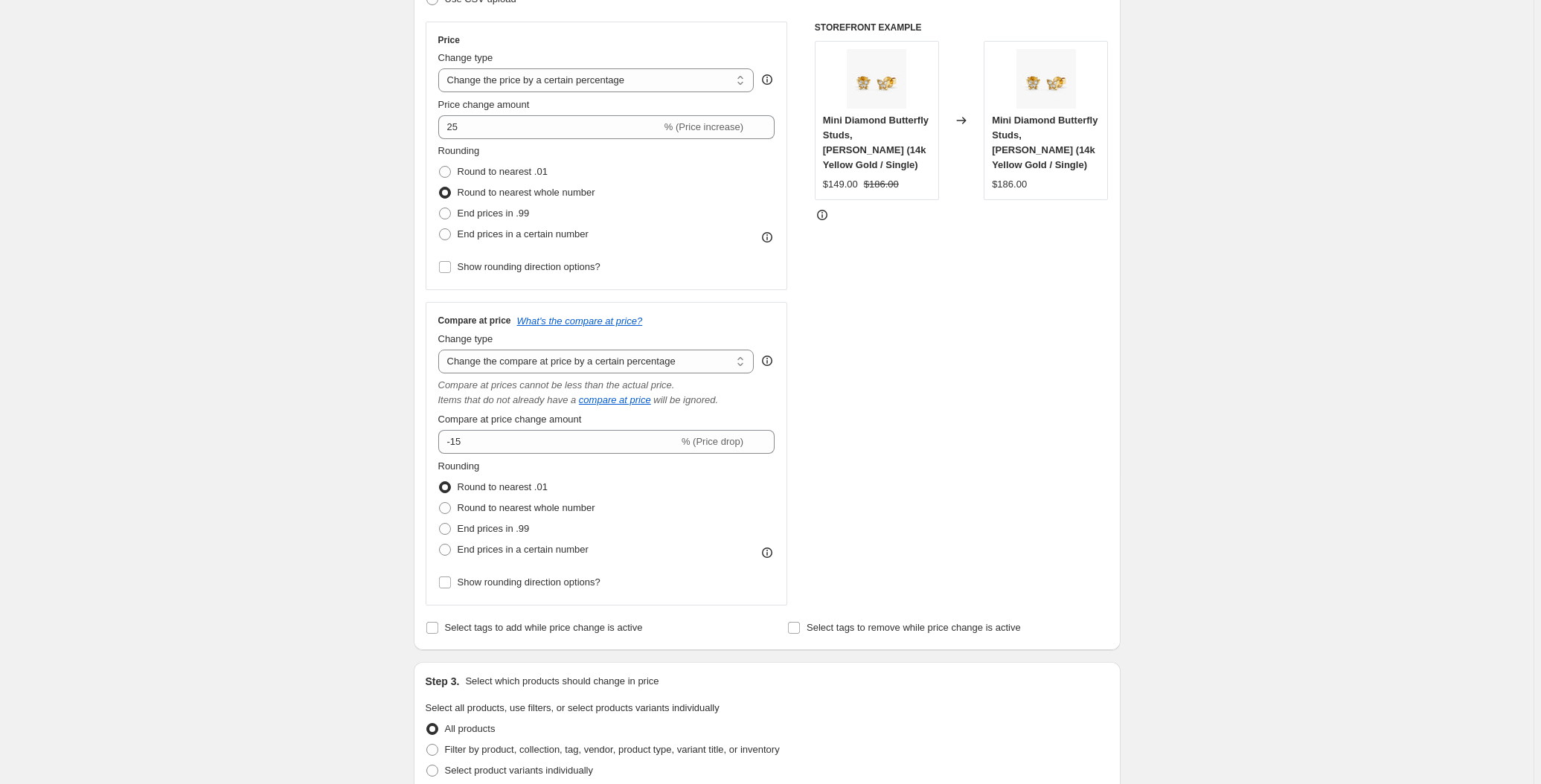
scroll to position [270, 0]
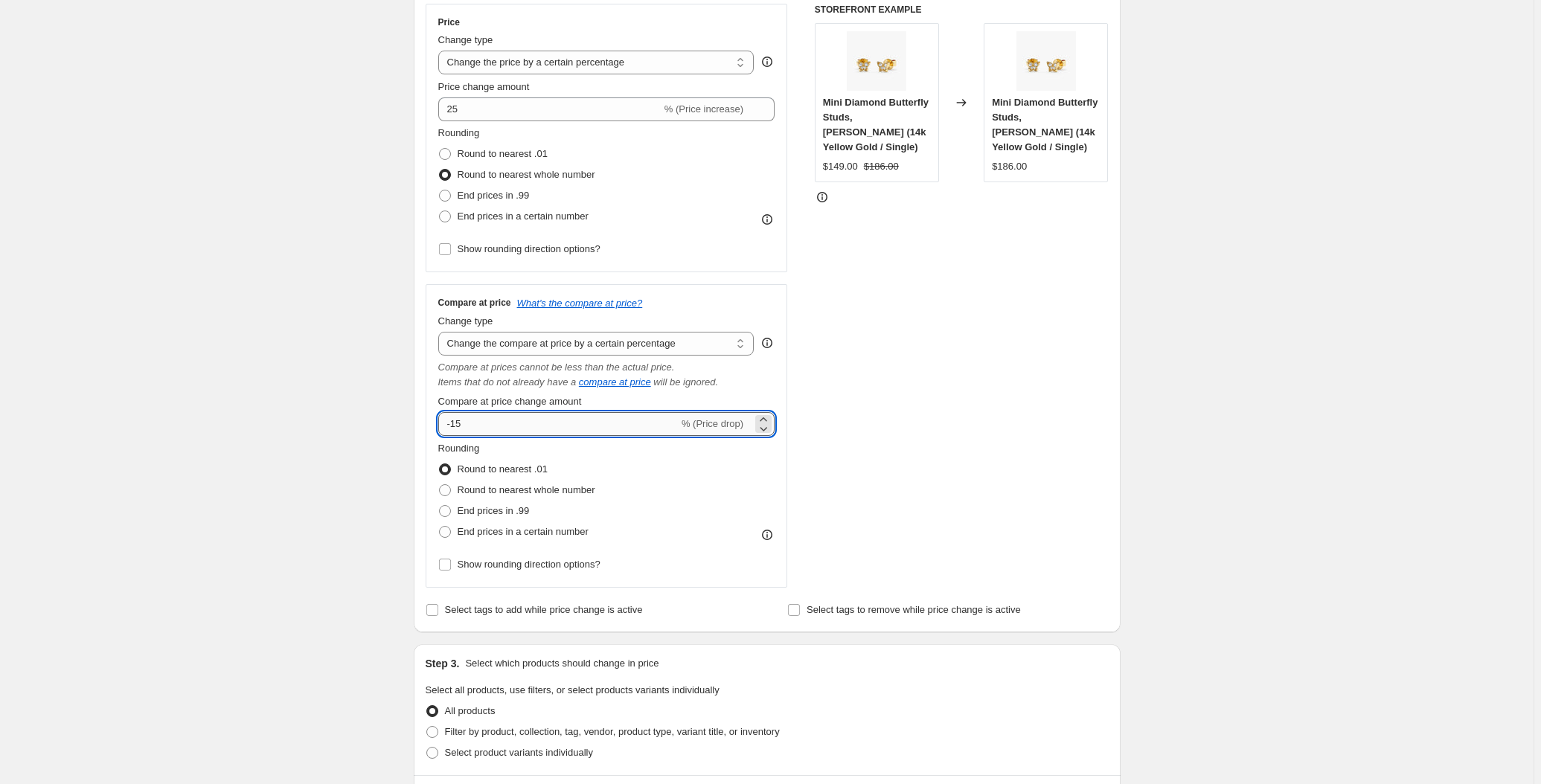
click at [489, 412] on input "-15" at bounding box center [558, 424] width 240 height 24
type input "25"
click at [300, 402] on div "Create new price change job. This page is ready Create new price change job Dra…" at bounding box center [766, 594] width 1534 height 1730
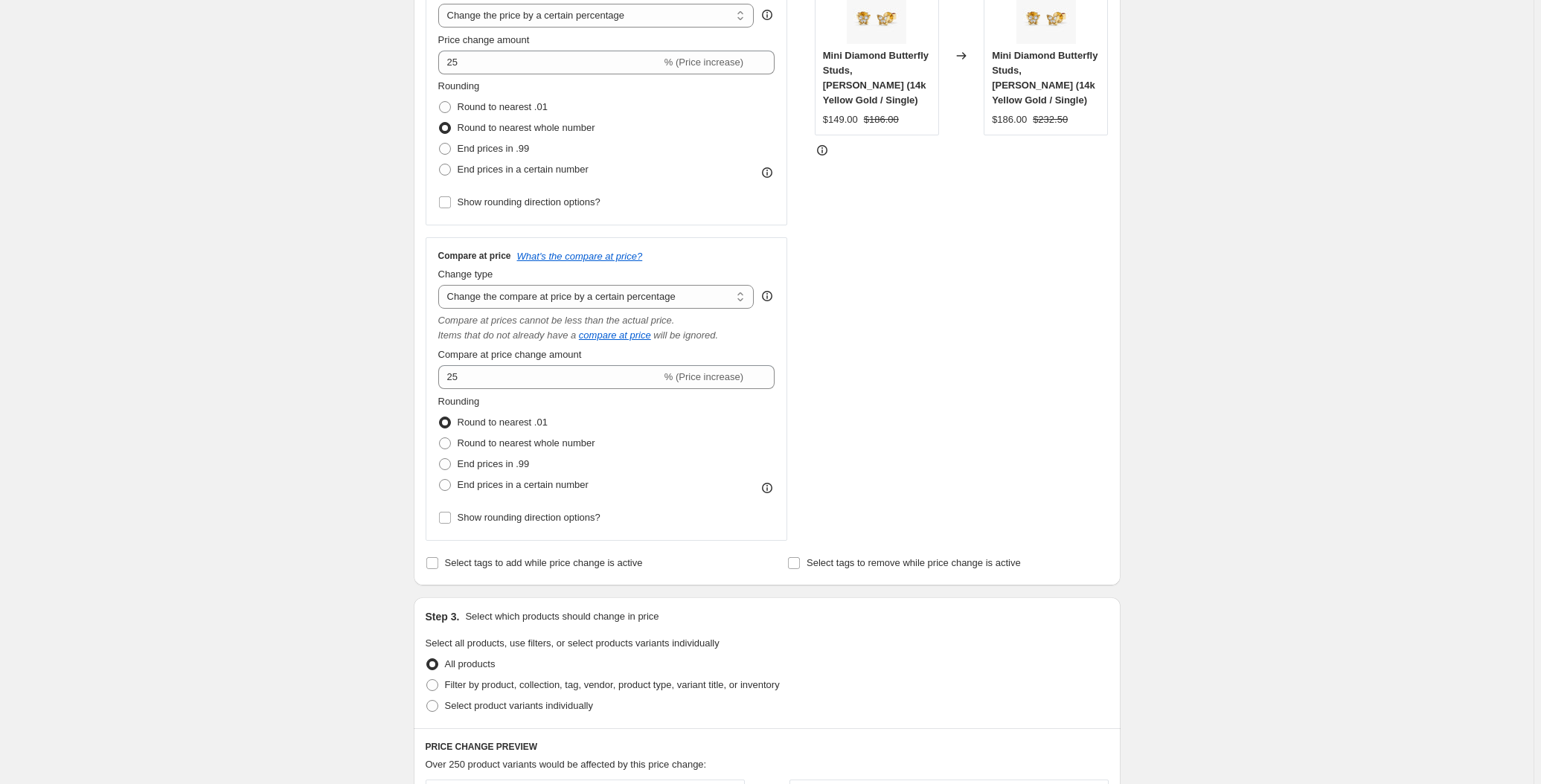
scroll to position [338, 0]
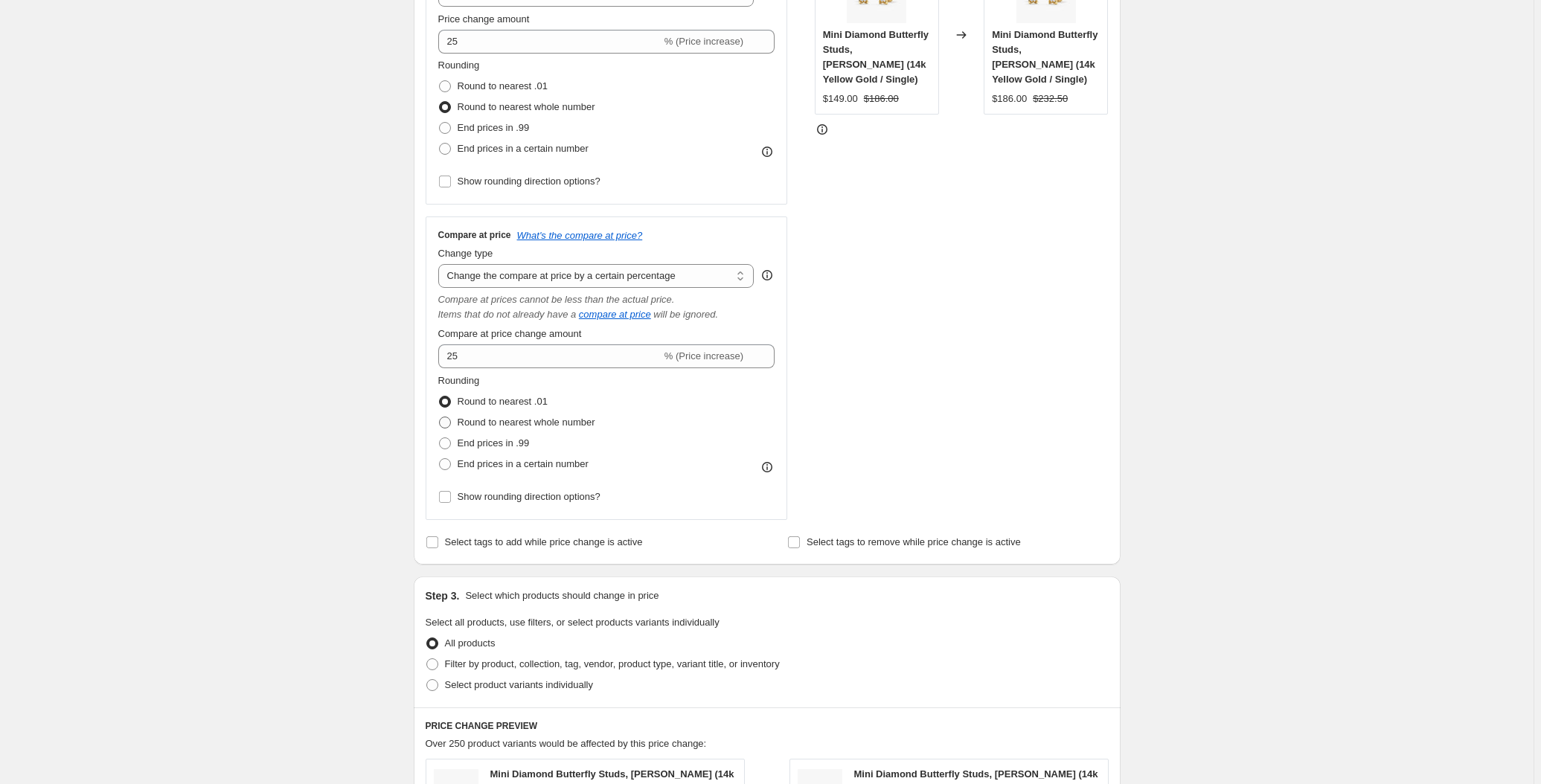
click at [474, 428] on span "Round to nearest whole number" at bounding box center [526, 422] width 138 height 15
click at [440, 418] on input "Round to nearest whole number" at bounding box center [439, 417] width 1 height 1
radio input "true"
click at [278, 365] on div "Create new price change job. This page is ready Create new price change job Dra…" at bounding box center [766, 527] width 1534 height 1730
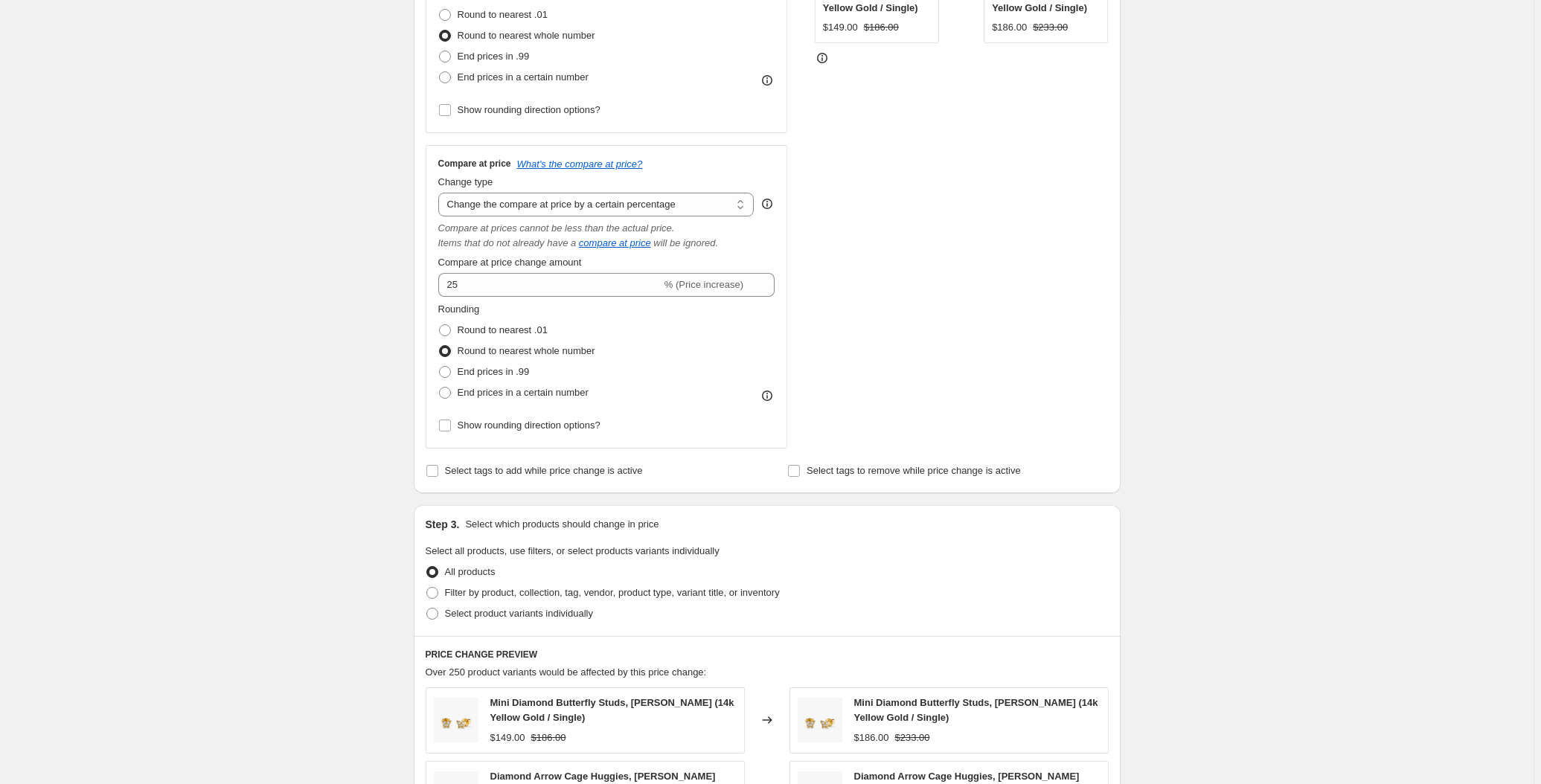
scroll to position [406, 0]
click at [526, 598] on span "Filter by product, collection, tag, vendor, product type, variant title, or inv…" at bounding box center [612, 596] width 335 height 11
click at [427, 591] on input "Filter by product, collection, tag, vendor, product type, variant title, or inv…" at bounding box center [426, 590] width 1 height 1
radio input "true"
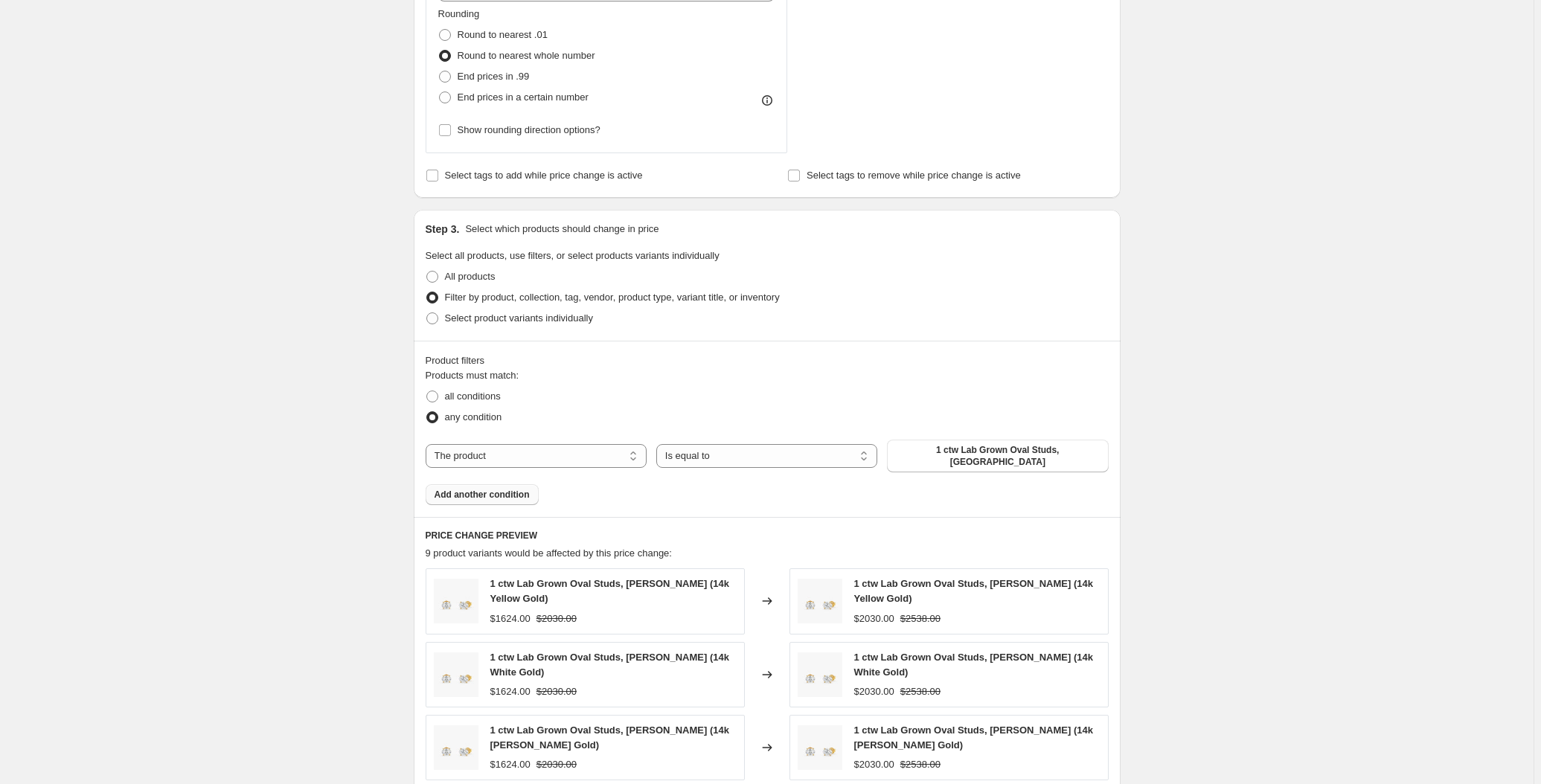
scroll to position [676, 0]
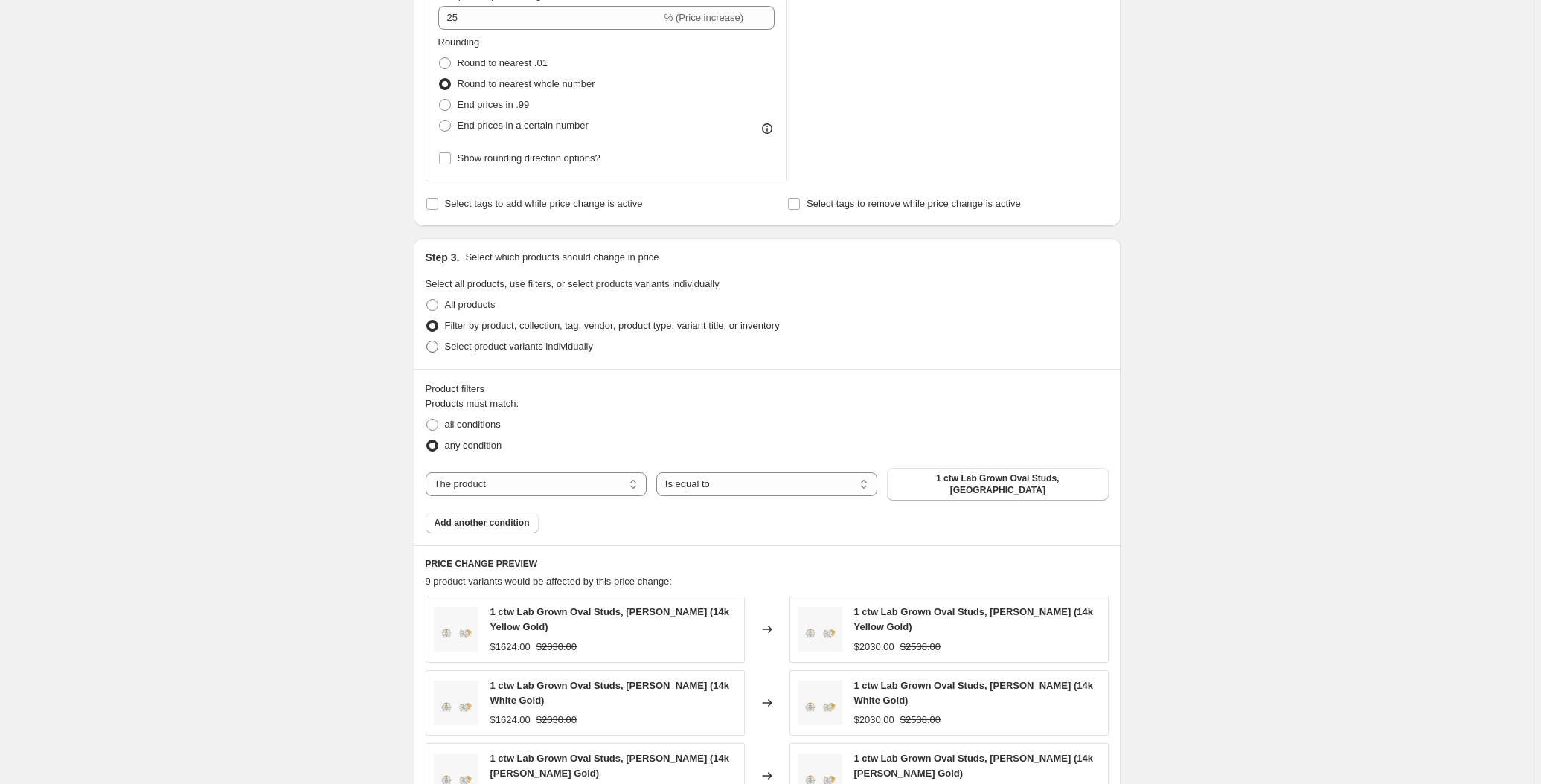
click at [486, 353] on span "Select product variants individually" at bounding box center [518, 346] width 148 height 15
click at [427, 342] on input "Select product variants individually" at bounding box center [426, 341] width 1 height 1
radio input "true"
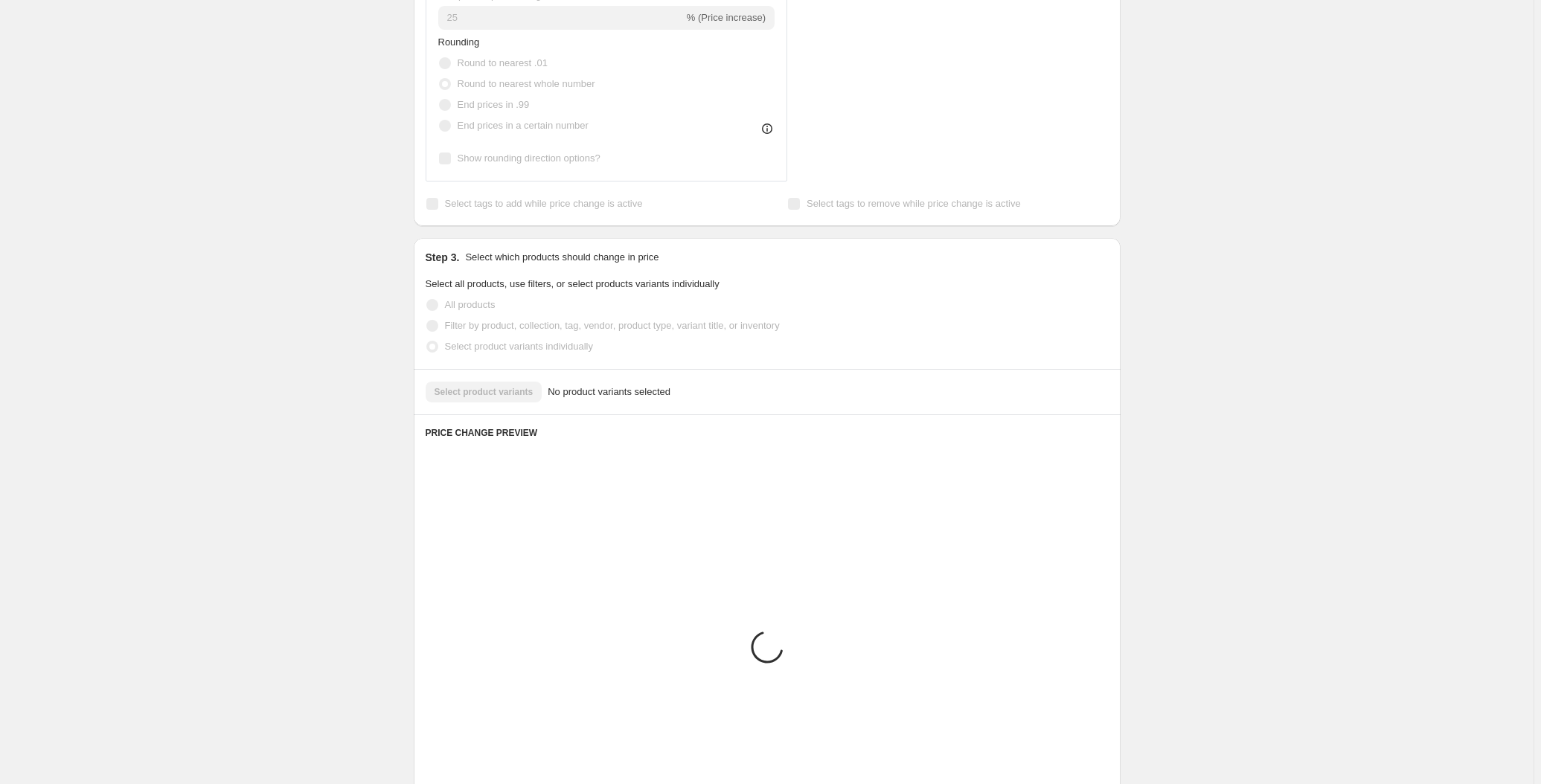
scroll to position [590, 0]
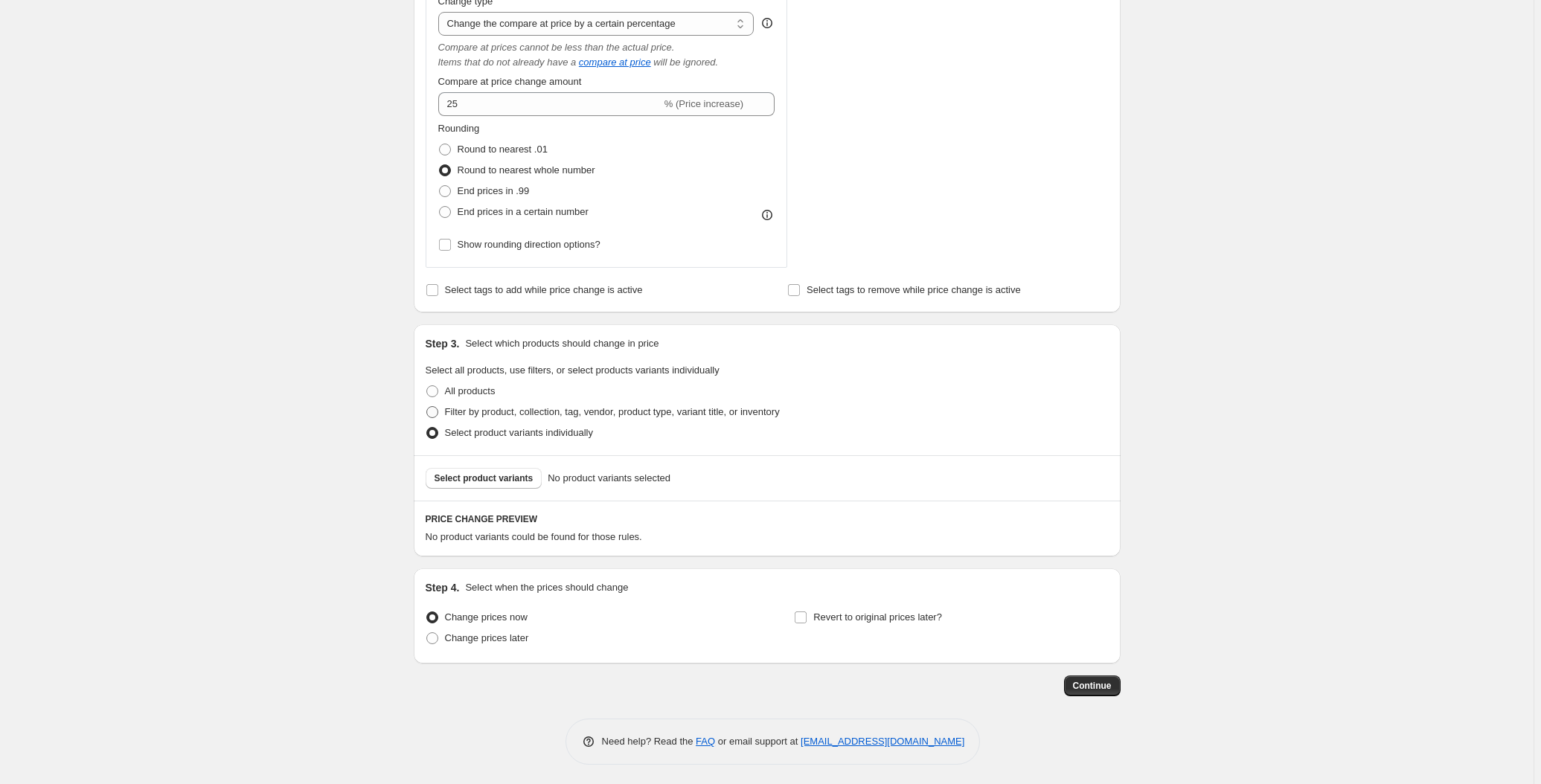
click at [510, 414] on span "Filter by product, collection, tag, vendor, product type, variant title, or inv…" at bounding box center [612, 412] width 335 height 11
click at [427, 407] on input "Filter by product, collection, tag, vendor, product type, variant title, or inv…" at bounding box center [426, 406] width 1 height 1
radio input "true"
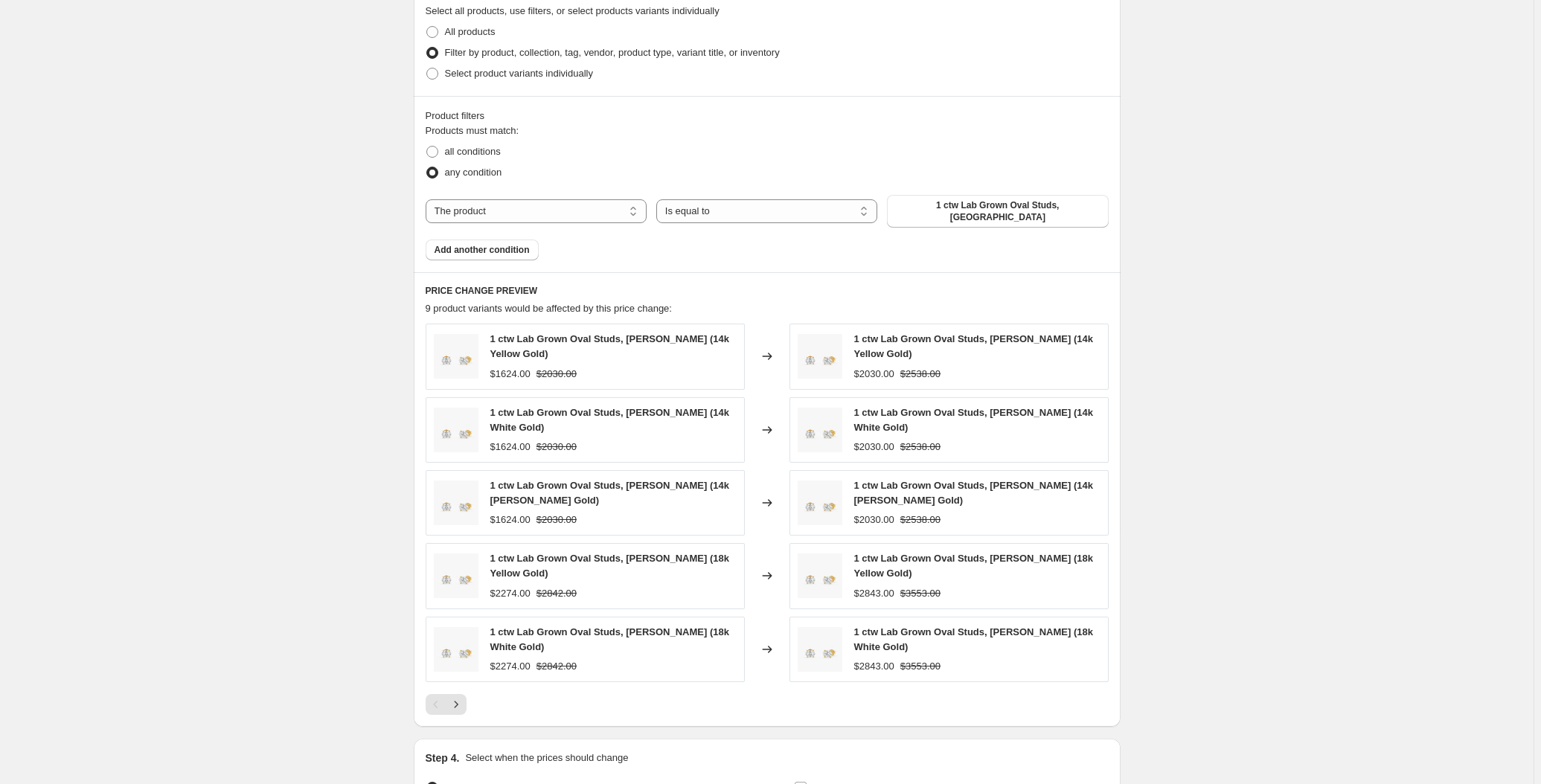
scroll to position [929, 0]
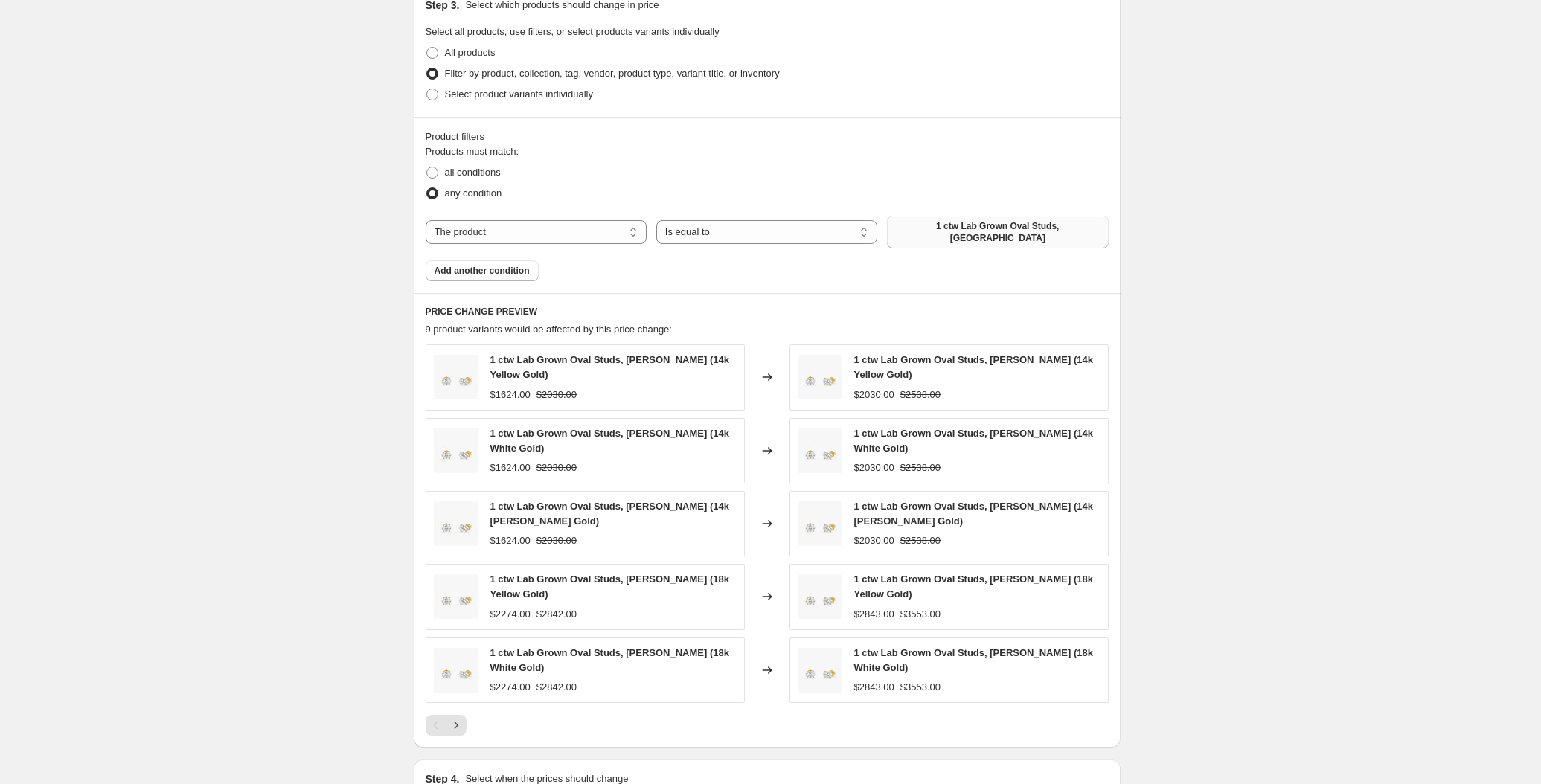
click at [934, 226] on span "1 ctw Lab Grown Oval Studs, Linnea" at bounding box center [998, 232] width 203 height 24
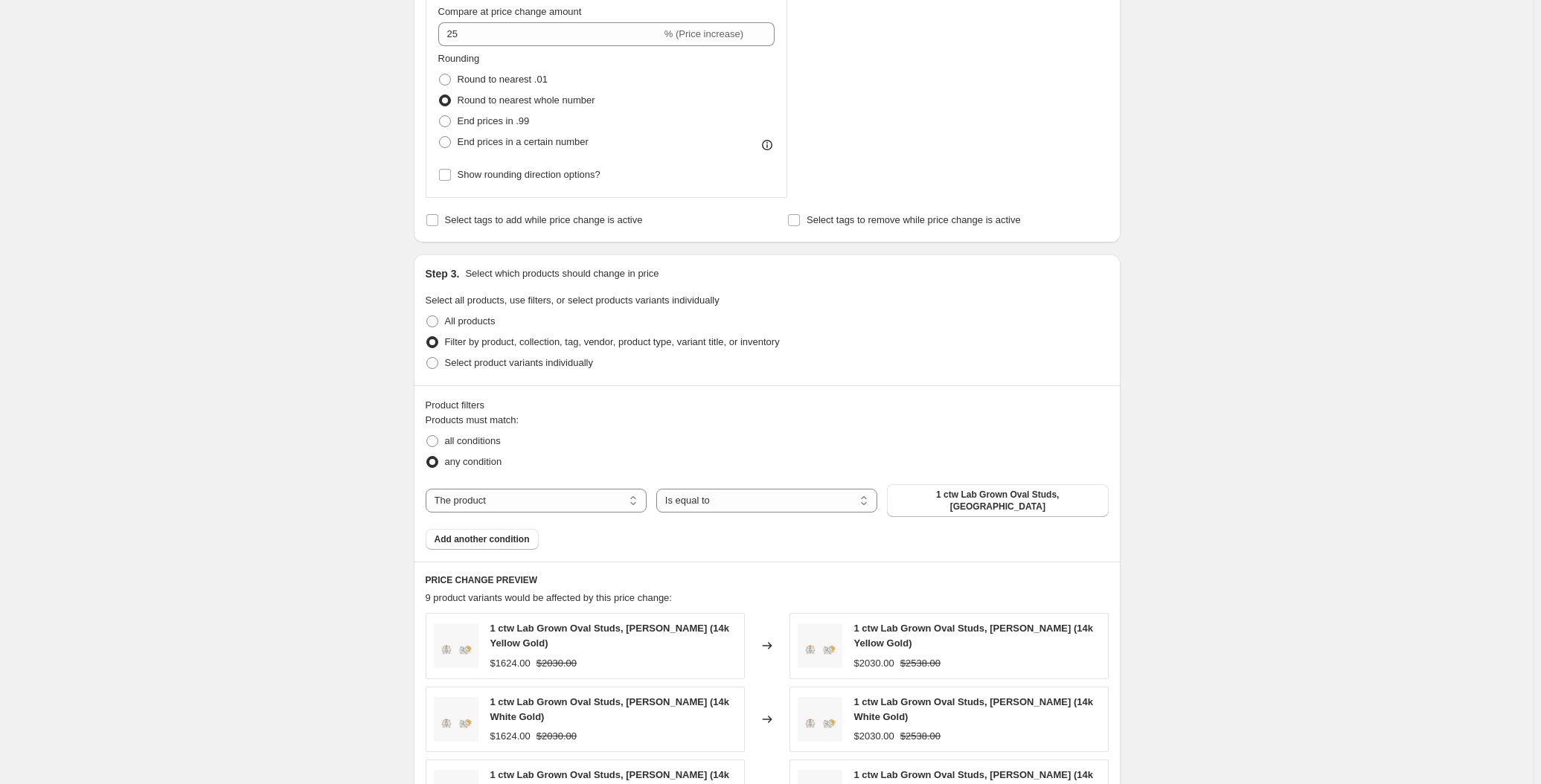
scroll to position [1014, 0]
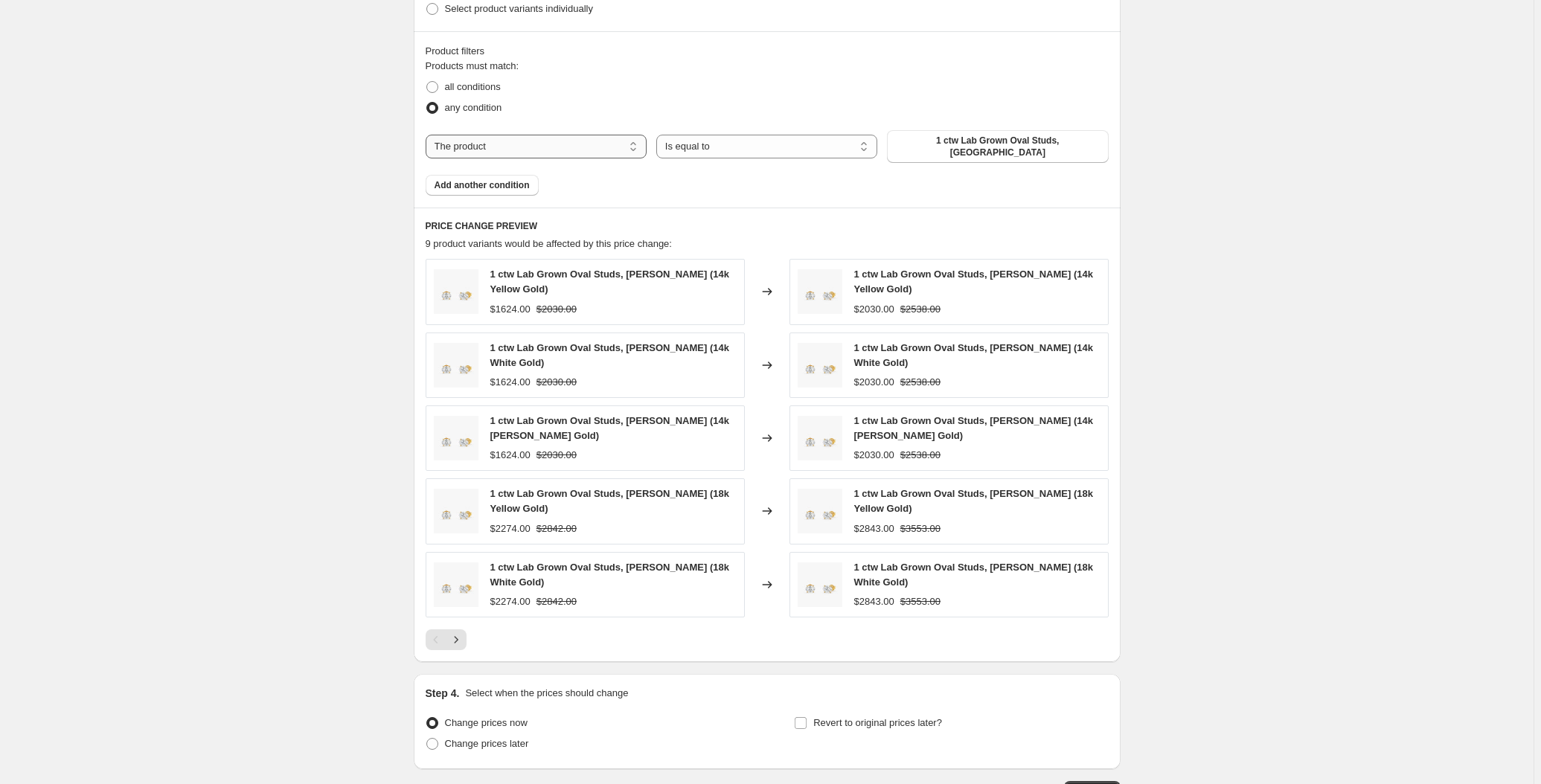
click at [613, 135] on select "The product The product's collection The product's tag The product's vendor The…" at bounding box center [536, 146] width 221 height 24
click at [718, 136] on select "Is equal to Is not equal to" at bounding box center [766, 146] width 221 height 24
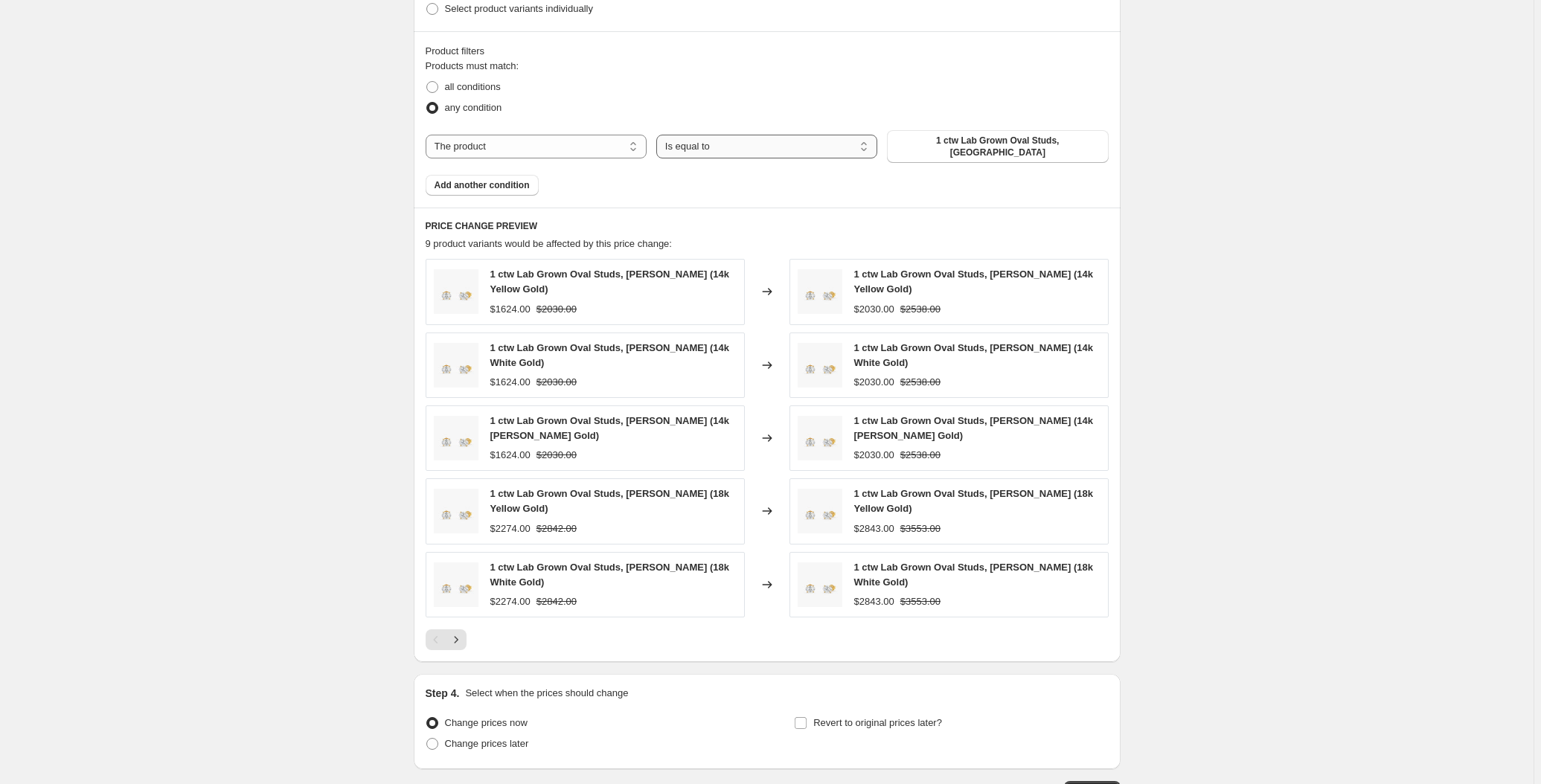
click at [718, 136] on select "Is equal to Is not equal to" at bounding box center [766, 146] width 221 height 24
click at [943, 149] on button "1 ctw Lab Grown Oval Studs, Linnea" at bounding box center [998, 146] width 221 height 33
click at [985, 141] on span "1 ctw Lab Grown Oval Studs, Linnea" at bounding box center [998, 146] width 203 height 24
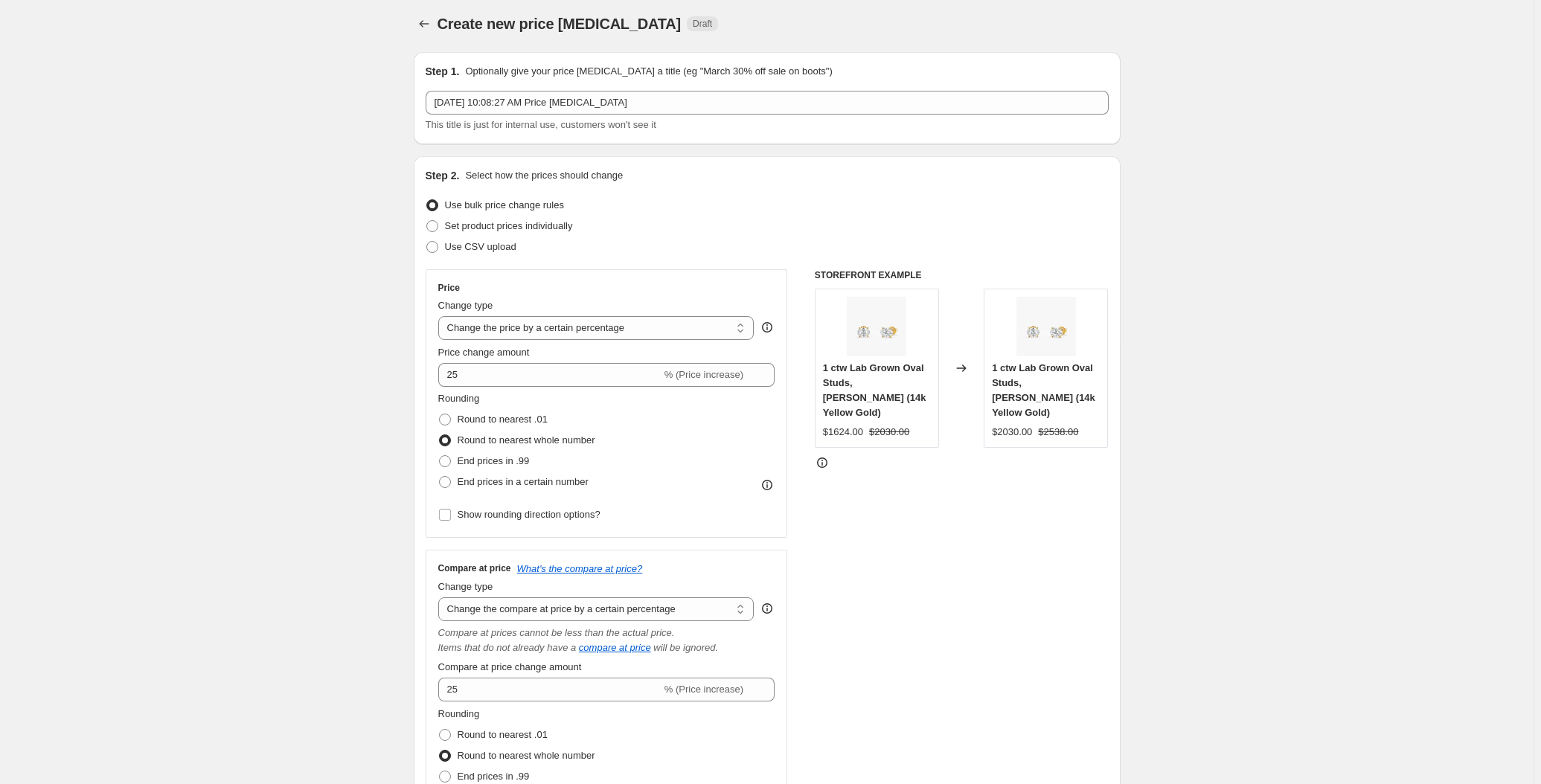
scroll to position [0, 0]
